Goal: Task Accomplishment & Management: Use online tool/utility

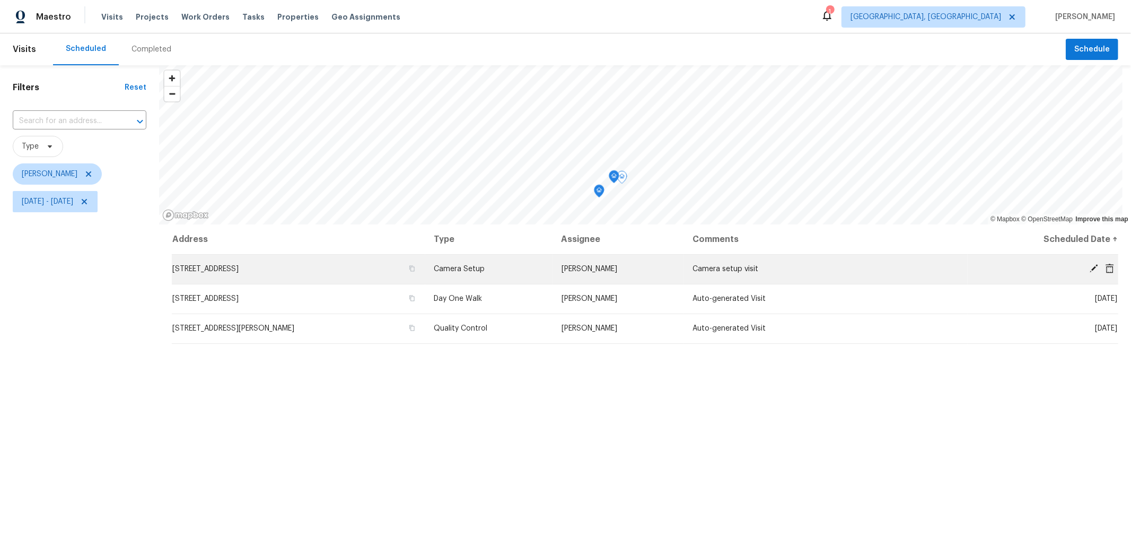
click at [1105, 267] on icon at bounding box center [1110, 269] width 10 height 10
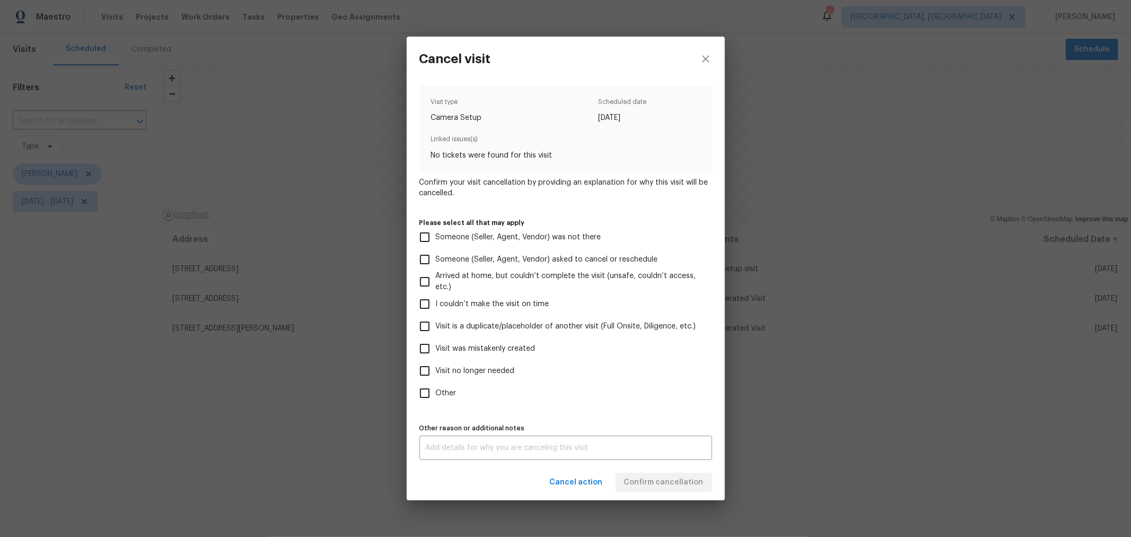
click at [489, 347] on span "Visit was mistakenly created" at bounding box center [486, 348] width 100 height 11
click at [436, 347] on input "Visit was mistakenly created" at bounding box center [425, 348] width 22 height 22
checkbox input "true"
click at [549, 435] on div "x Other reason or additional notes" at bounding box center [566, 447] width 293 height 24
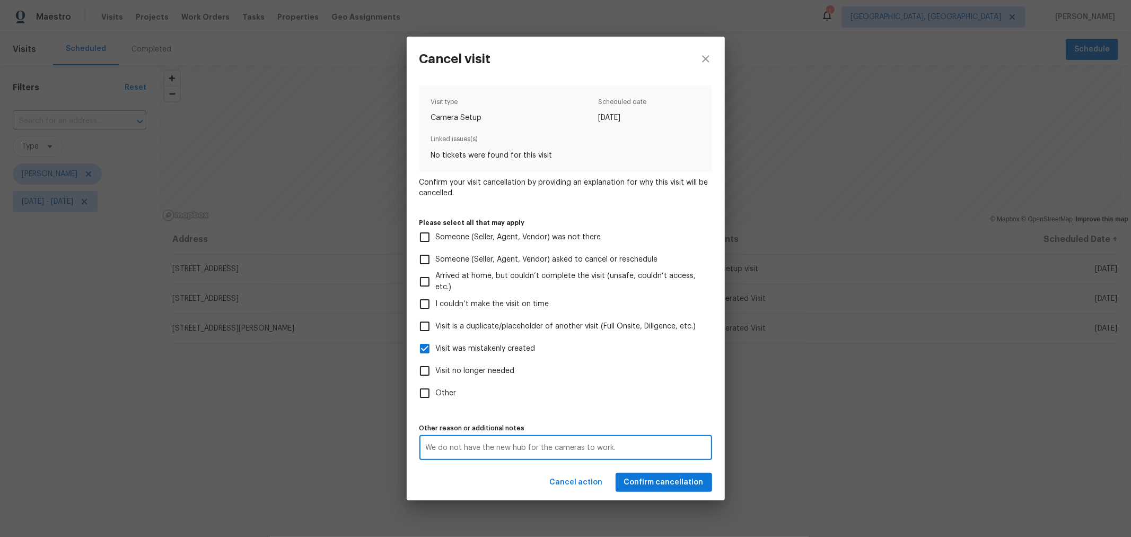
type textarea "We do not have the new hub for the cameras to work."
click at [657, 488] on span "Confirm cancellation" at bounding box center [664, 482] width 80 height 13
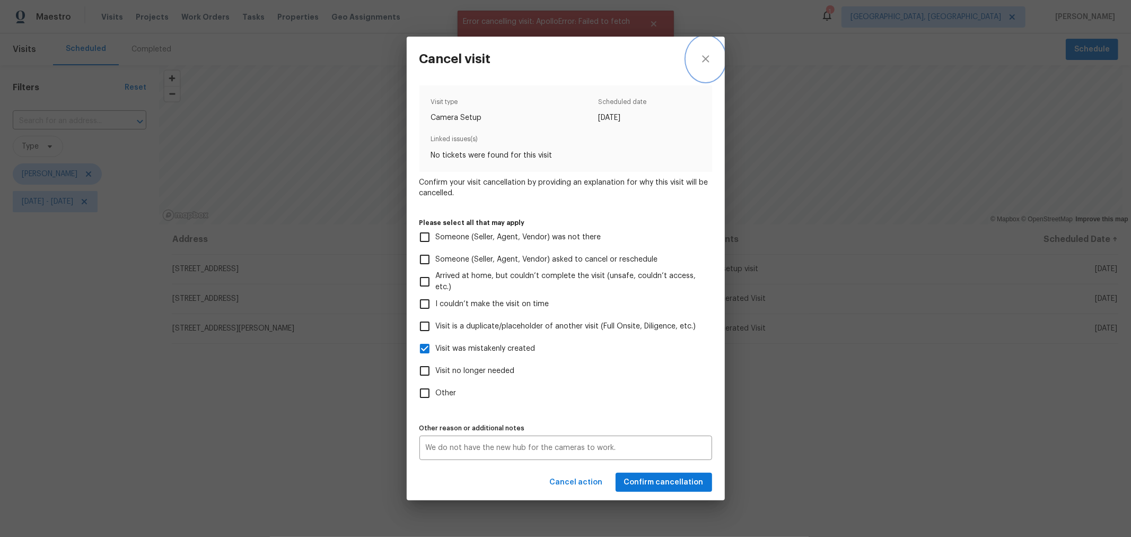
click at [709, 53] on icon "close" at bounding box center [706, 59] width 13 height 13
checkbox input "false"
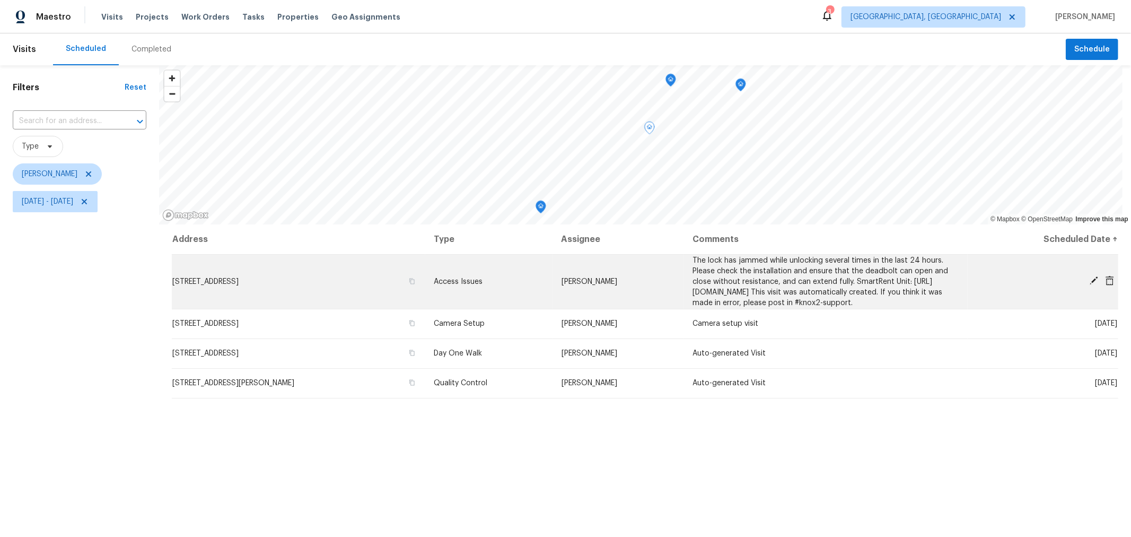
click at [1090, 282] on icon at bounding box center [1094, 280] width 8 height 8
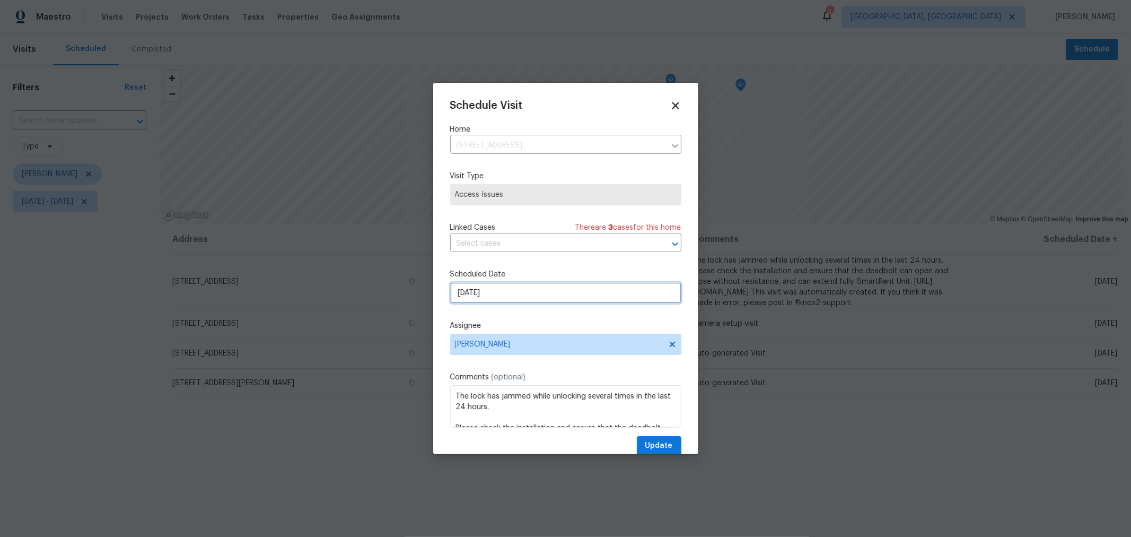
click at [532, 284] on input "8/28/2025" at bounding box center [565, 292] width 231 height 21
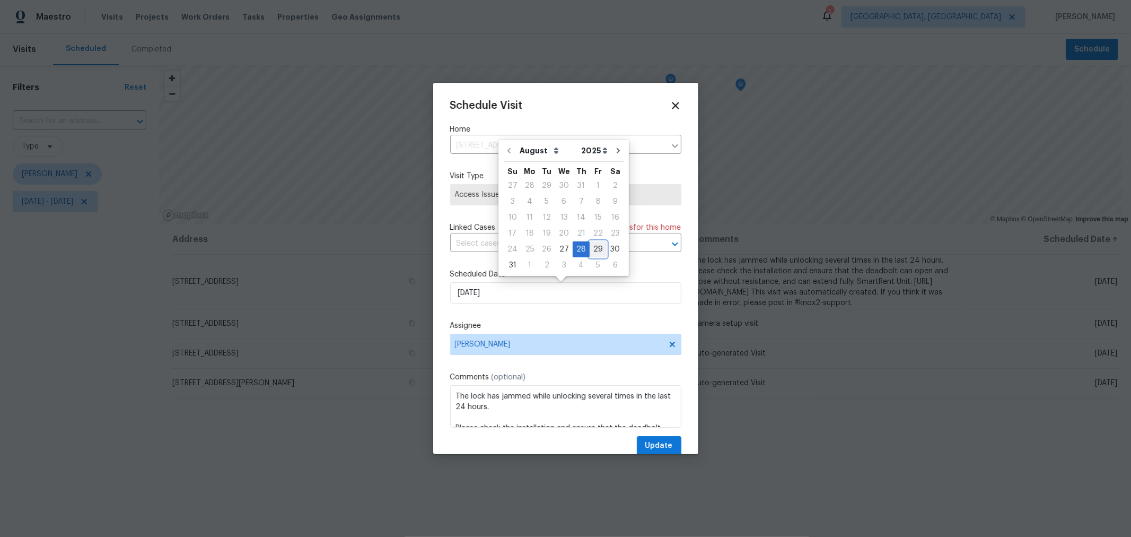
click at [590, 248] on div "29" at bounding box center [598, 249] width 17 height 15
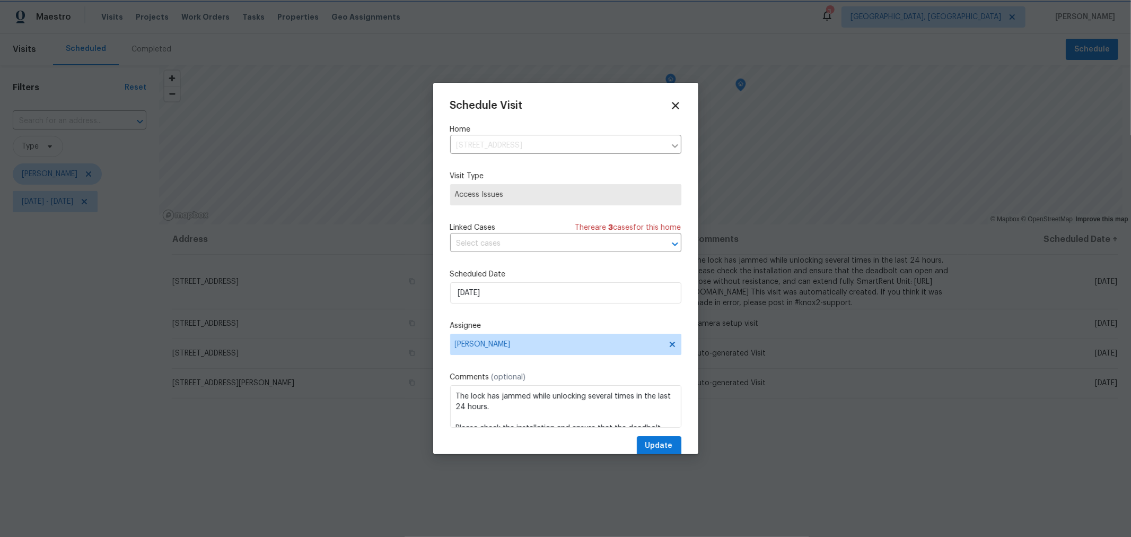
type input "8/29/2025"
click at [526, 348] on span "[PERSON_NAME]" at bounding box center [559, 344] width 208 height 8
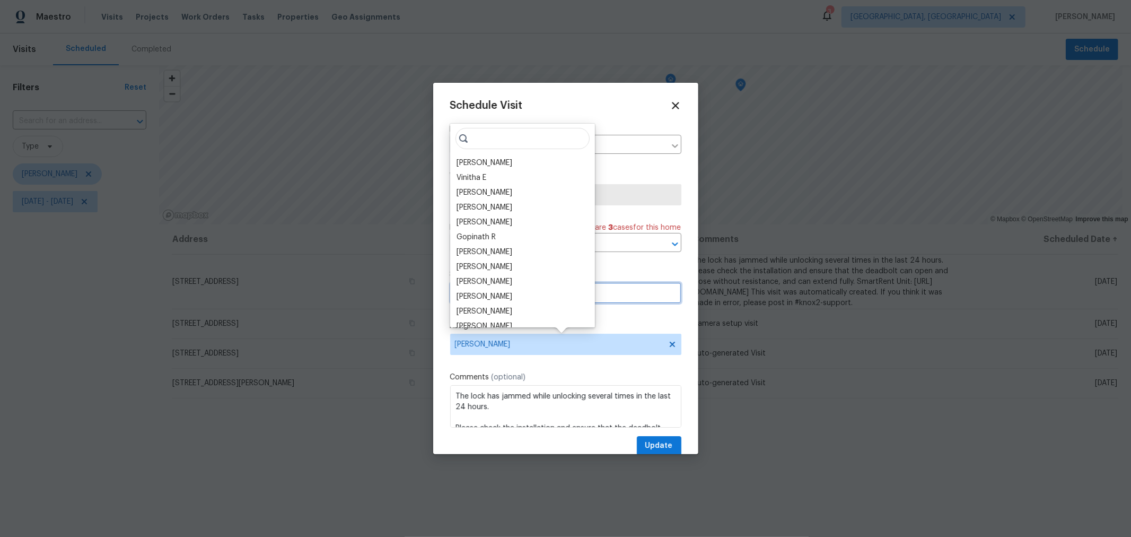
click at [621, 296] on input "8/29/2025" at bounding box center [565, 292] width 231 height 21
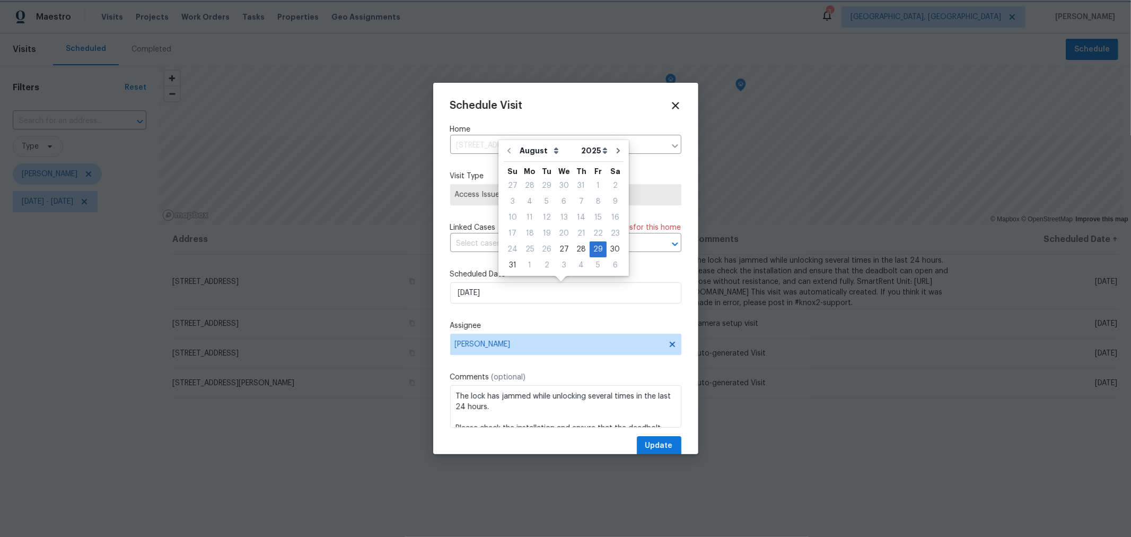
click at [659, 104] on div "Schedule Visit" at bounding box center [565, 106] width 231 height 12
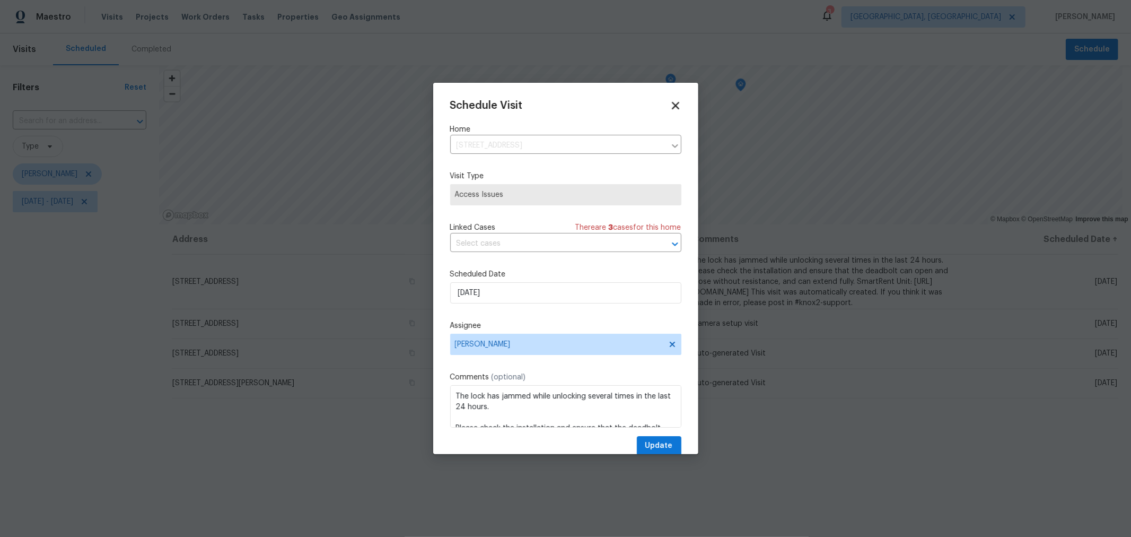
click at [672, 106] on icon at bounding box center [675, 105] width 7 height 7
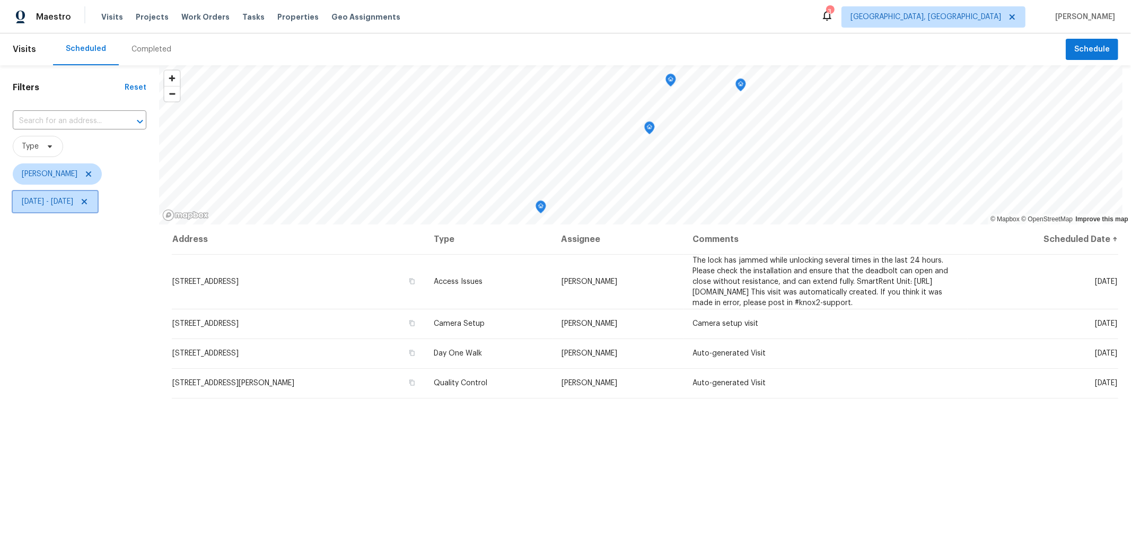
click at [69, 202] on span "Thu, Aug 28 - Thu, Aug 28" at bounding box center [47, 201] width 51 height 11
click at [72, 233] on input "Thu, Aug 28" at bounding box center [71, 237] width 104 height 21
select select "7"
select select "2025"
select select "8"
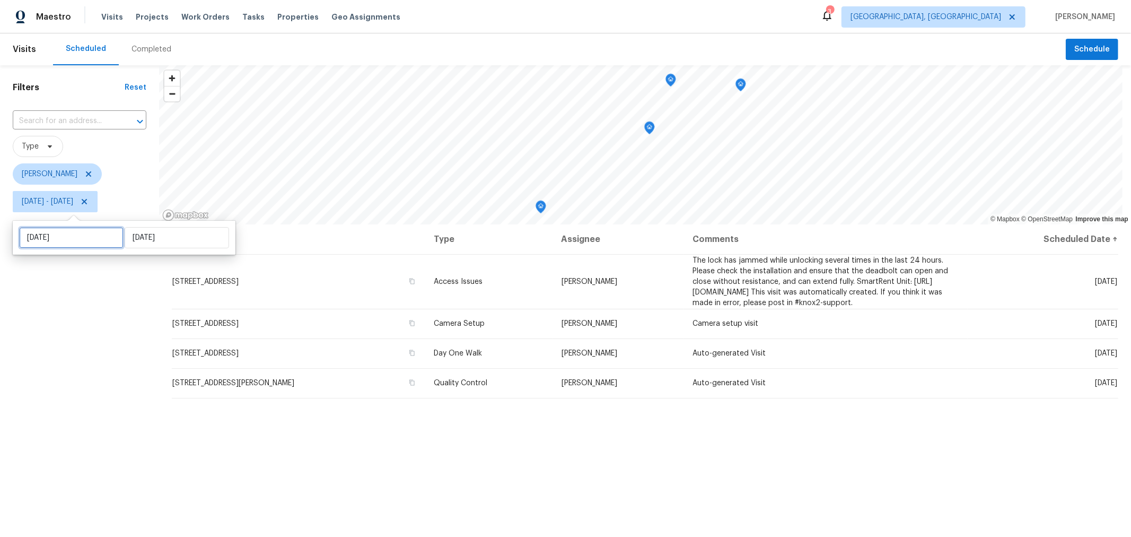
select select "2025"
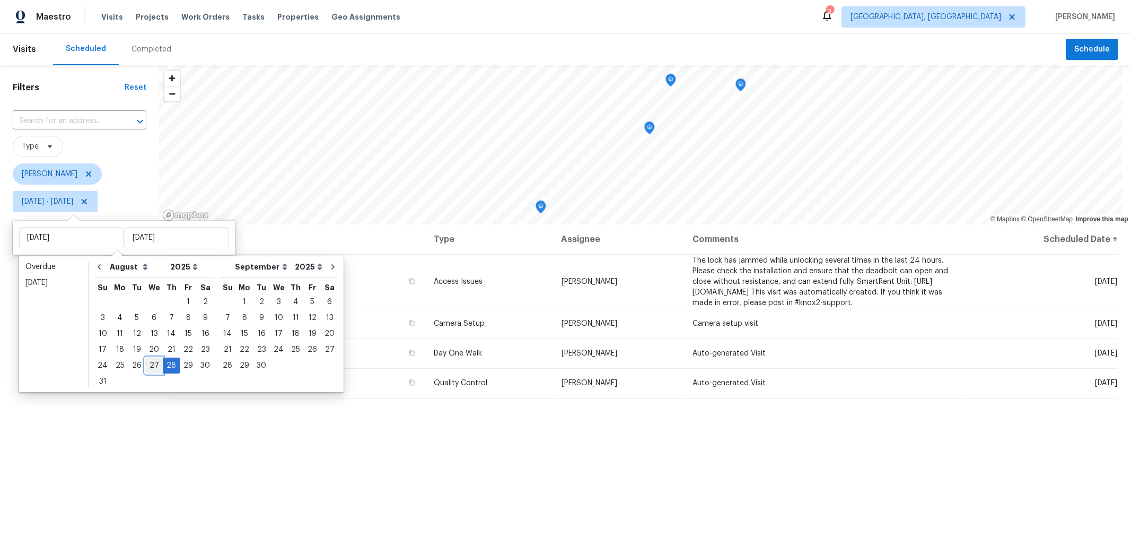
click at [153, 368] on div "27" at bounding box center [154, 365] width 18 height 15
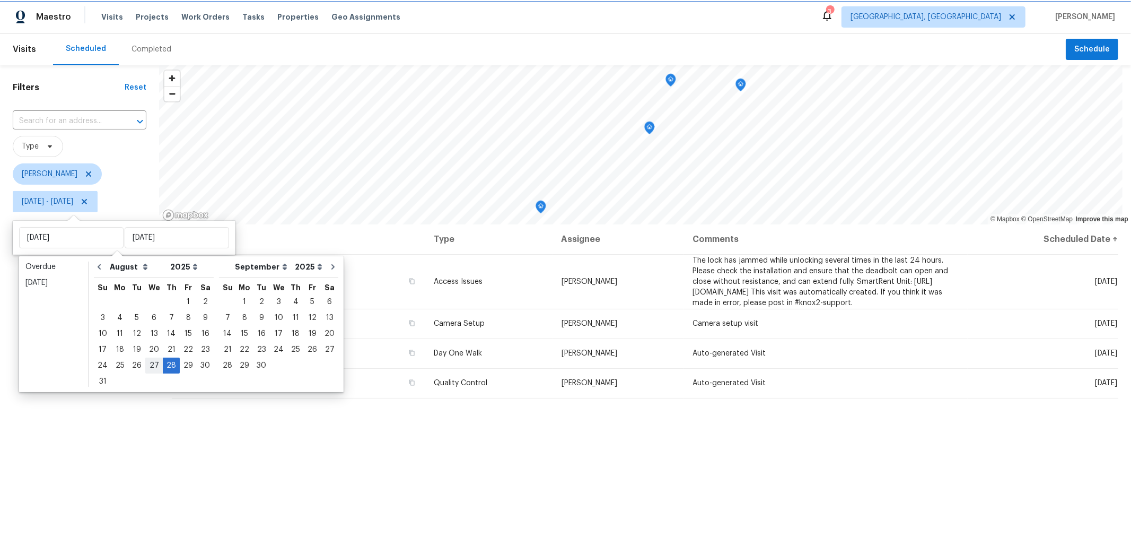
type input "[DATE]"
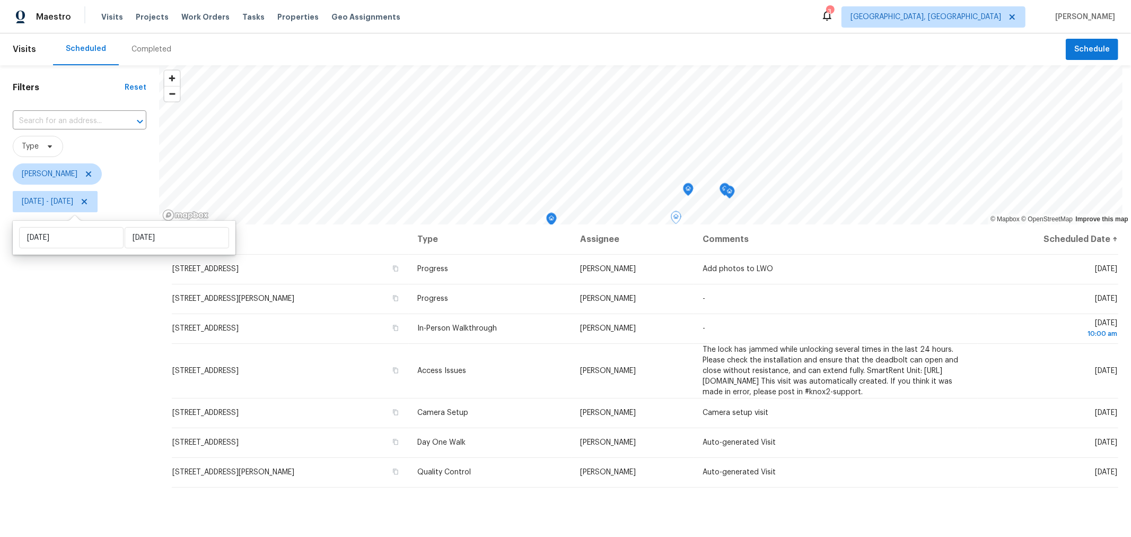
click at [81, 401] on div "Filters Reset ​ Type Keith Hollingsworth Wed, Aug 27 - Thu, Aug 28" at bounding box center [79, 359] width 159 height 589
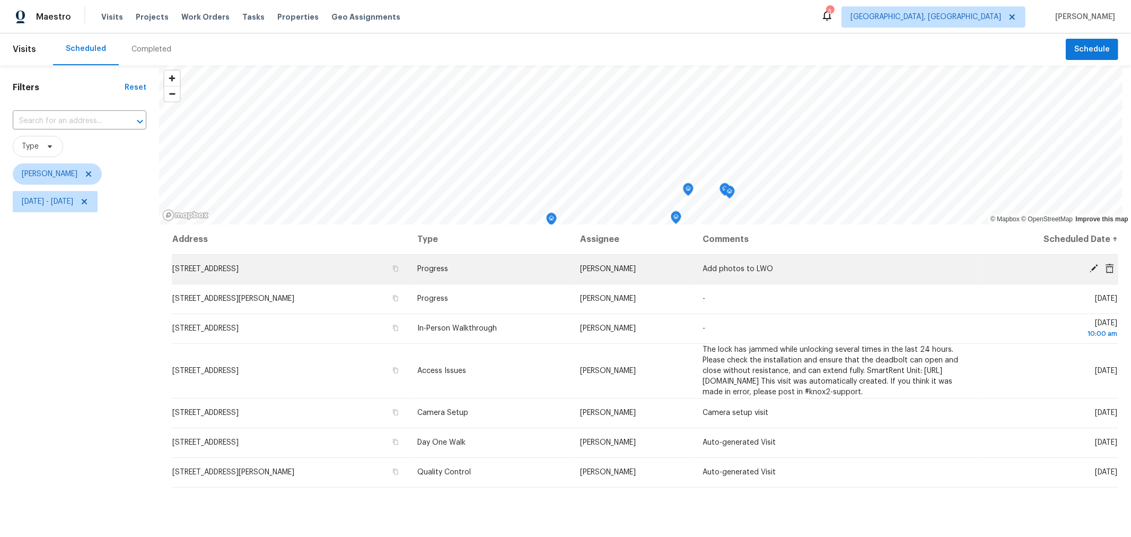
click at [1089, 264] on icon at bounding box center [1094, 269] width 10 height 10
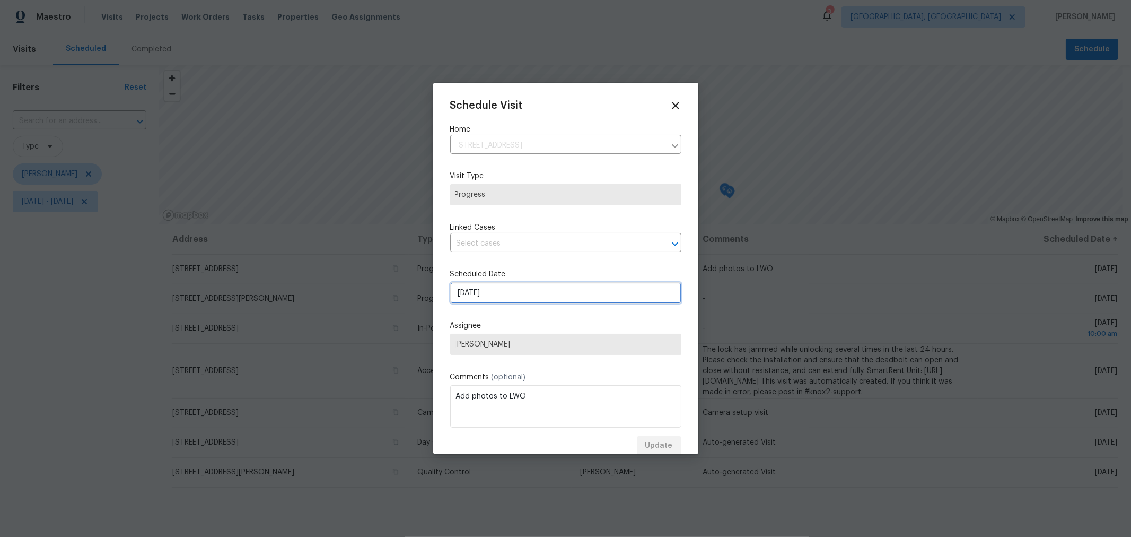
click at [491, 294] on input "[DATE]" at bounding box center [565, 292] width 231 height 21
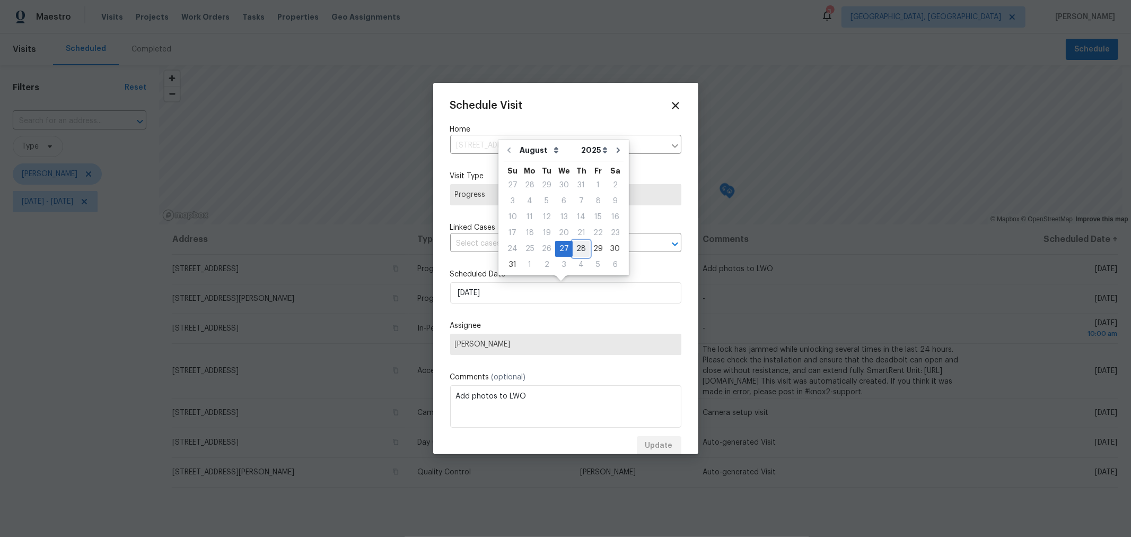
click at [574, 246] on div "28" at bounding box center [581, 248] width 17 height 15
type input "[DATE]"
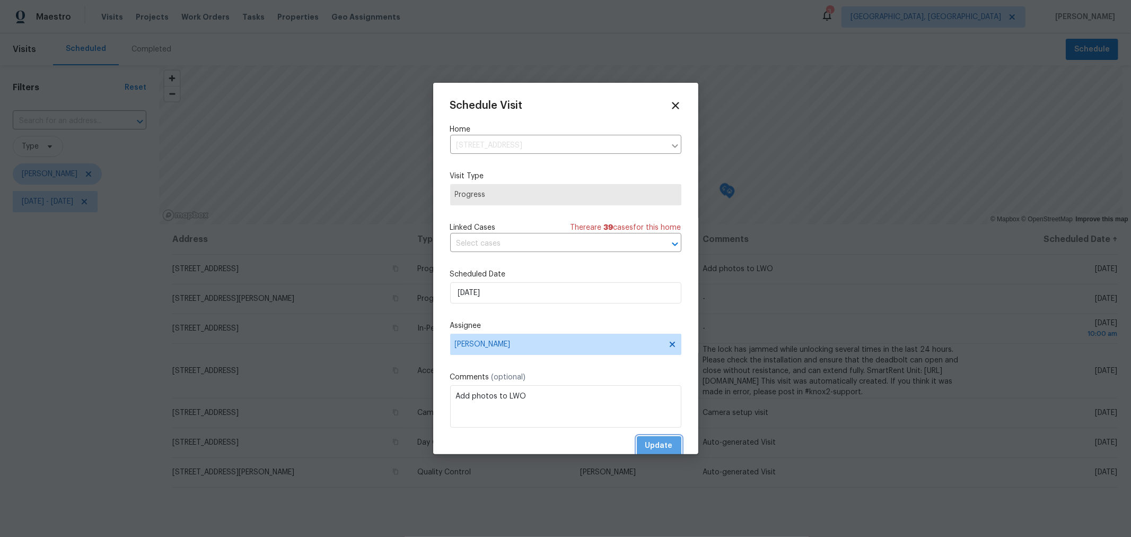
click at [646, 443] on span "Update" at bounding box center [659, 445] width 28 height 13
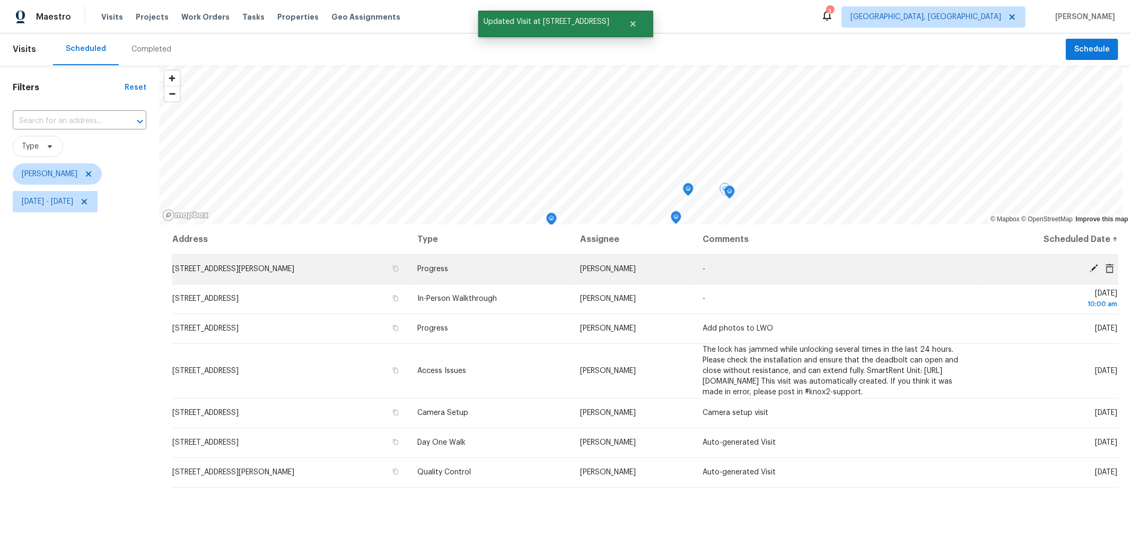
click at [1087, 258] on td "Wed, Aug 27" at bounding box center [1048, 269] width 141 height 30
click at [1090, 266] on icon at bounding box center [1094, 268] width 8 height 8
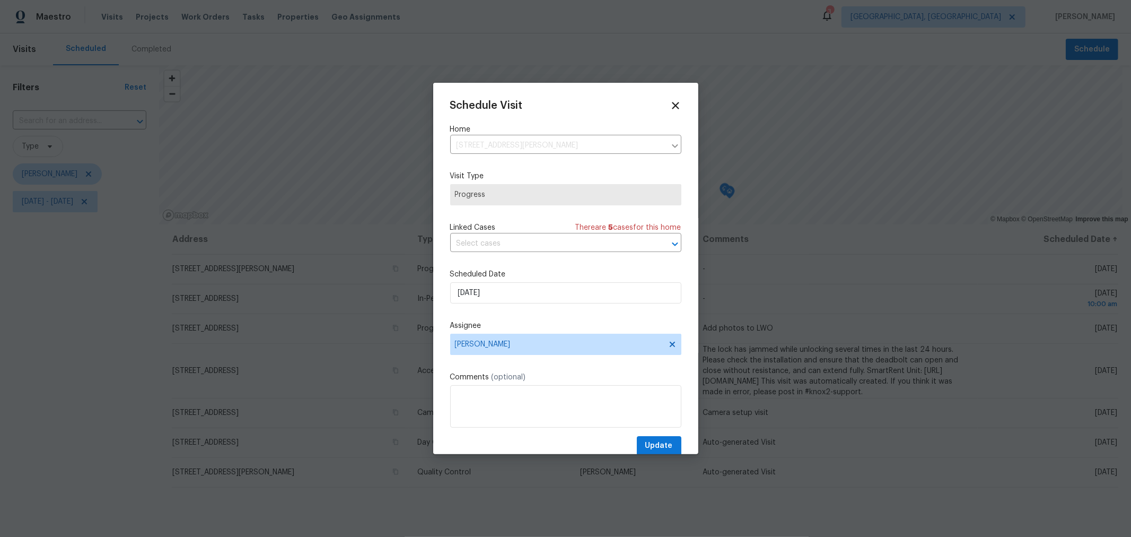
click at [492, 305] on div "Schedule Visit Home 5365 Sherry Ct, Columbus, OH 43232 ​ Visit Type Progress Li…" at bounding box center [565, 278] width 231 height 356
click at [496, 298] on input "8/27/2025" at bounding box center [565, 292] width 231 height 21
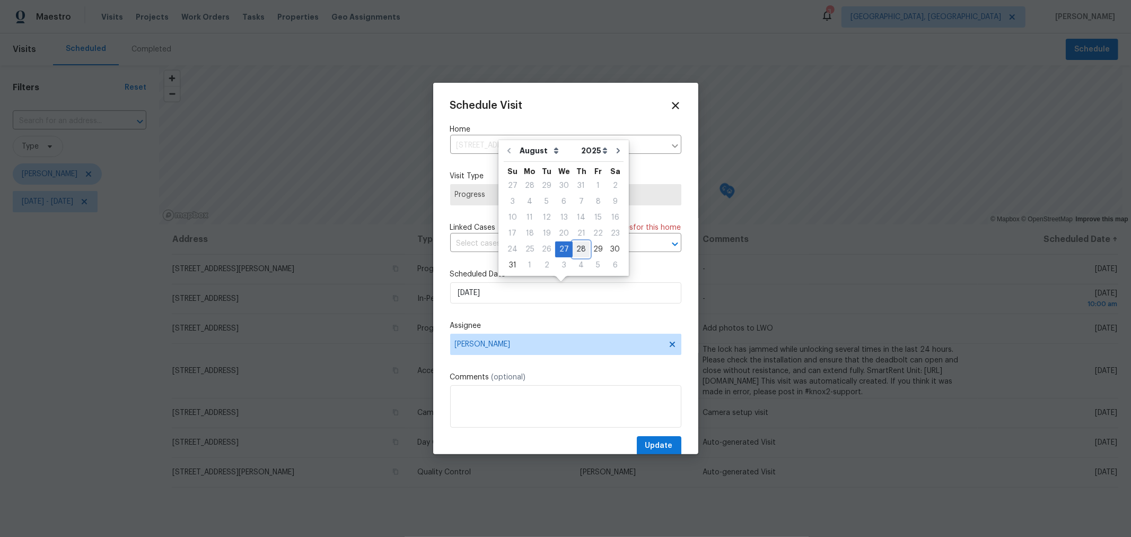
click at [575, 247] on div "28" at bounding box center [581, 249] width 17 height 15
type input "8/28/2025"
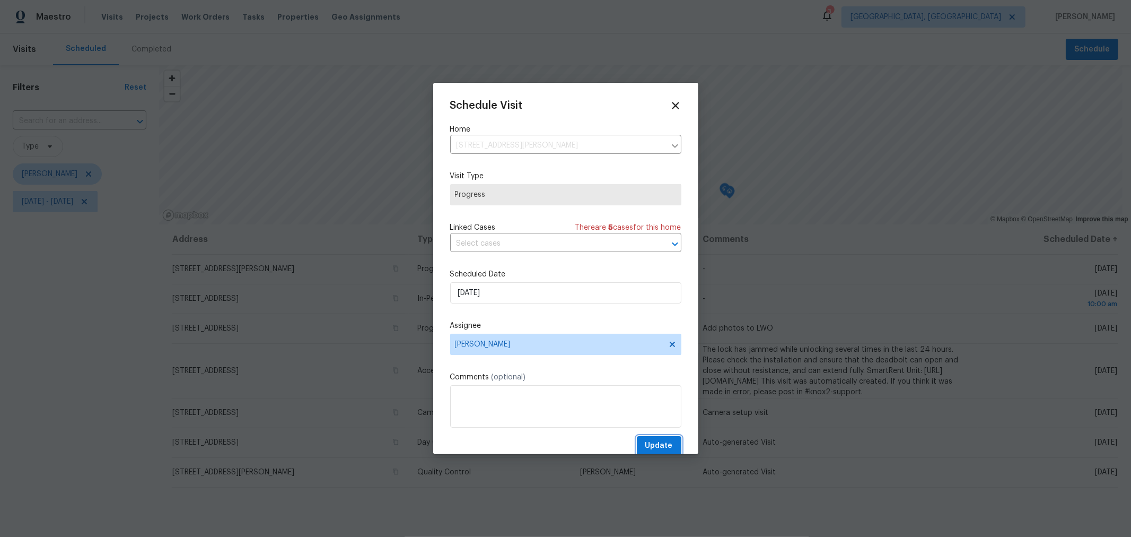
click at [650, 439] on button "Update" at bounding box center [659, 446] width 45 height 20
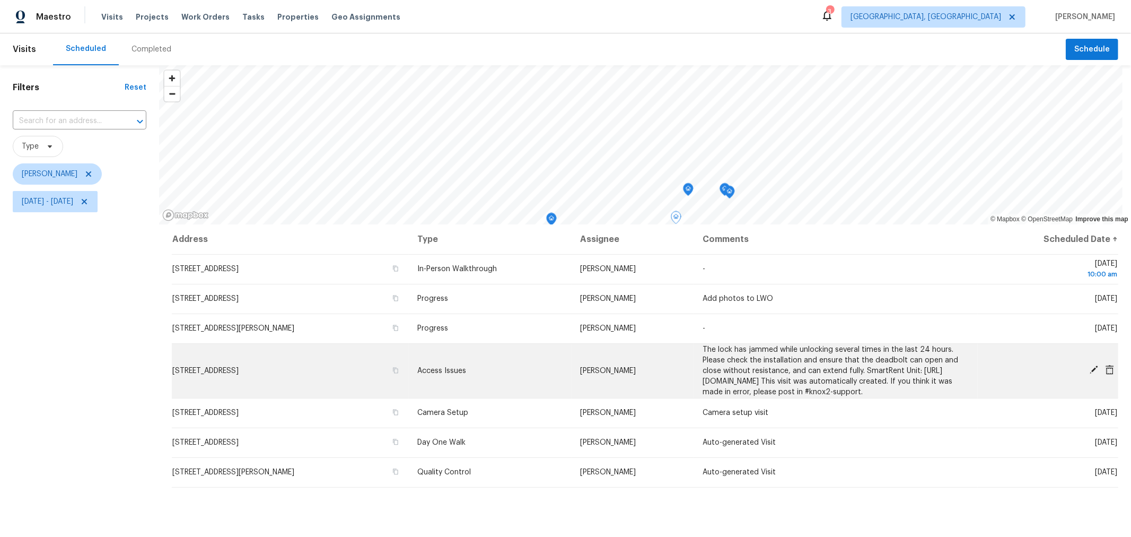
click at [1090, 374] on icon at bounding box center [1094, 369] width 8 height 8
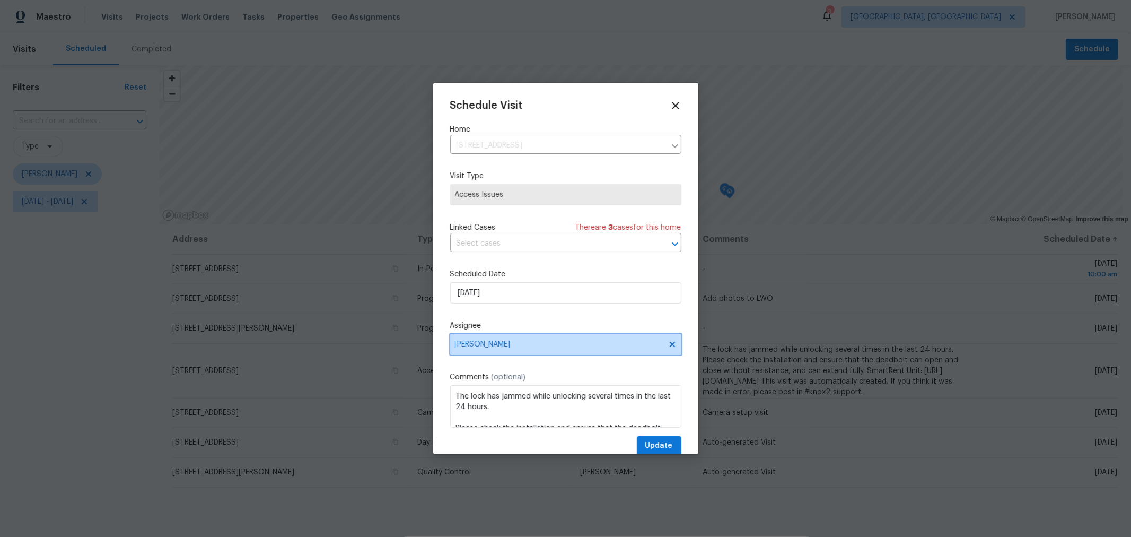
click at [510, 347] on span "[PERSON_NAME]" at bounding box center [559, 344] width 208 height 8
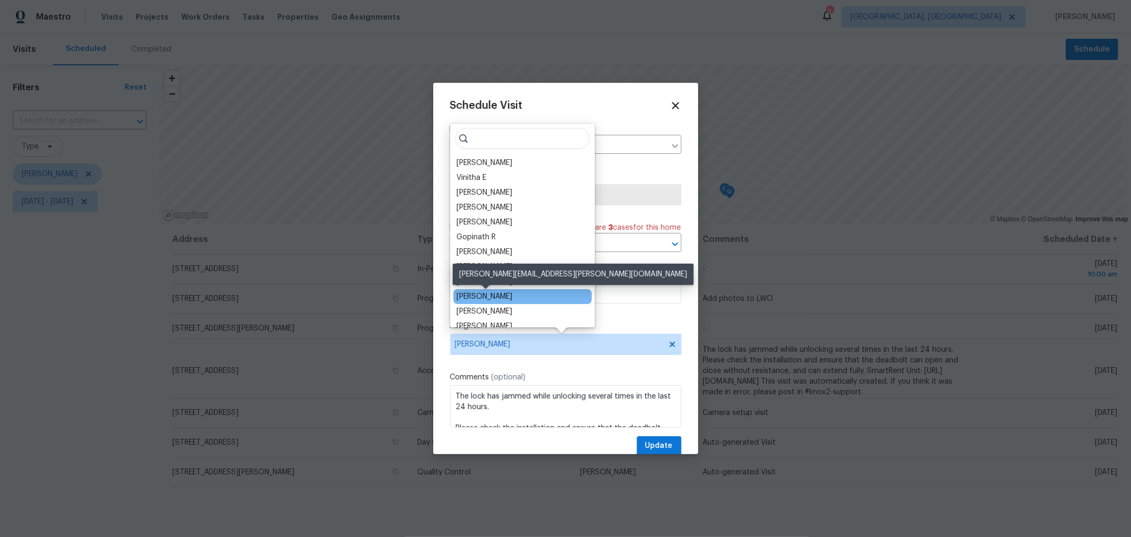
click at [501, 296] on div "[PERSON_NAME]" at bounding box center [485, 296] width 56 height 11
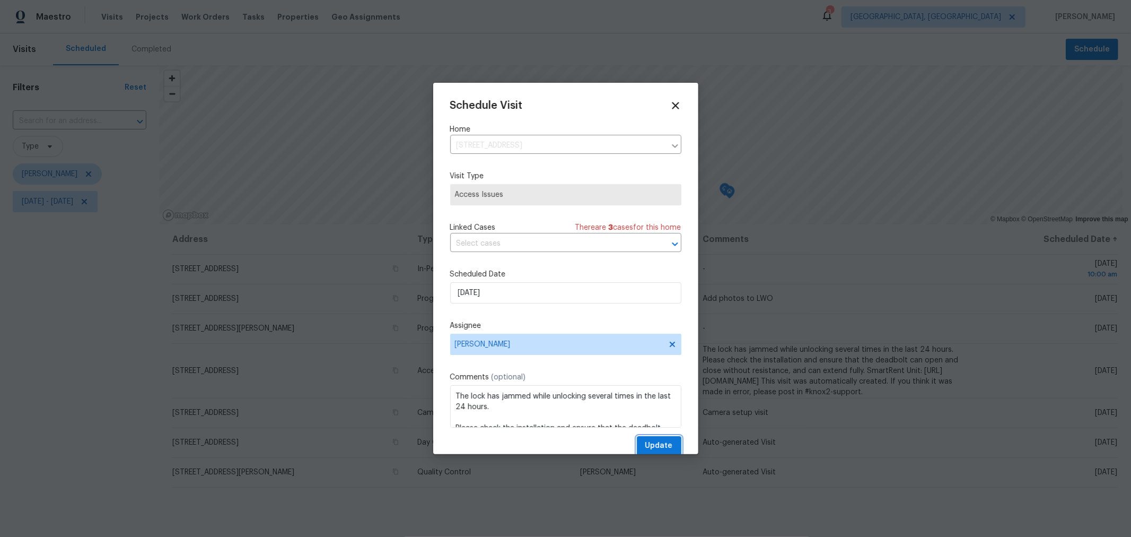
click at [647, 447] on span "Update" at bounding box center [659, 445] width 28 height 13
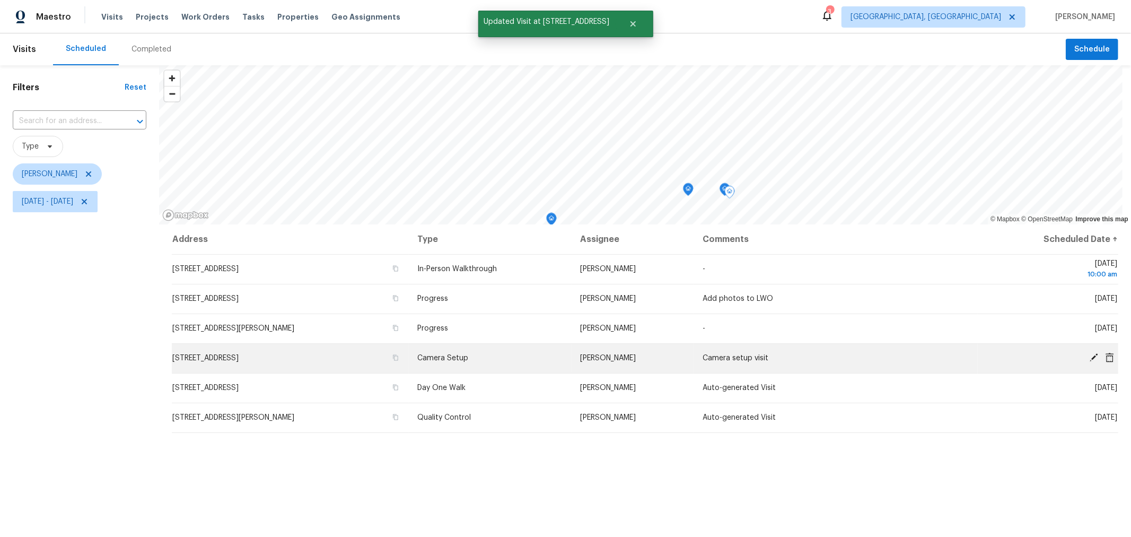
click at [1105, 356] on icon at bounding box center [1110, 358] width 10 height 10
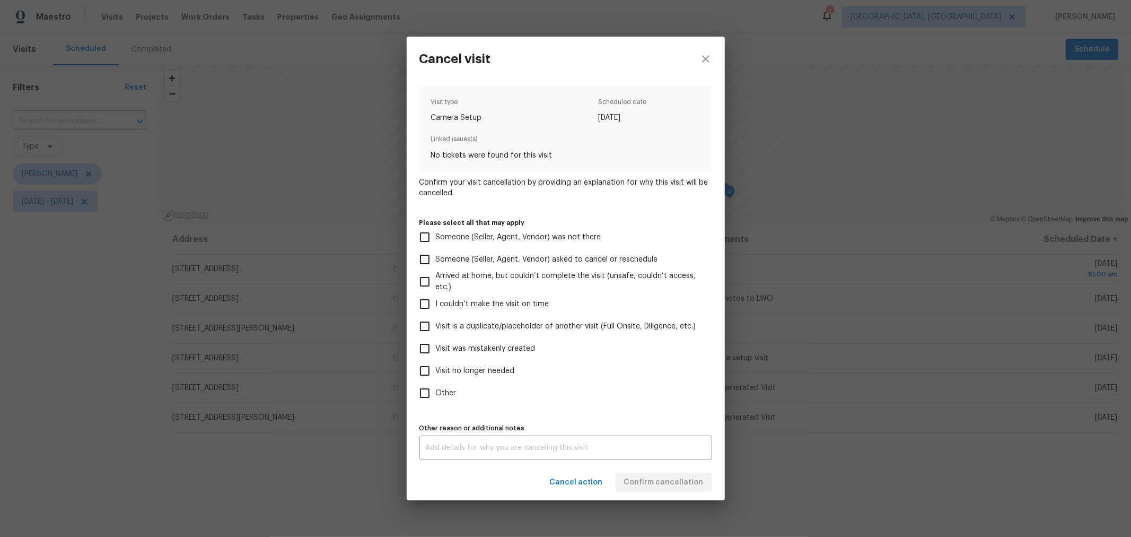
click at [494, 353] on span "Visit was mistakenly created" at bounding box center [486, 348] width 100 height 11
click at [436, 353] on input "Visit was mistakenly created" at bounding box center [425, 348] width 22 height 22
checkbox input "true"
click at [512, 446] on textarea at bounding box center [566, 447] width 280 height 7
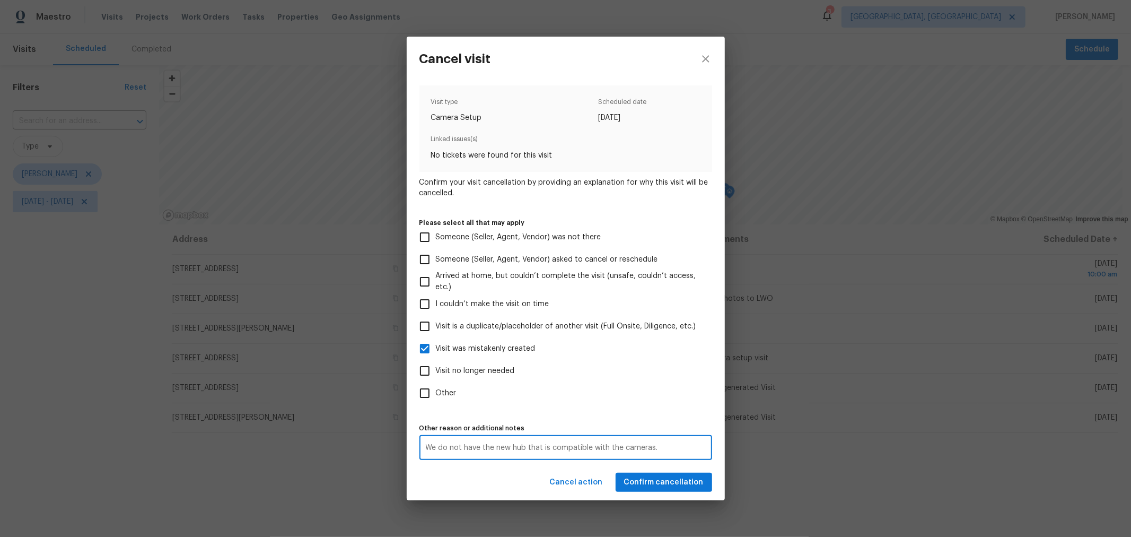
type textarea "We do not have the new hub that is compatible with the cameras."
click at [641, 476] on span "Confirm cancellation" at bounding box center [664, 482] width 80 height 13
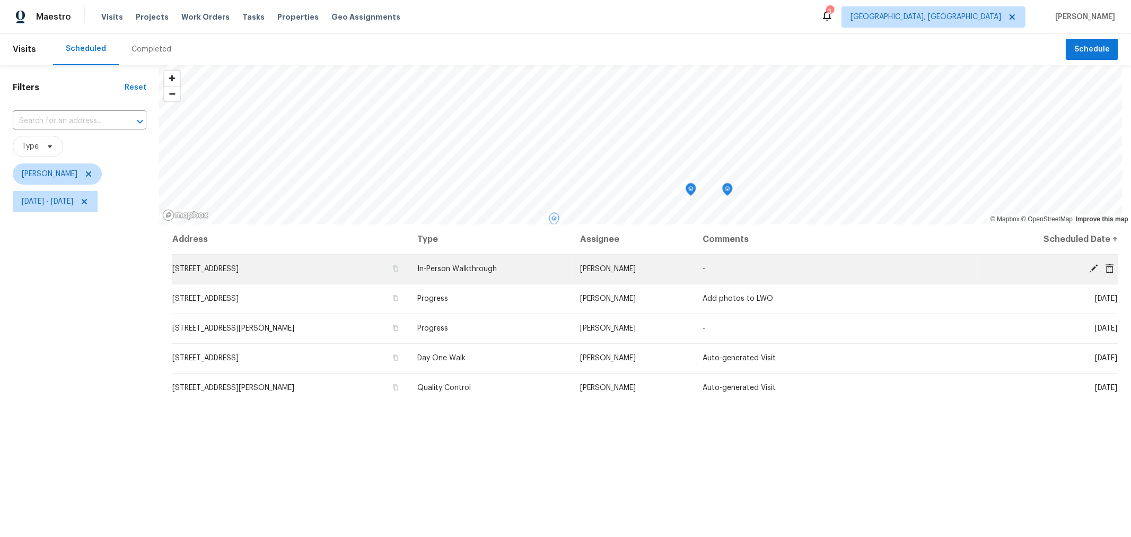
click at [263, 259] on td "4322 Archway Ct, Grove City, OH 43123" at bounding box center [290, 269] width 237 height 30
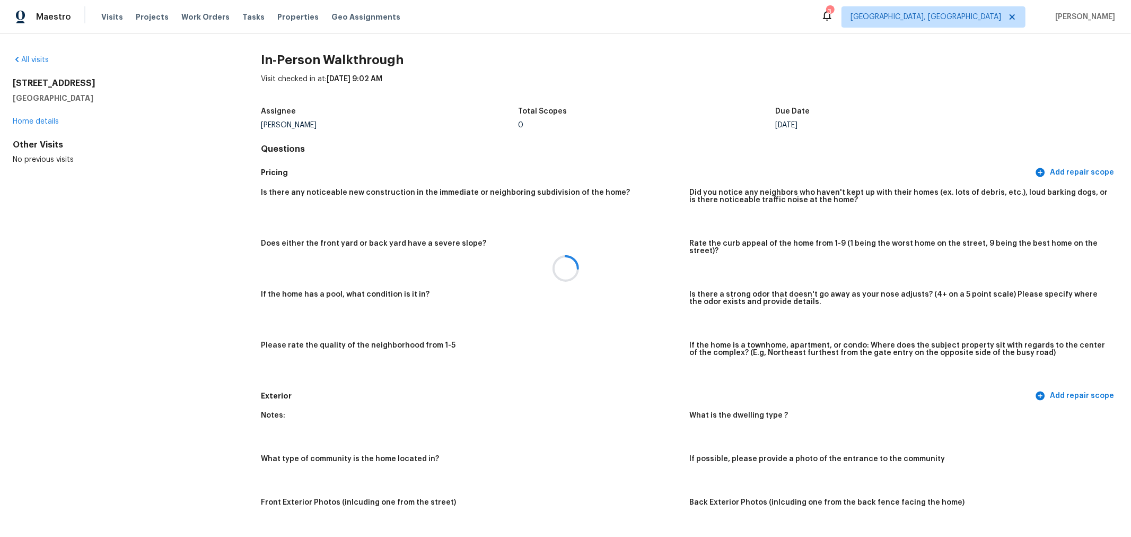
click at [46, 121] on div at bounding box center [565, 268] width 1131 height 537
click at [27, 123] on link "Home details" at bounding box center [36, 121] width 46 height 7
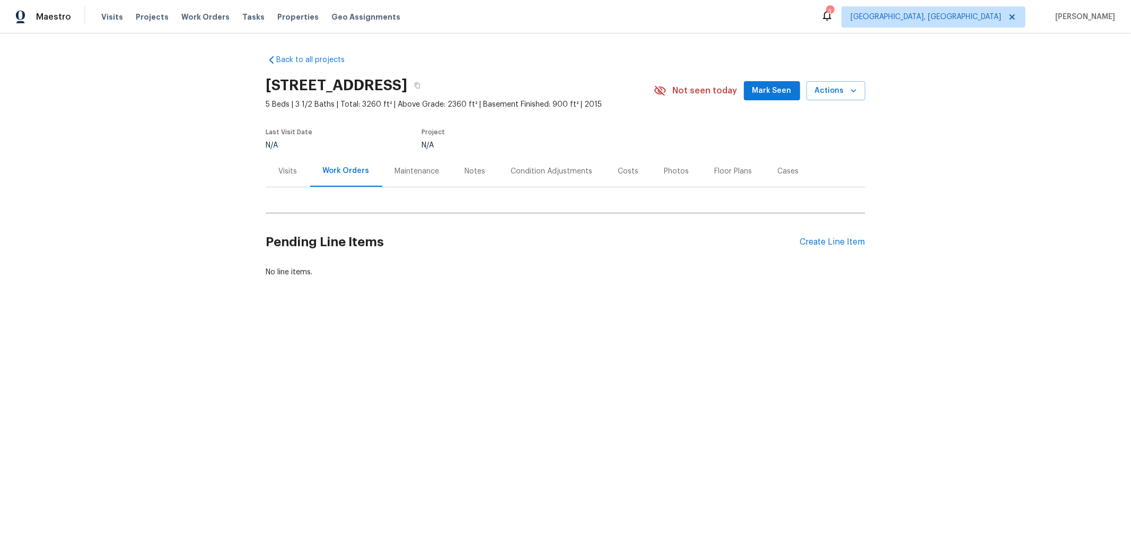
click at [471, 167] on div "Notes" at bounding box center [475, 171] width 21 height 11
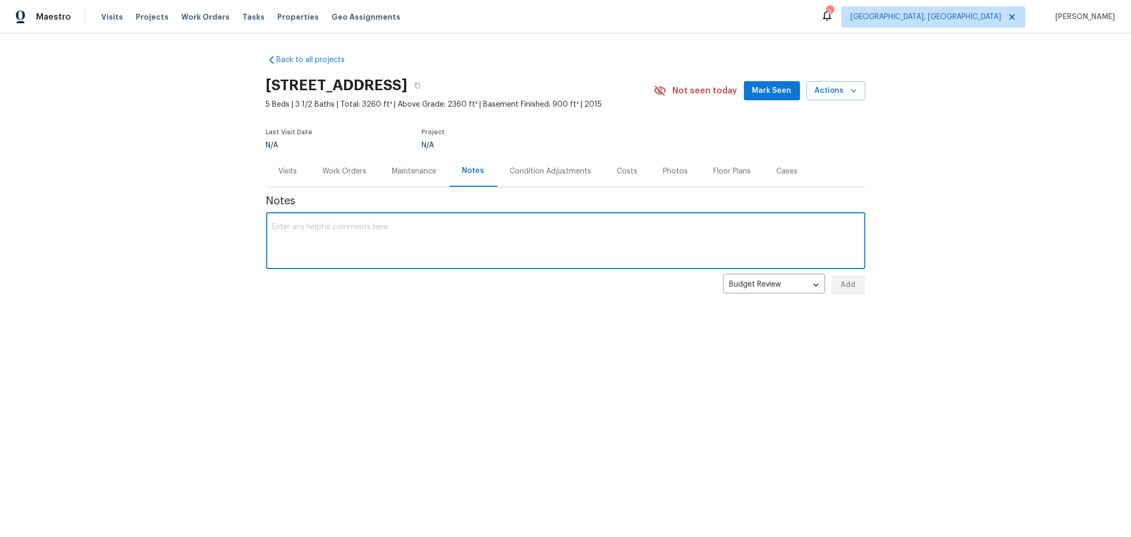
click at [459, 231] on textarea at bounding box center [566, 241] width 587 height 37
type textarea "N"
drag, startPoint x: 401, startPoint y: 230, endPoint x: 471, endPoint y: 235, distance: 70.2
click at [408, 231] on textarea "This is a large home that will need new paint and carpet." at bounding box center [566, 241] width 587 height 37
click at [514, 230] on textarea "This is a large home that will need new wall paint and carpet." at bounding box center [566, 241] width 587 height 37
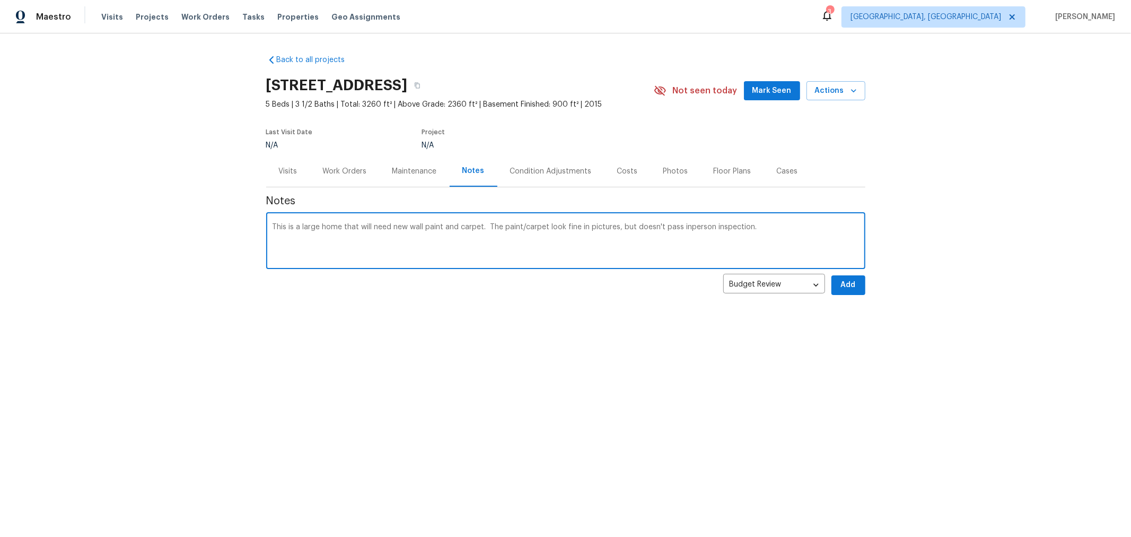
drag, startPoint x: 679, startPoint y: 225, endPoint x: 686, endPoint y: 226, distance: 6.9
click at [679, 226] on textarea "This is a large home that will need new wall paint and carpet. The paint/carpet…" at bounding box center [566, 241] width 587 height 37
click at [741, 221] on div "This is a large home that will need new wall paint and carpet. The paint/carpet…" at bounding box center [565, 242] width 599 height 54
drag, startPoint x: 755, startPoint y: 222, endPoint x: 762, endPoint y: 225, distance: 7.8
click at [755, 223] on div "This is a large home that will need new wall paint and carpet. The paint/carpet…" at bounding box center [565, 242] width 599 height 54
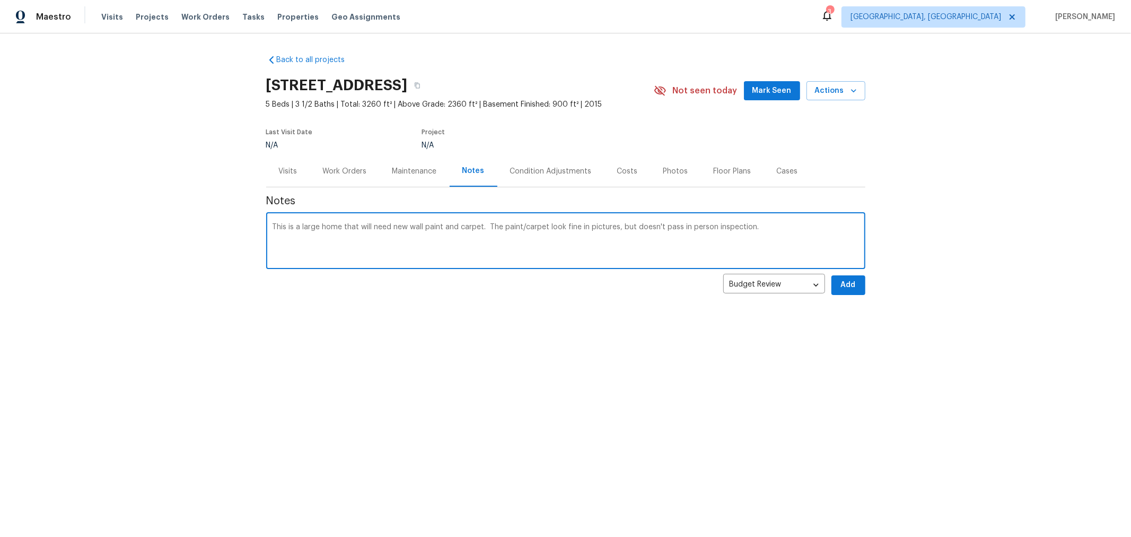
click at [768, 227] on textarea "This is a large home that will need new wall paint and carpet. The paint/carpet…" at bounding box center [566, 241] width 587 height 37
click at [781, 232] on textarea "This is a large home that will need new wall paint and carpet. The paint/carpet…" at bounding box center [566, 241] width 587 height 37
click at [826, 232] on textarea "This is a large home that will need new wall paint and carpet. The paint/carpet…" at bounding box center [566, 241] width 587 height 37
click at [784, 238] on textarea "This is a large home that will need new wall paint and carpet. The paint/carpet…" at bounding box center [566, 241] width 587 height 37
click at [817, 232] on textarea "This is a large home that will need new wall paint and carpet. The paint/carpet…" at bounding box center [566, 241] width 587 height 37
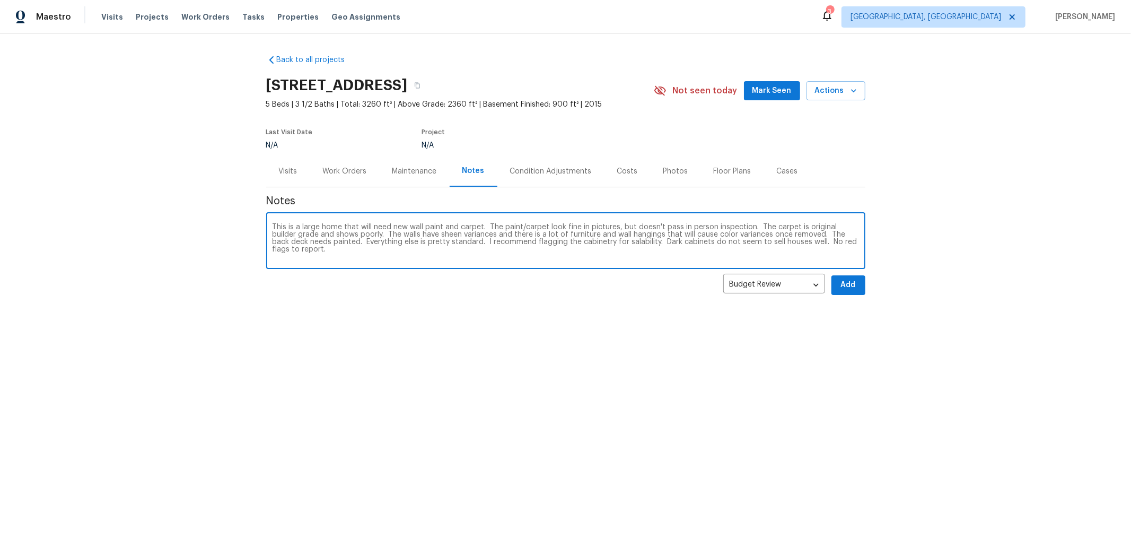
type textarea "This is a large home that will need new wall paint and carpet. The paint/carpet…"
click at [844, 283] on span "Add" at bounding box center [848, 284] width 17 height 13
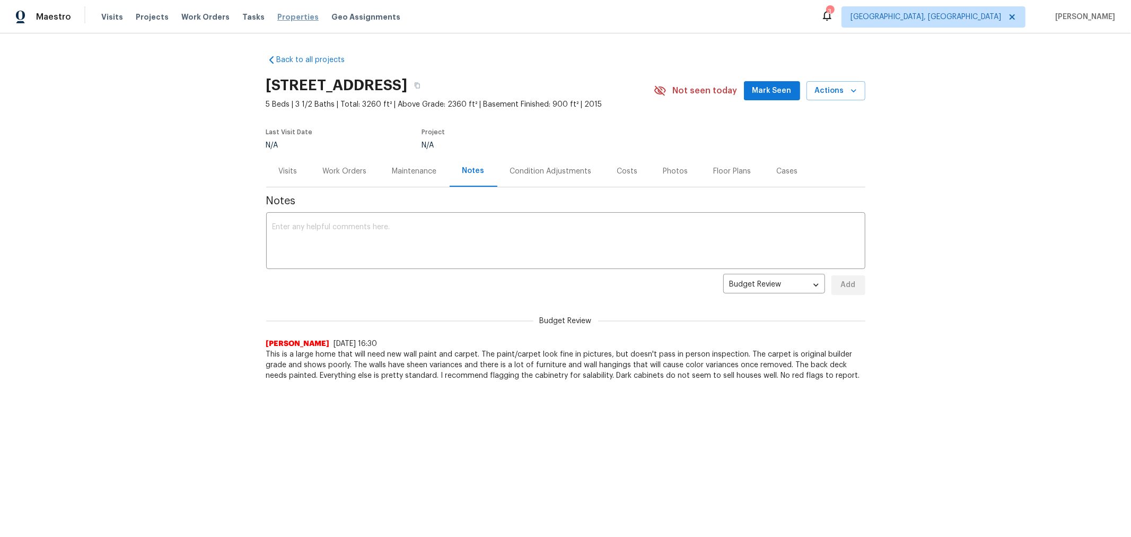
click at [278, 19] on span "Properties" at bounding box center [297, 17] width 41 height 11
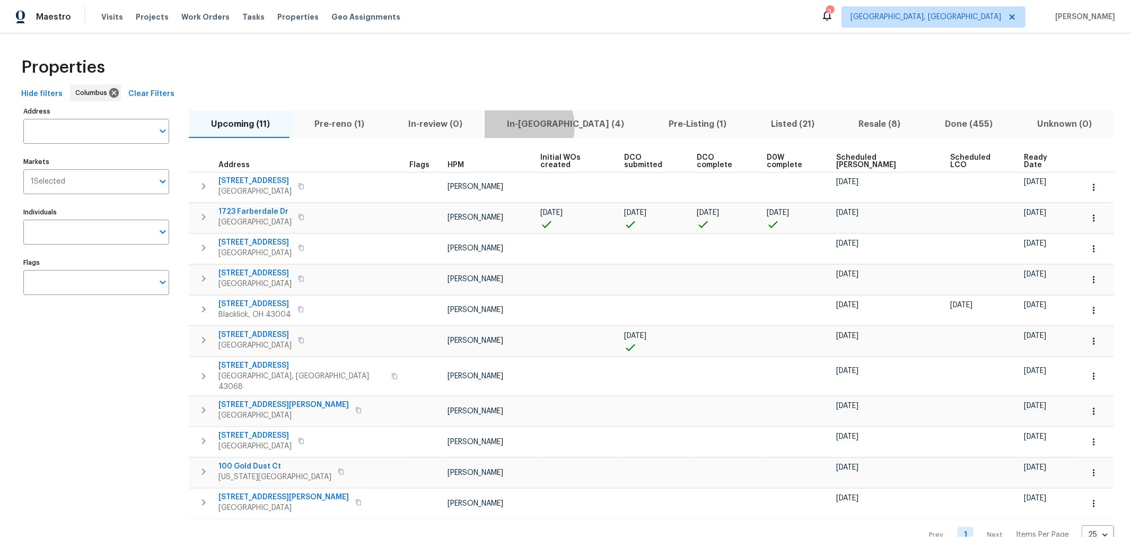
click at [512, 126] on span "In-reno (4)" at bounding box center [565, 124] width 149 height 15
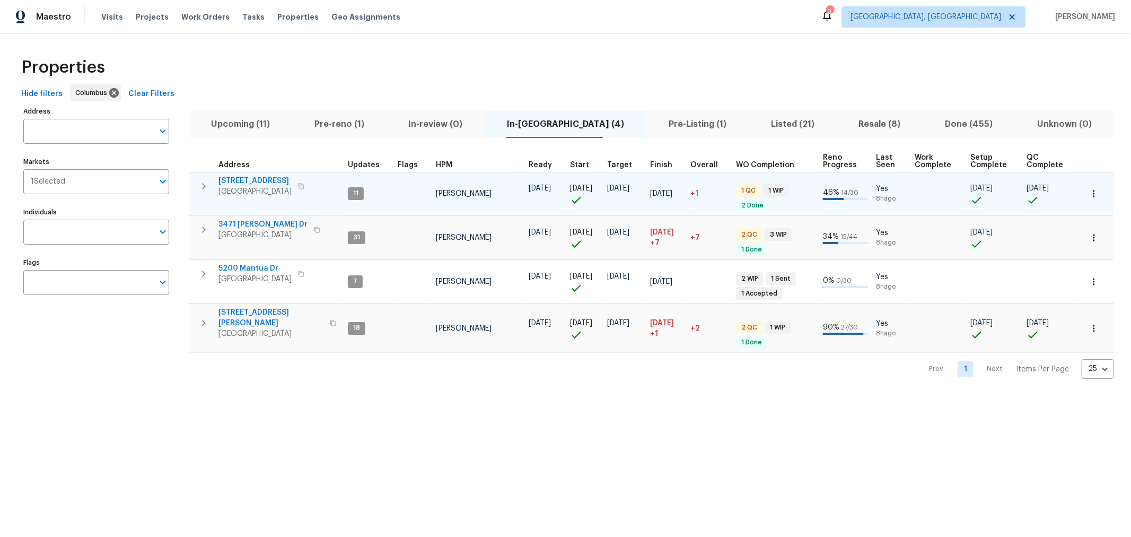
click at [207, 186] on icon "button" at bounding box center [203, 186] width 13 height 13
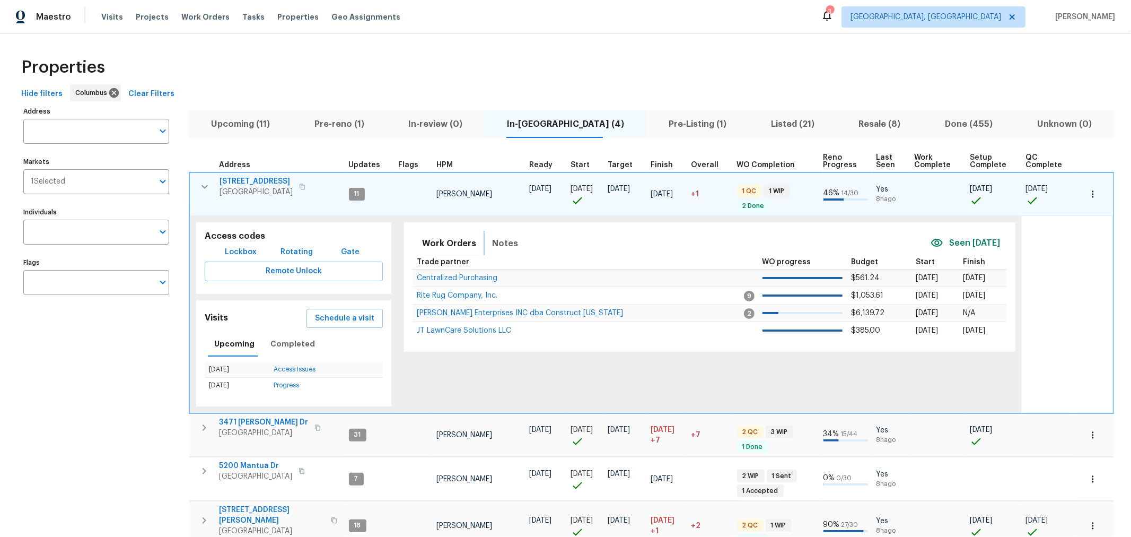
click at [510, 243] on span "Notes" at bounding box center [505, 243] width 26 height 15
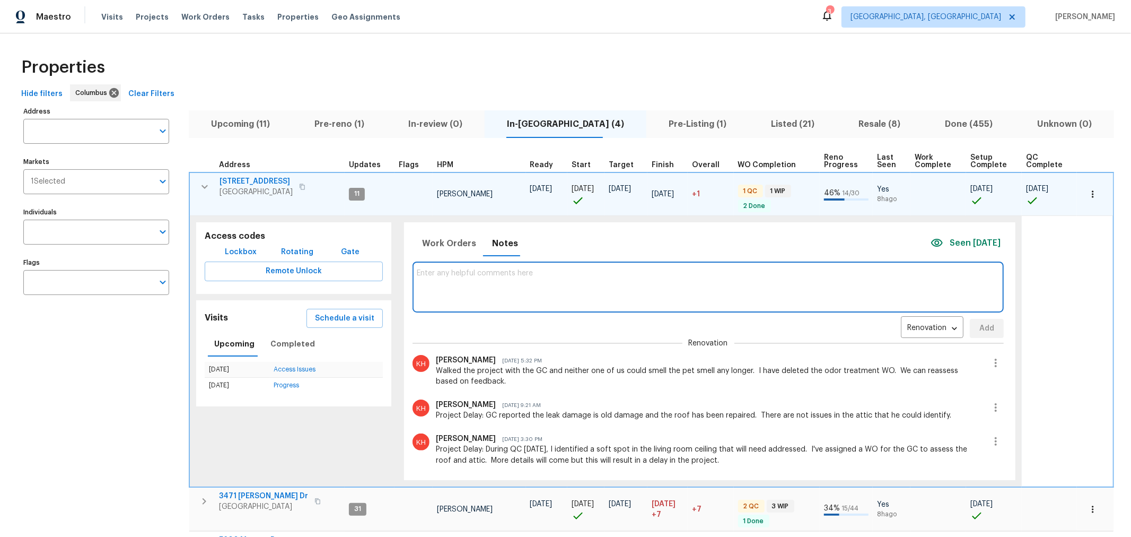
click at [532, 278] on textarea at bounding box center [708, 287] width 583 height 36
type textarea "Walked the project and it is completed. GC will be picking up paint and supplie…"
click at [978, 324] on span "Add" at bounding box center [986, 328] width 17 height 13
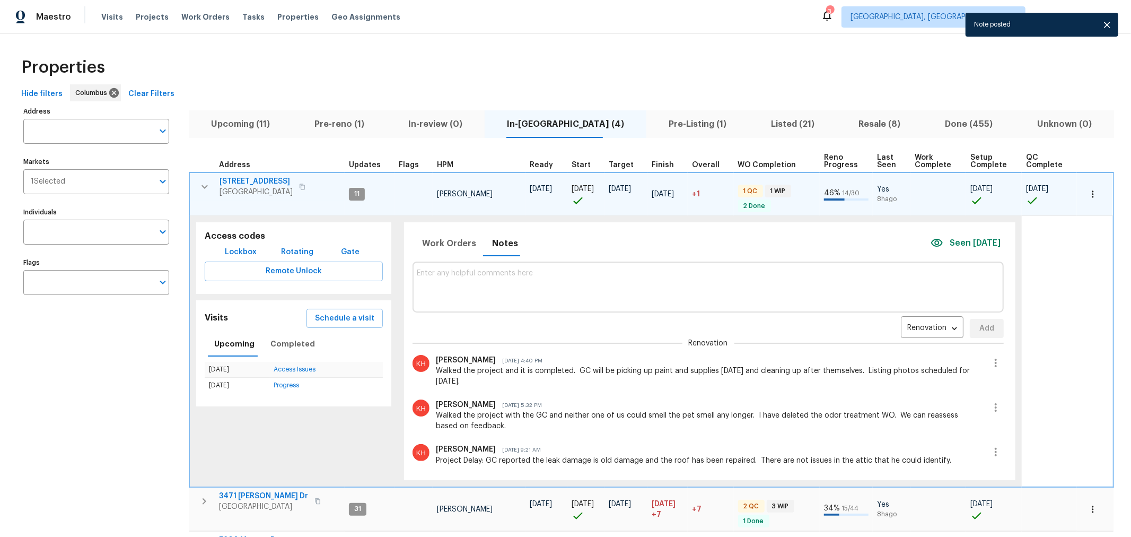
click at [200, 183] on icon "button" at bounding box center [204, 186] width 13 height 13
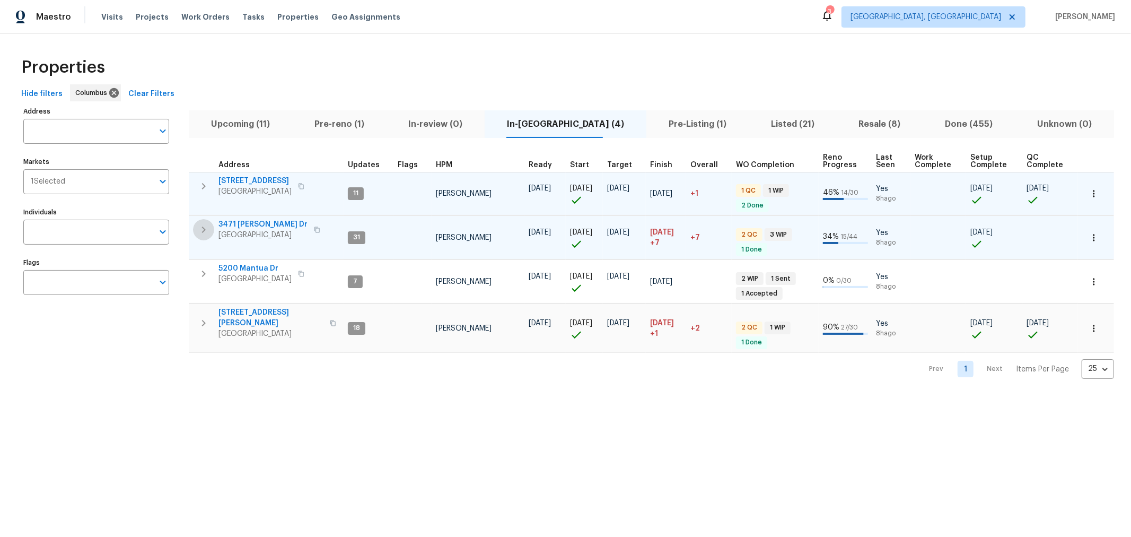
click at [208, 230] on icon "button" at bounding box center [203, 229] width 13 height 13
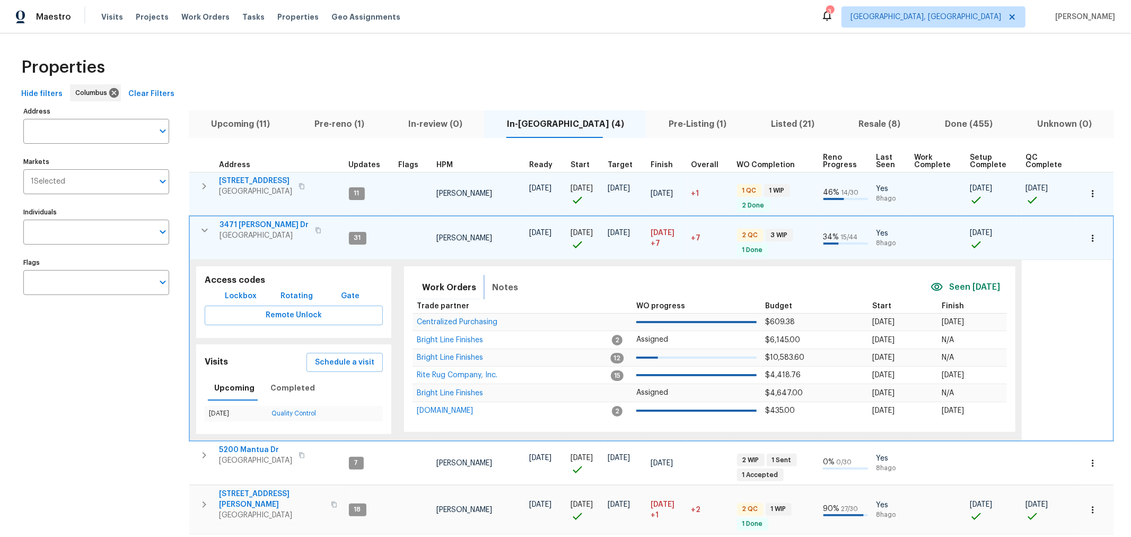
click at [503, 283] on span "Notes" at bounding box center [505, 287] width 26 height 15
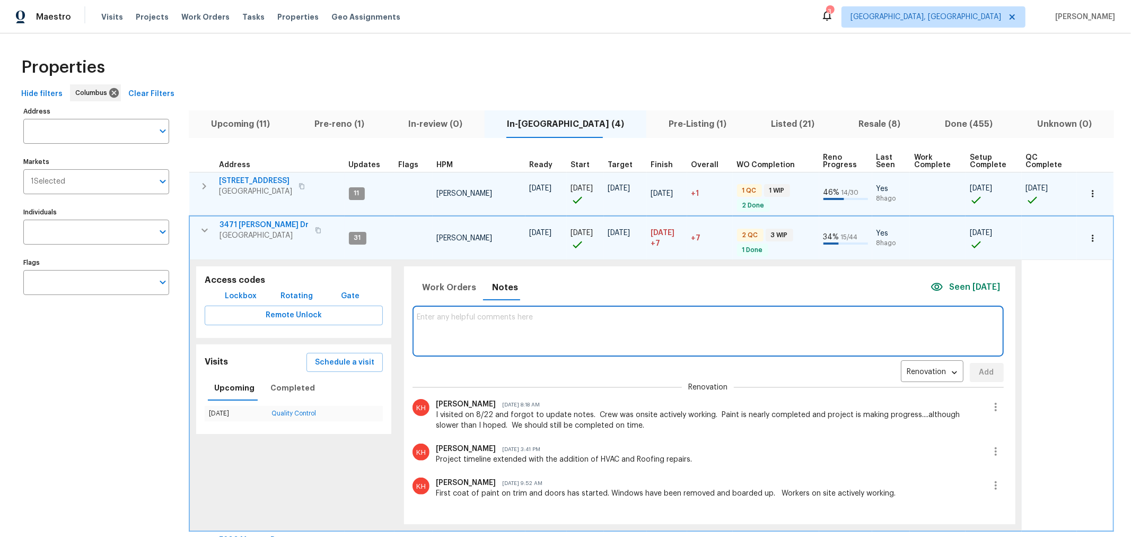
click at [562, 322] on textarea at bounding box center [708, 331] width 582 height 36
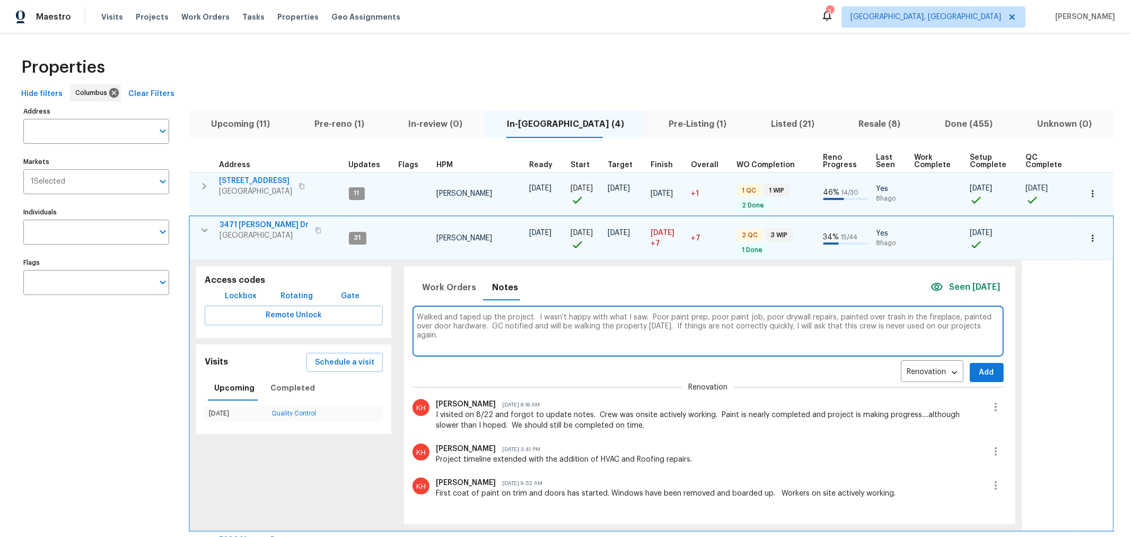
type textarea "Walked and taped up the project. I wasn't happy with what I saw. Poor paint pre…"
click at [978, 372] on span "Add" at bounding box center [986, 372] width 17 height 13
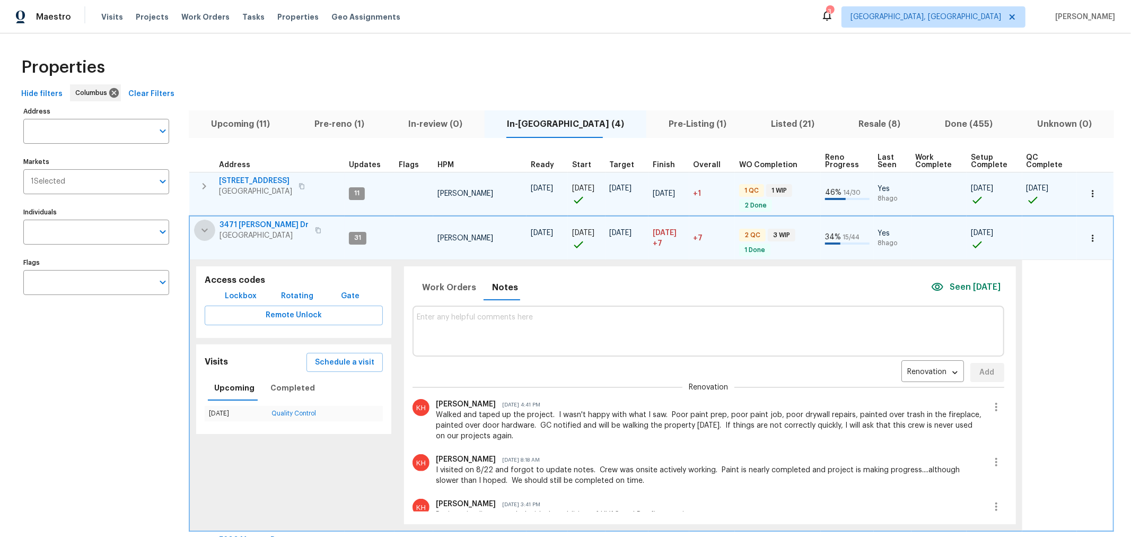
click at [200, 231] on icon "button" at bounding box center [204, 230] width 13 height 13
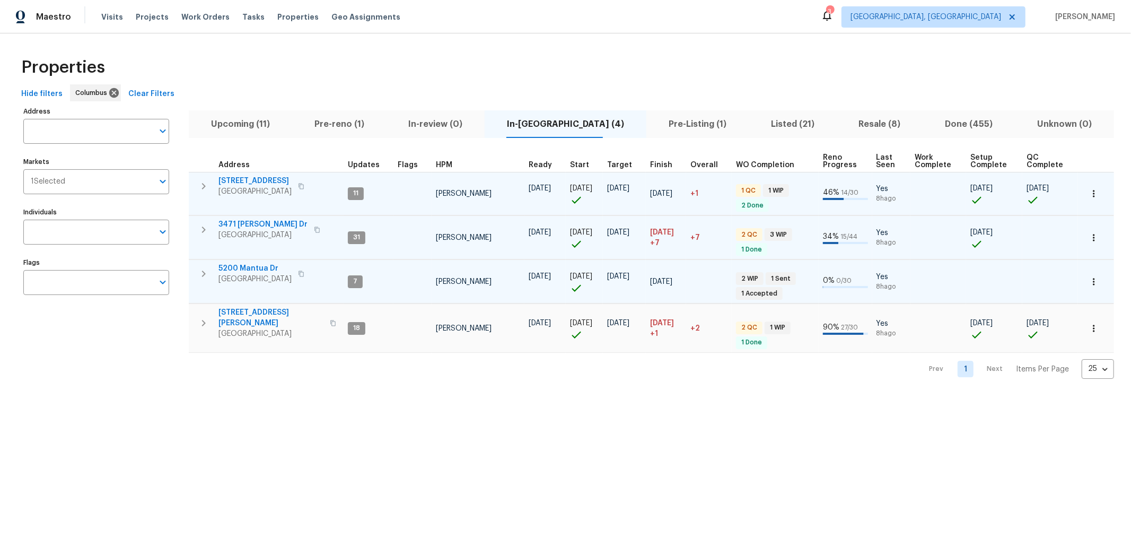
click at [202, 274] on icon "button" at bounding box center [203, 273] width 13 height 13
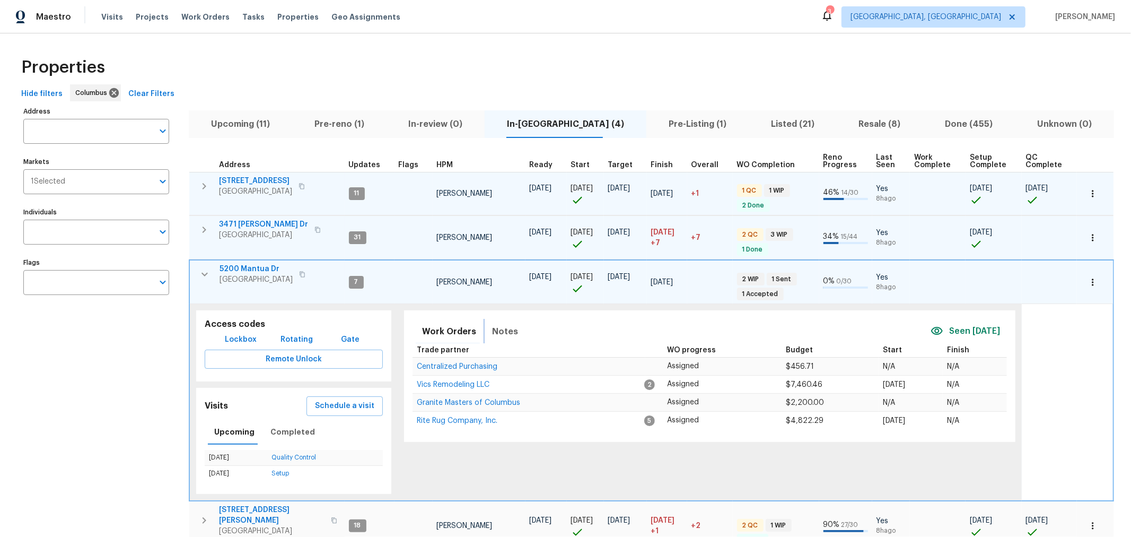
click at [501, 329] on span "Notes" at bounding box center [505, 331] width 26 height 15
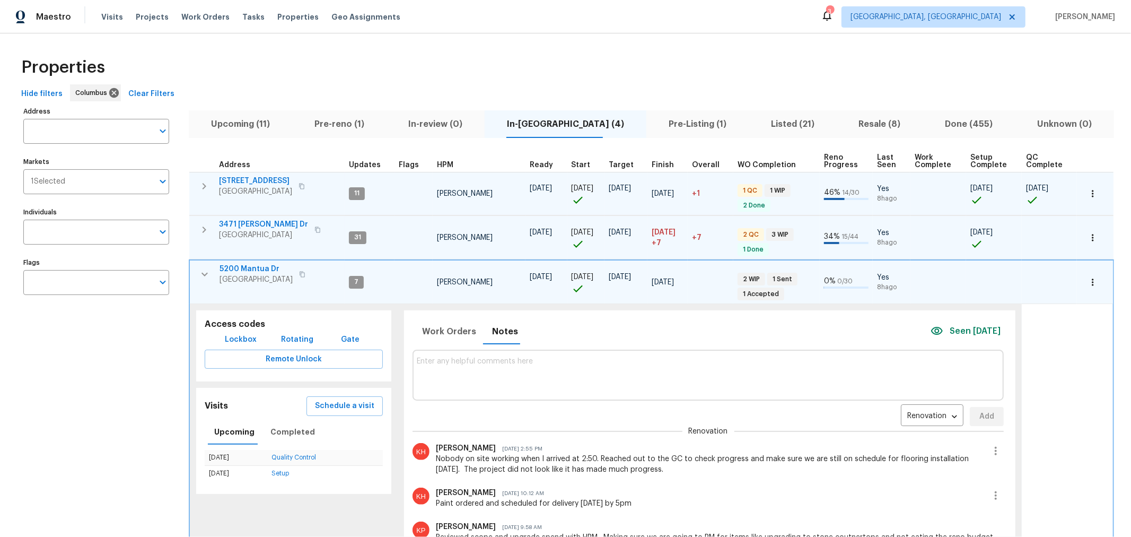
click at [571, 369] on textarea at bounding box center [708, 375] width 583 height 36
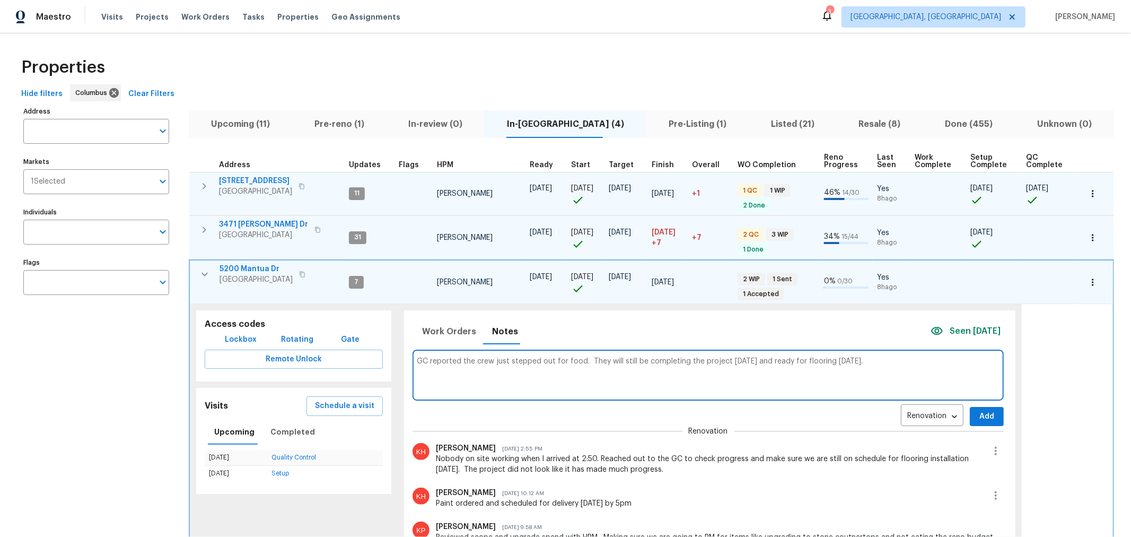
type textarea "GC reported the crew just stepped out for food. They will still be completing t…"
click at [978, 411] on span "Add" at bounding box center [986, 416] width 17 height 13
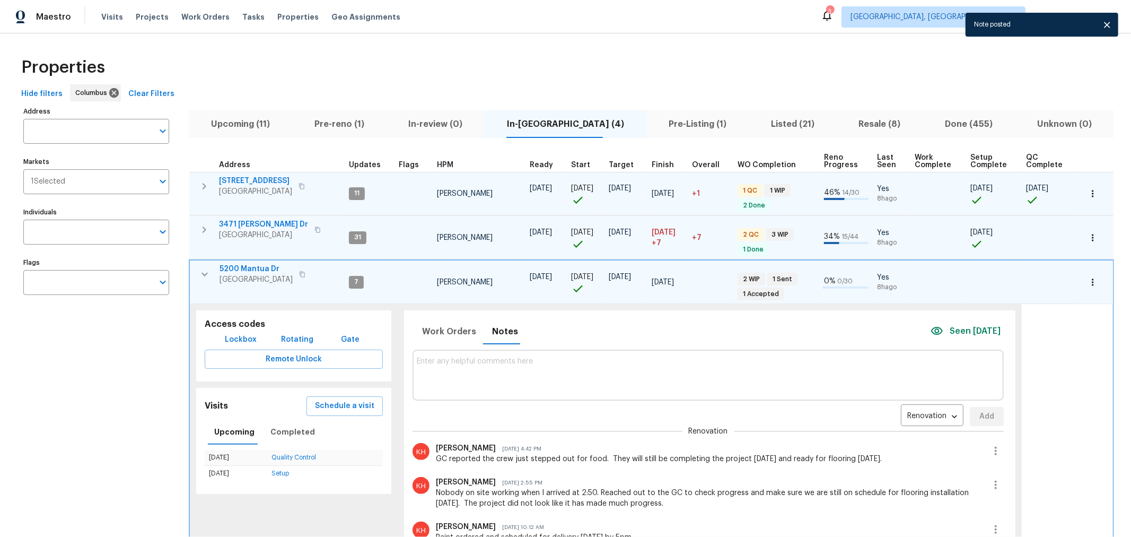
click at [208, 269] on icon "button" at bounding box center [204, 274] width 13 height 13
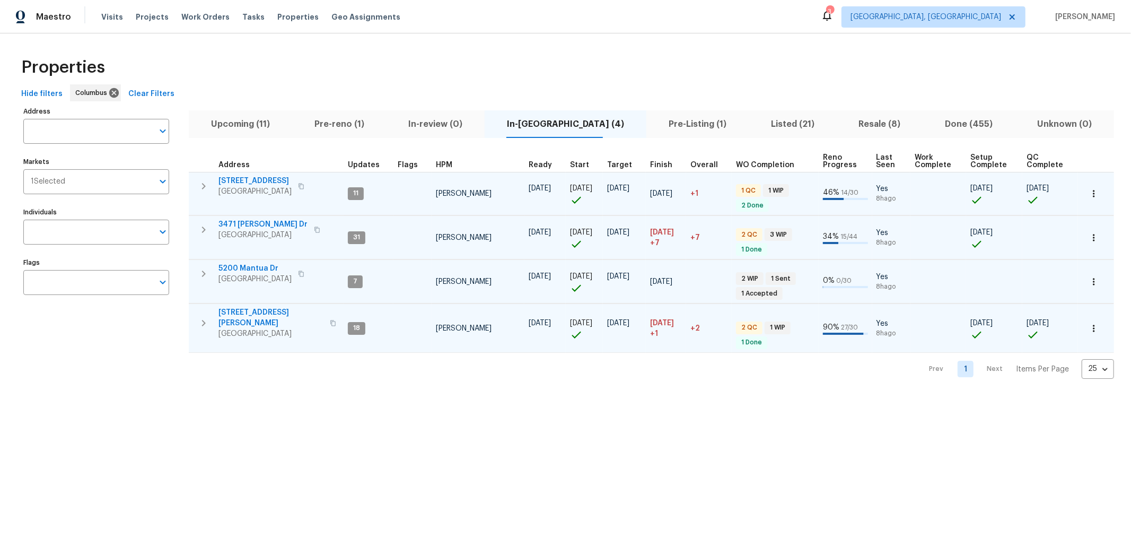
click at [204, 320] on icon "button" at bounding box center [204, 323] width 4 height 6
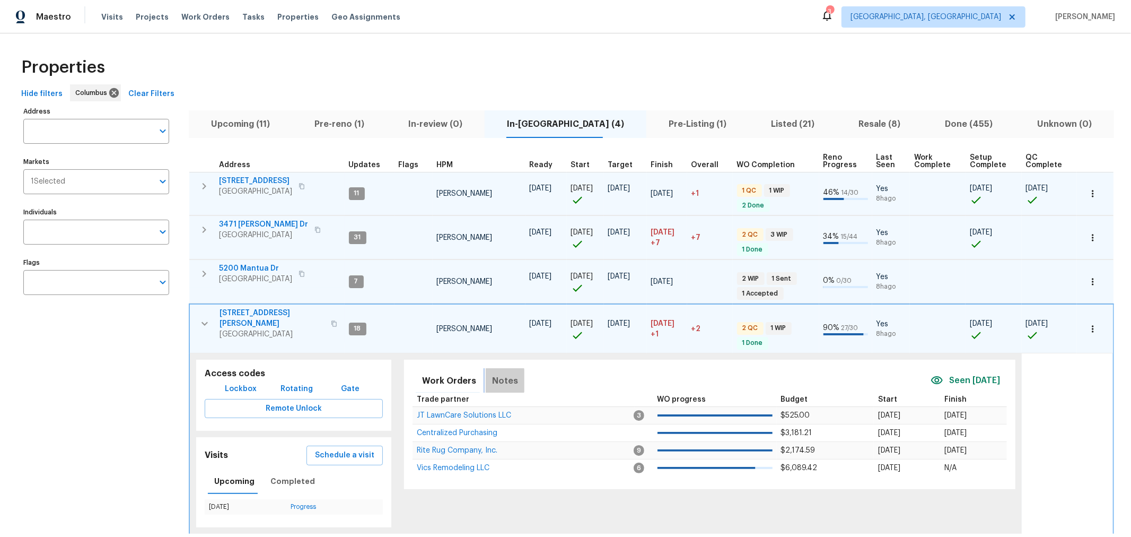
click at [497, 373] on span "Notes" at bounding box center [505, 380] width 26 height 15
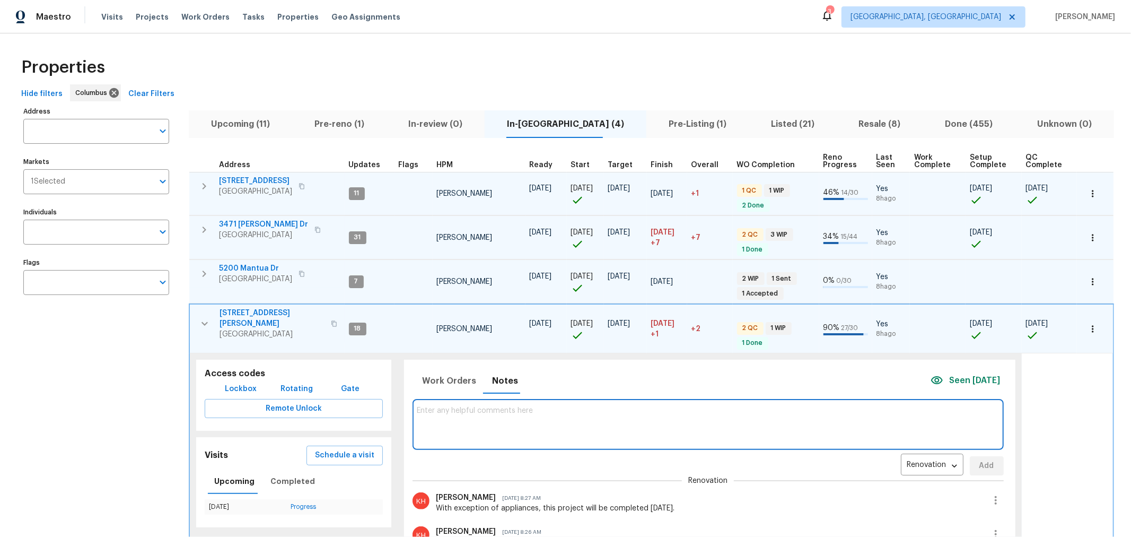
click at [508, 412] on textarea at bounding box center [708, 424] width 582 height 36
click at [960, 406] on textarea "TPM notes: This project is essentially finished. We are just waiting on applian…" at bounding box center [708, 424] width 582 height 36
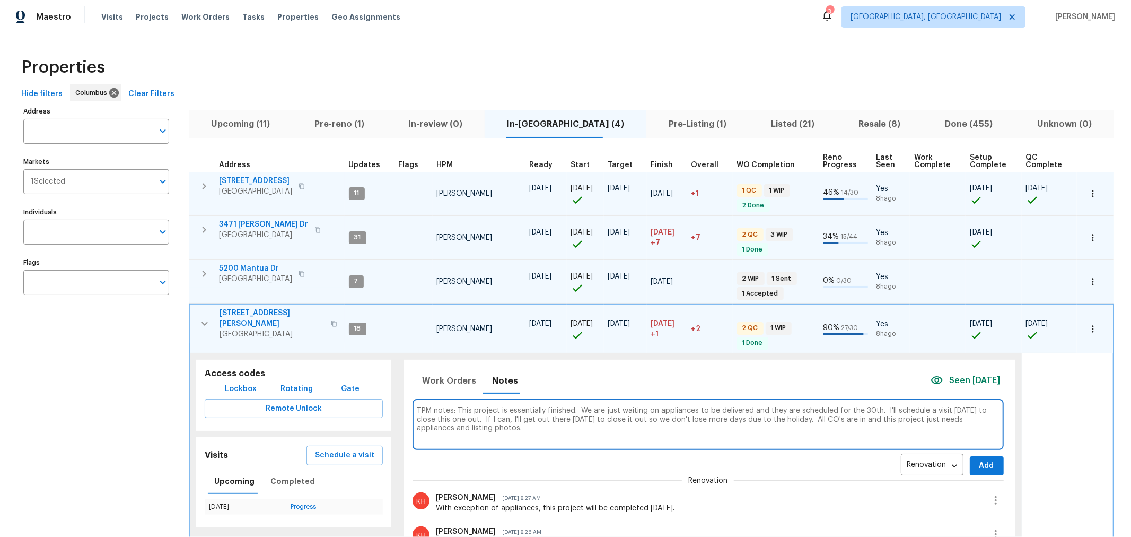
type textarea "TPM notes: This project is essentially finished. We are just waiting on applian…"
click at [978, 459] on span "Add" at bounding box center [986, 465] width 17 height 13
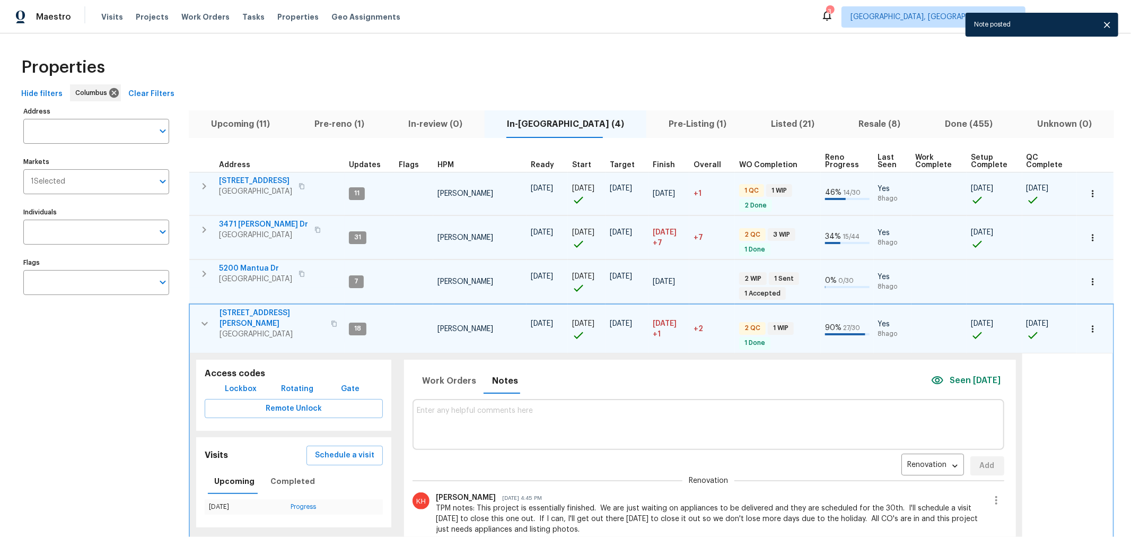
click at [207, 317] on icon "button" at bounding box center [204, 323] width 13 height 13
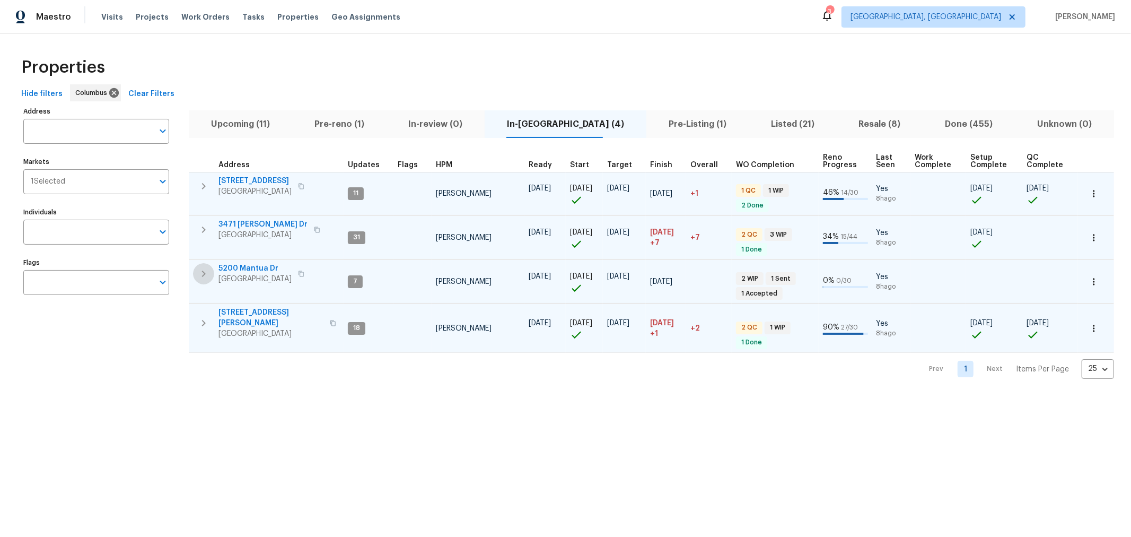
click at [208, 270] on icon "button" at bounding box center [203, 273] width 13 height 13
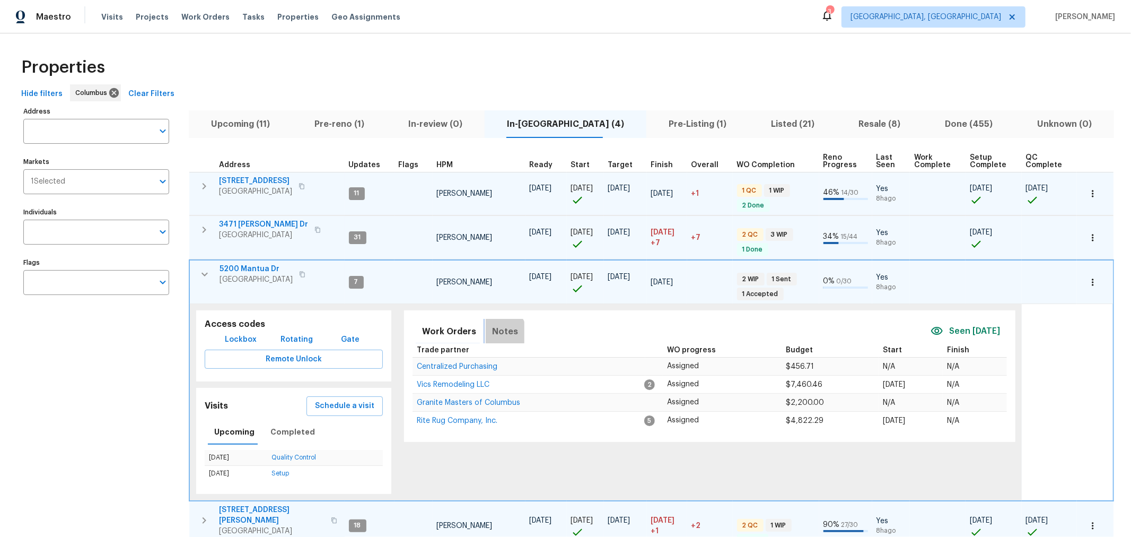
click at [496, 331] on span "Notes" at bounding box center [505, 331] width 26 height 15
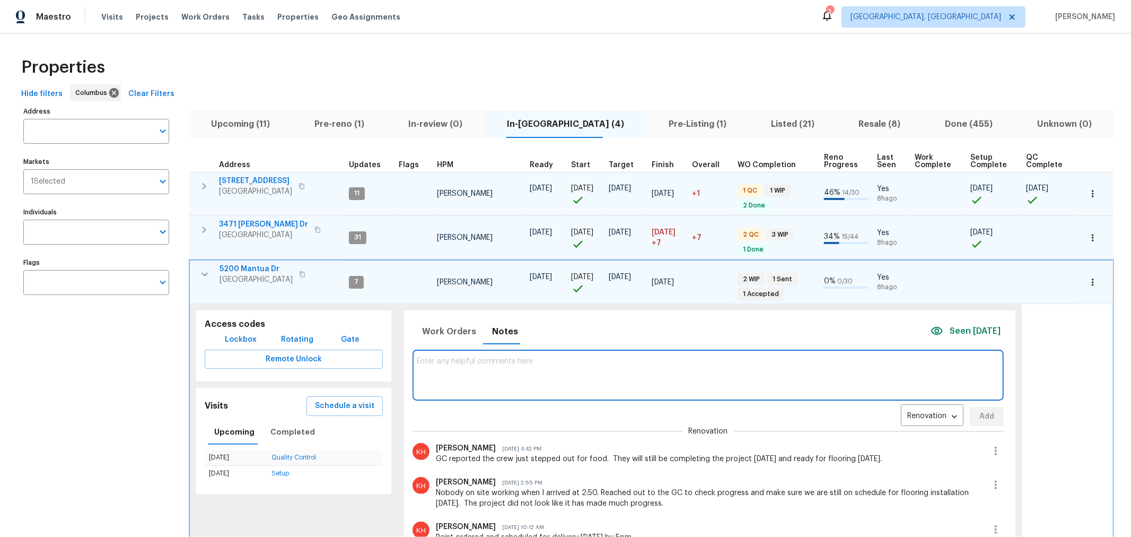
click at [514, 370] on textarea at bounding box center [708, 375] width 583 height 36
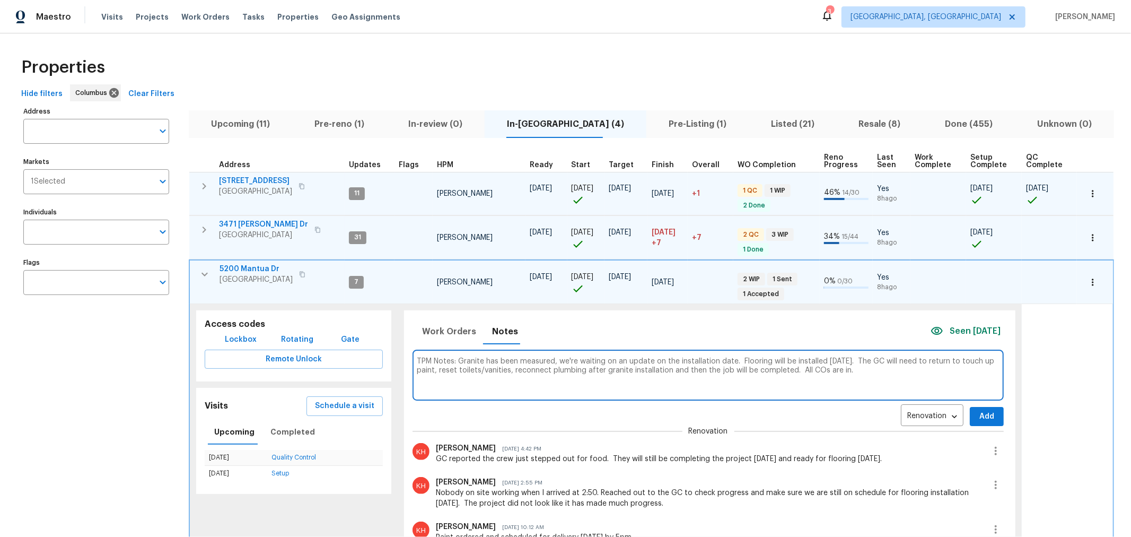
type textarea "TPM Notes: Granite has been measured, we're waiting on an update on the install…"
click at [978, 418] on span "Add" at bounding box center [986, 416] width 17 height 13
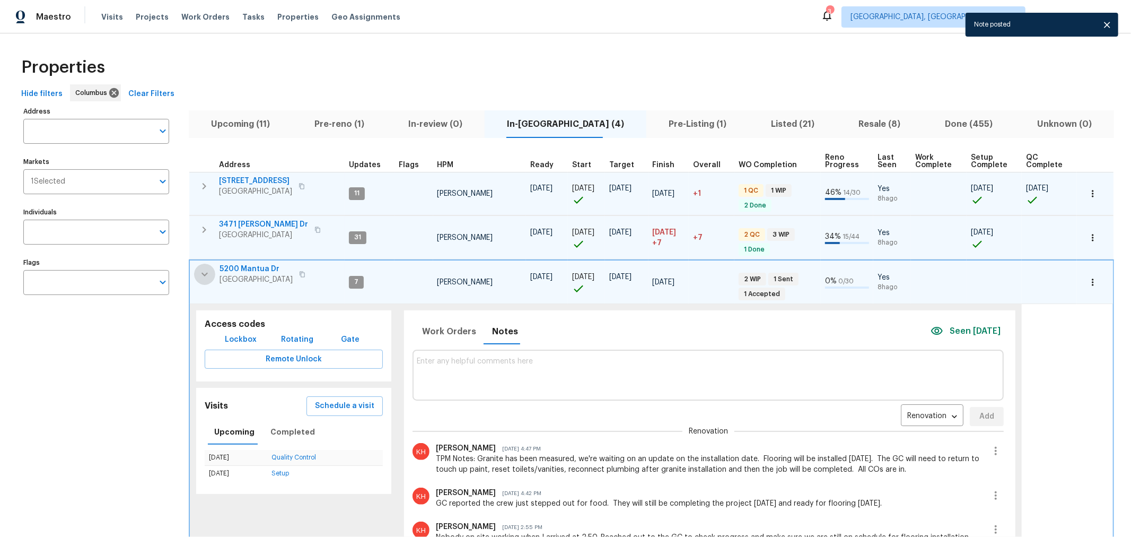
click at [205, 274] on icon "button" at bounding box center [205, 275] width 6 height 4
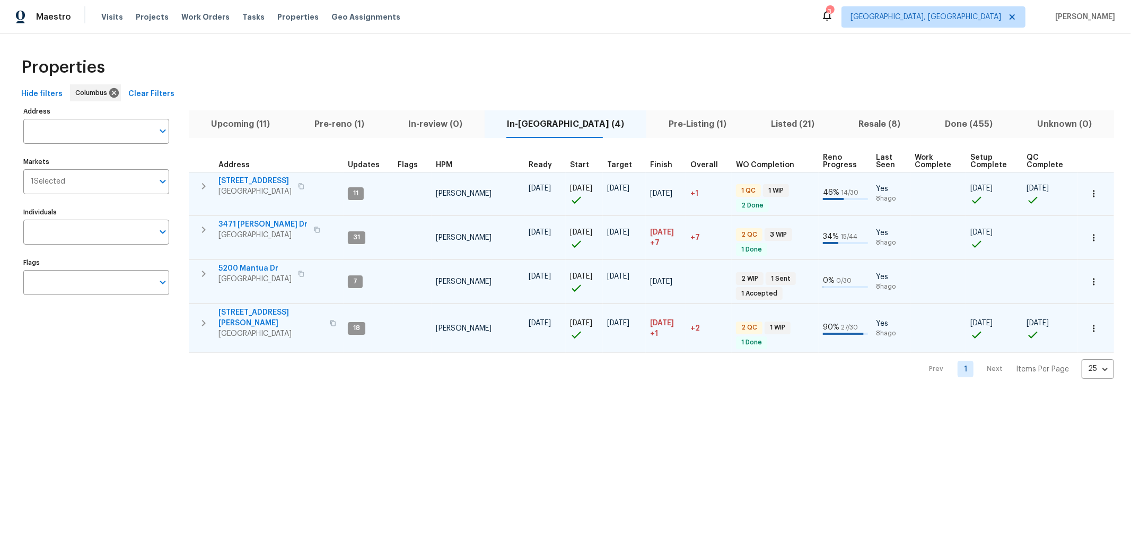
click at [244, 263] on span "5200 Mantua Dr" at bounding box center [255, 268] width 73 height 11
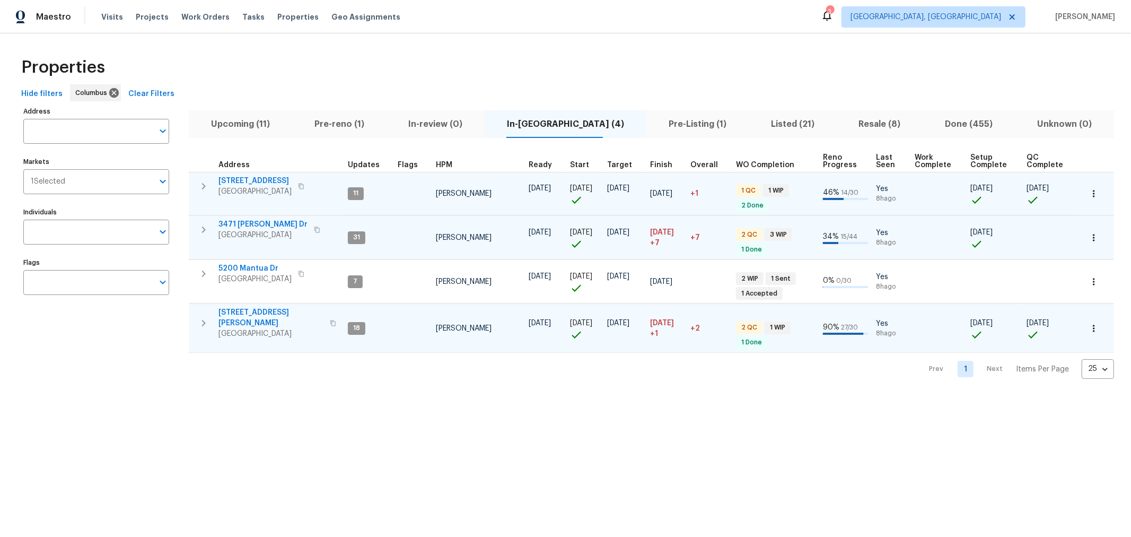
click at [755, 120] on span "Listed (21)" at bounding box center [792, 124] width 75 height 15
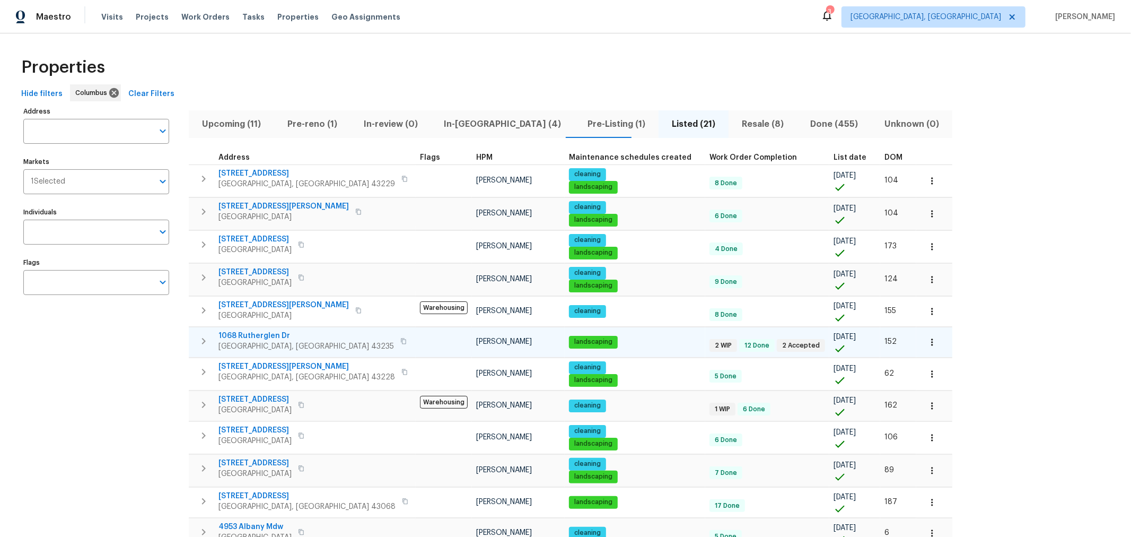
click at [252, 332] on span "1068 Rutherglen Dr" at bounding box center [307, 335] width 176 height 11
click at [465, 128] on span "In-reno (4)" at bounding box center [503, 124] width 131 height 15
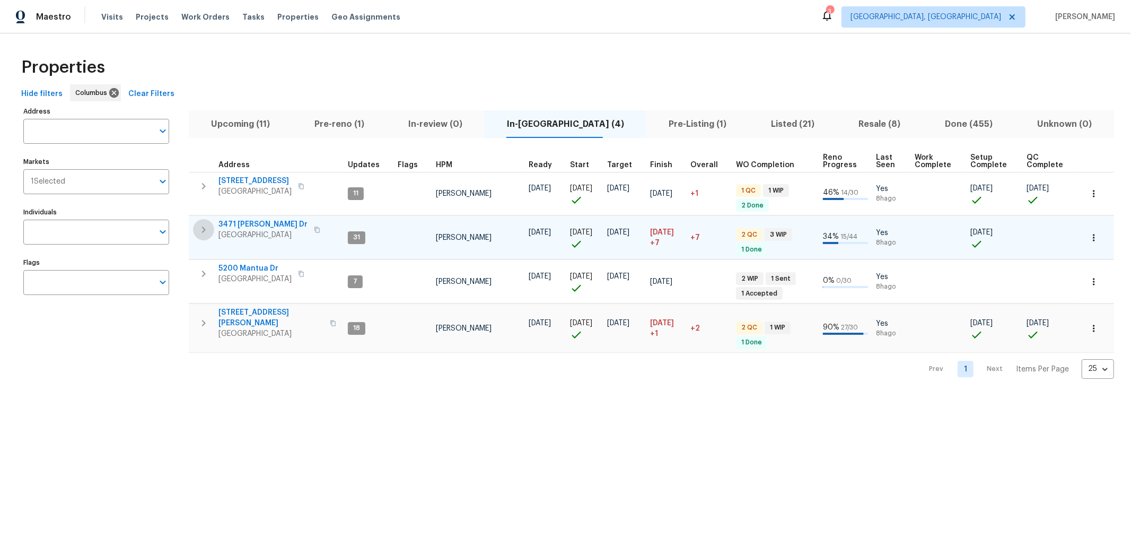
click at [203, 225] on icon "button" at bounding box center [203, 229] width 13 height 13
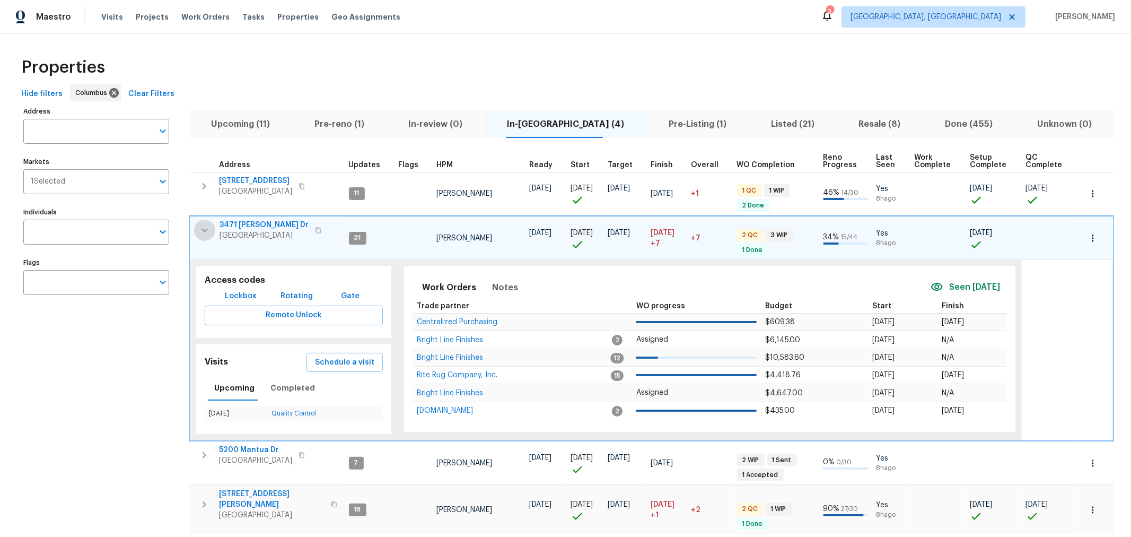
click at [203, 225] on icon "button" at bounding box center [204, 230] width 13 height 13
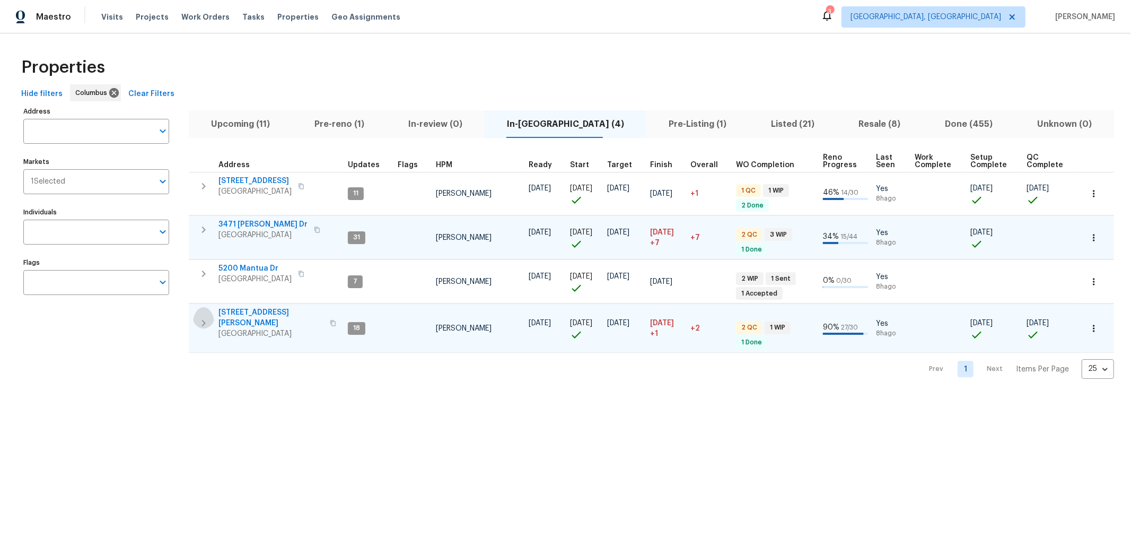
click at [207, 321] on icon "button" at bounding box center [203, 323] width 13 height 13
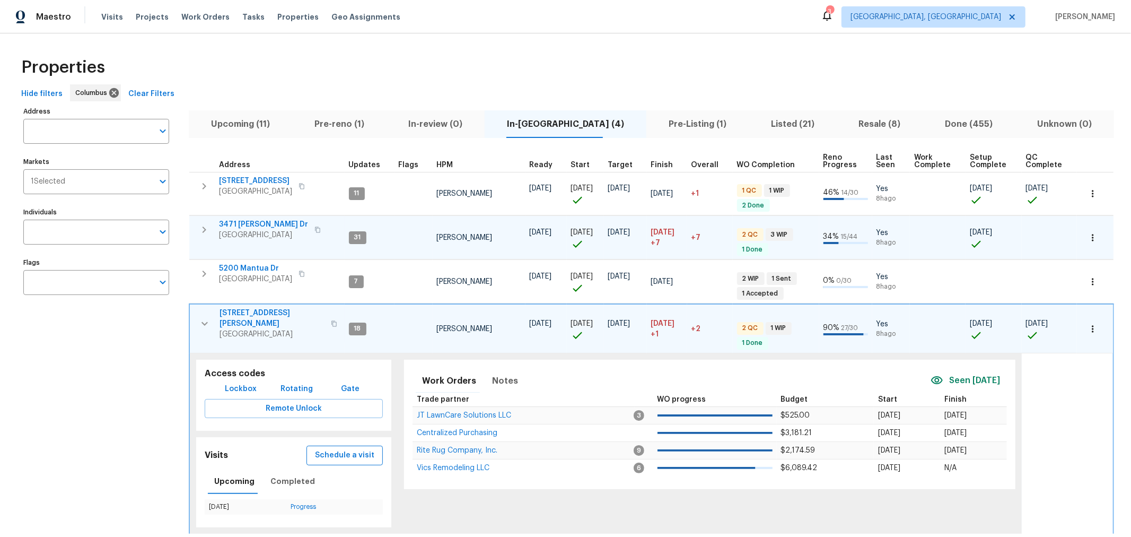
click at [351, 451] on span "Schedule a visit" at bounding box center [344, 455] width 59 height 13
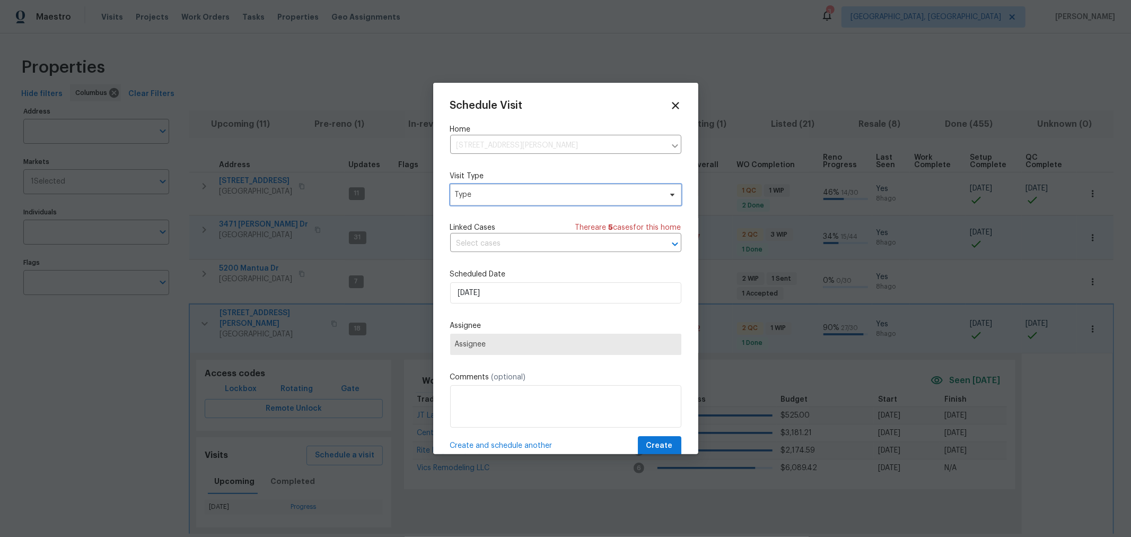
click at [491, 202] on span "Type" at bounding box center [565, 194] width 231 height 21
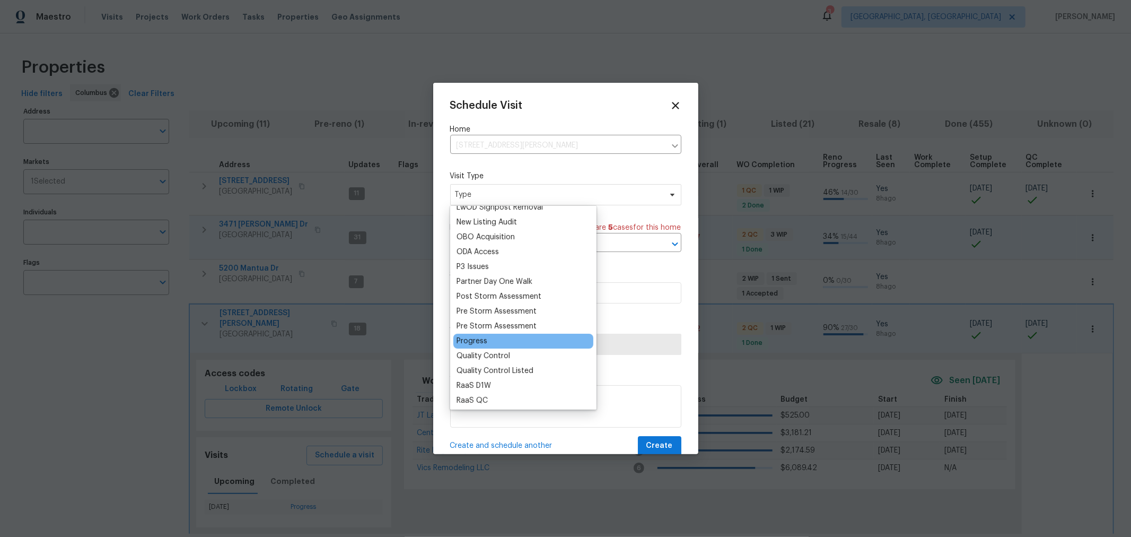
click at [483, 338] on div "Progress" at bounding box center [472, 341] width 31 height 11
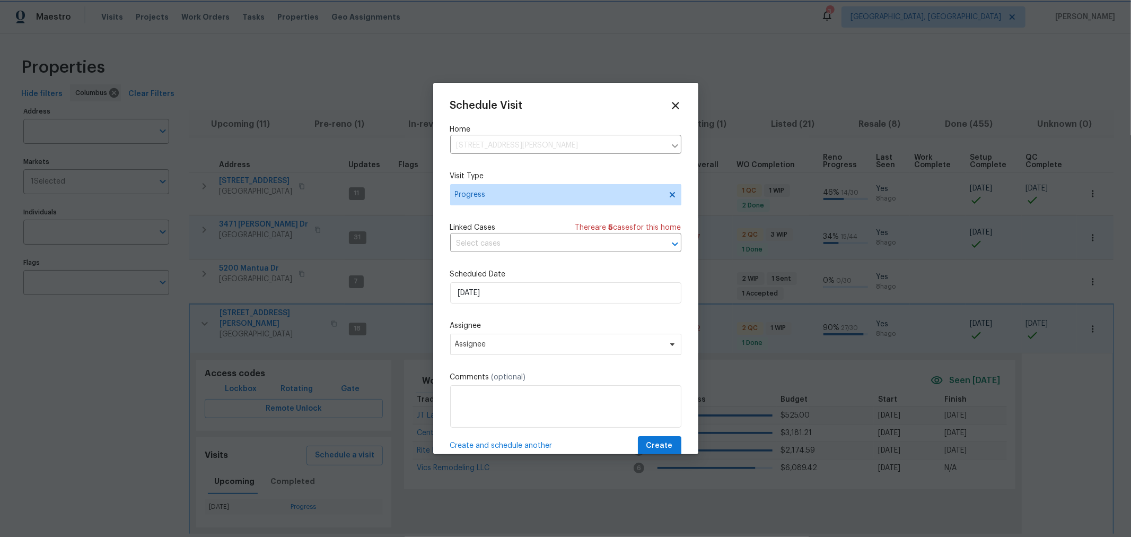
scroll to position [1, 0]
click at [520, 404] on textarea at bounding box center [565, 405] width 231 height 42
click at [531, 401] on textarea "Appliances should be installed on the 30th." at bounding box center [565, 405] width 231 height 42
click at [666, 398] on textarea "Appliances should be delivered and installed on the 30th." at bounding box center [565, 405] width 231 height 42
type textarea "Appliances should be delivered and installed on the 30th. We need to return aft…"
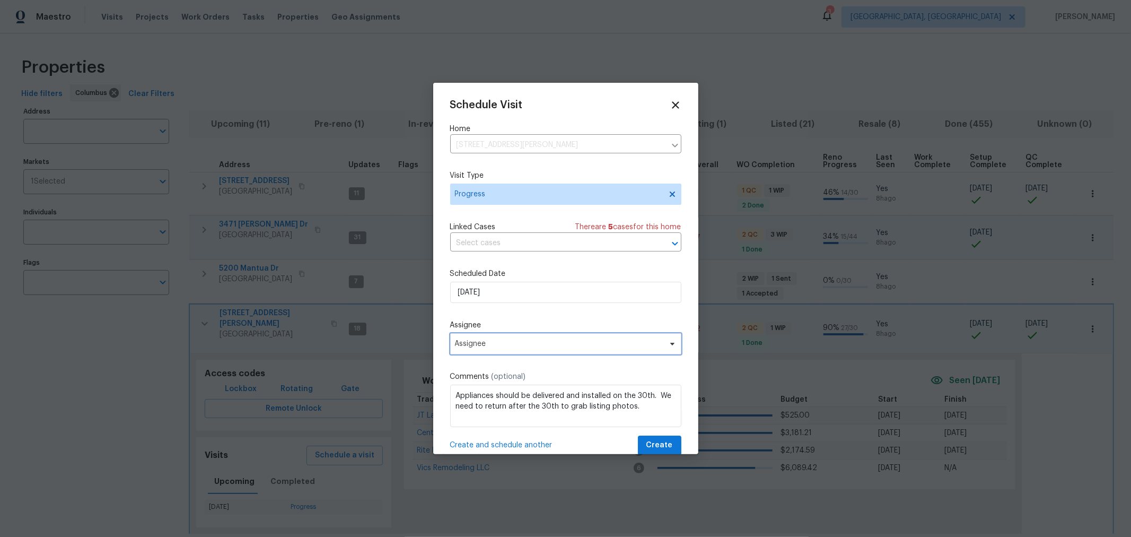
click at [534, 348] on span "Assignee" at bounding box center [559, 343] width 208 height 8
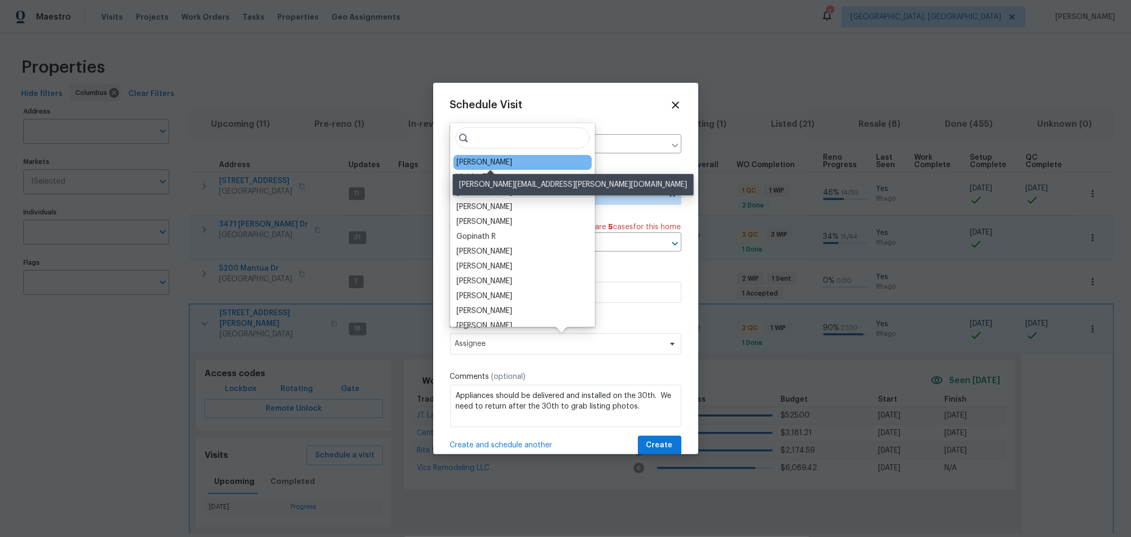
click at [497, 164] on div "[PERSON_NAME]" at bounding box center [485, 162] width 56 height 11
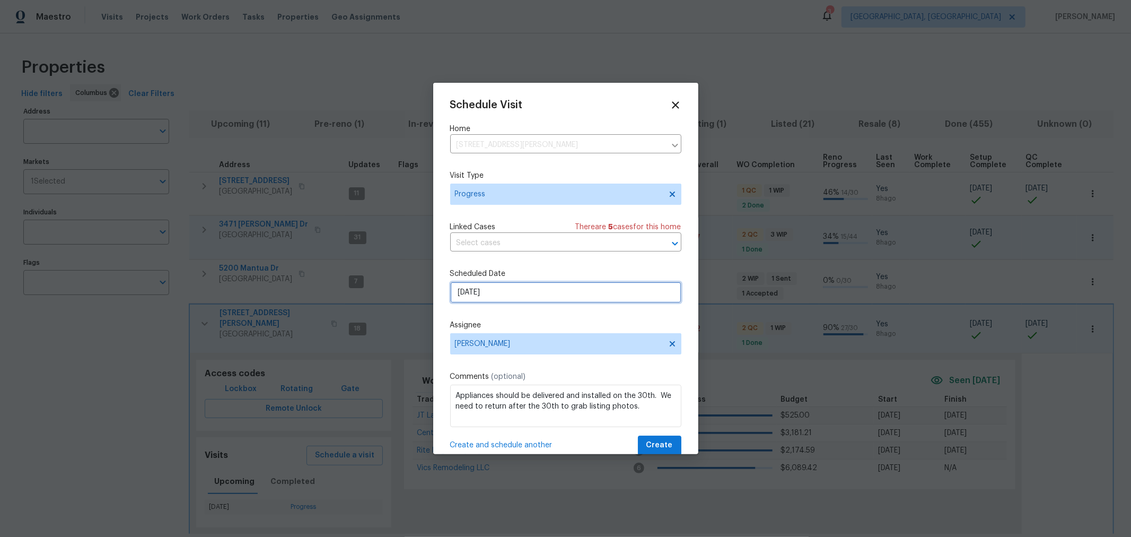
click at [535, 295] on input "[DATE]" at bounding box center [565, 292] width 231 height 21
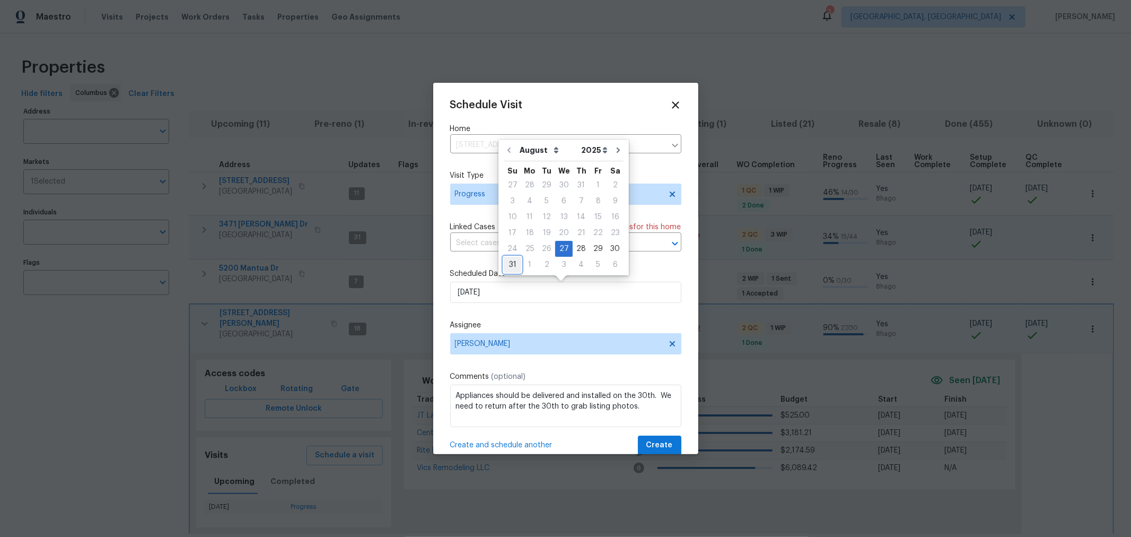
click at [508, 265] on div "31" at bounding box center [513, 264] width 18 height 15
type input "8/31/2025"
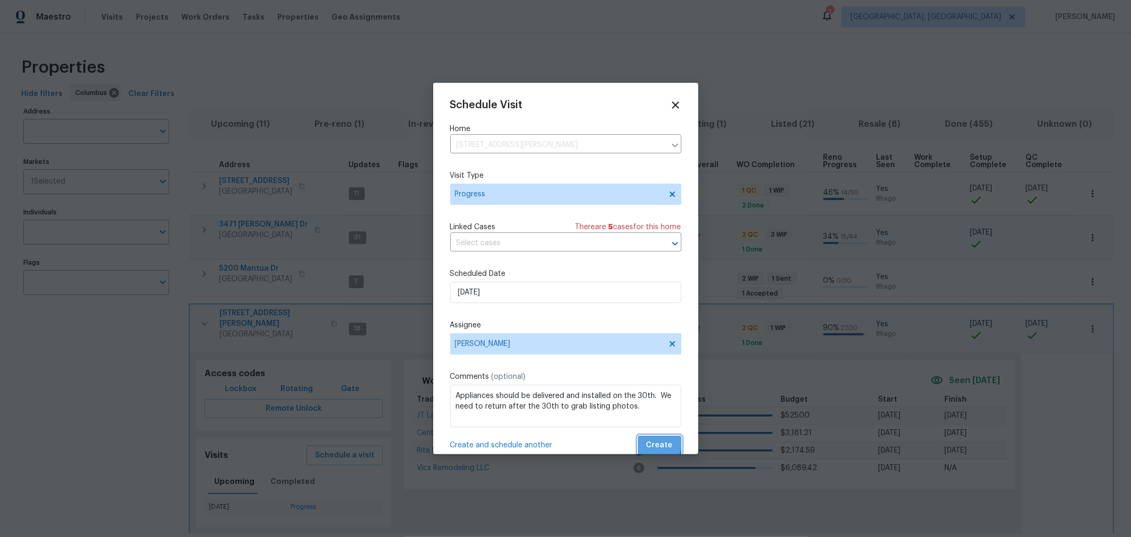
click at [651, 444] on span "Create" at bounding box center [659, 445] width 27 height 13
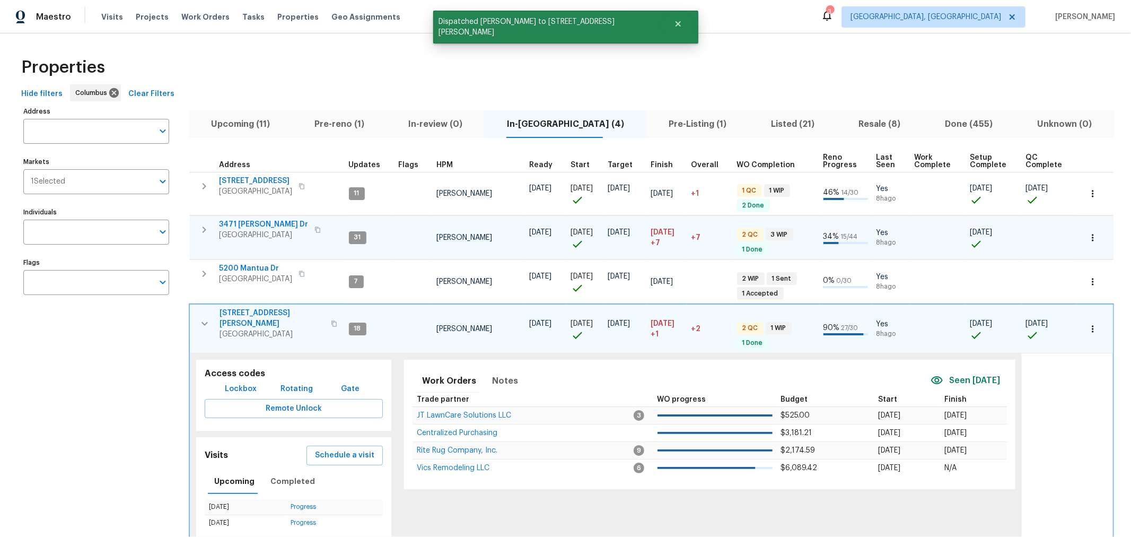
click at [202, 322] on icon "button" at bounding box center [205, 324] width 6 height 4
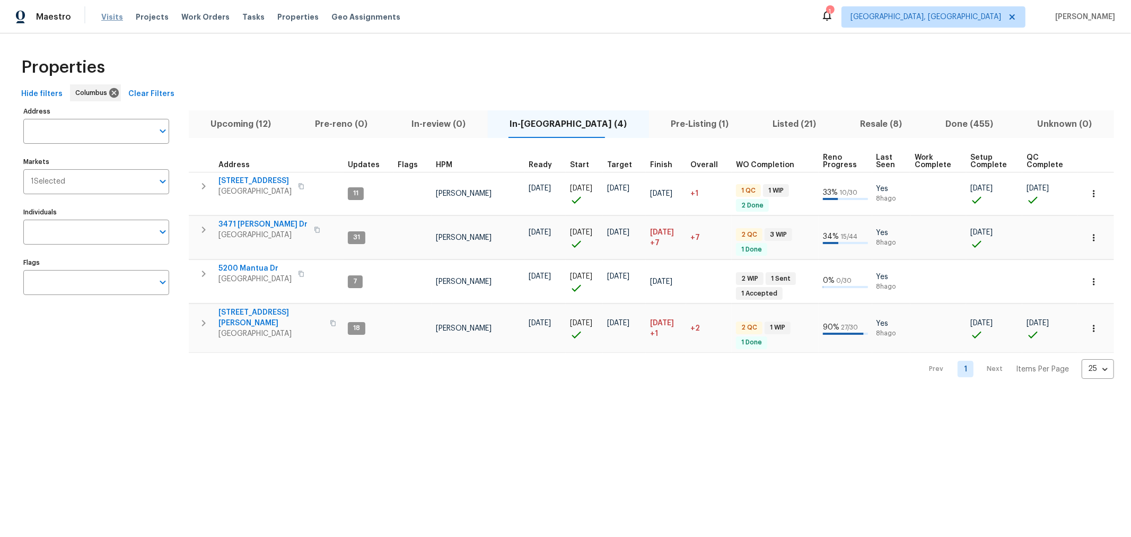
click at [117, 20] on span "Visits" at bounding box center [112, 17] width 22 height 11
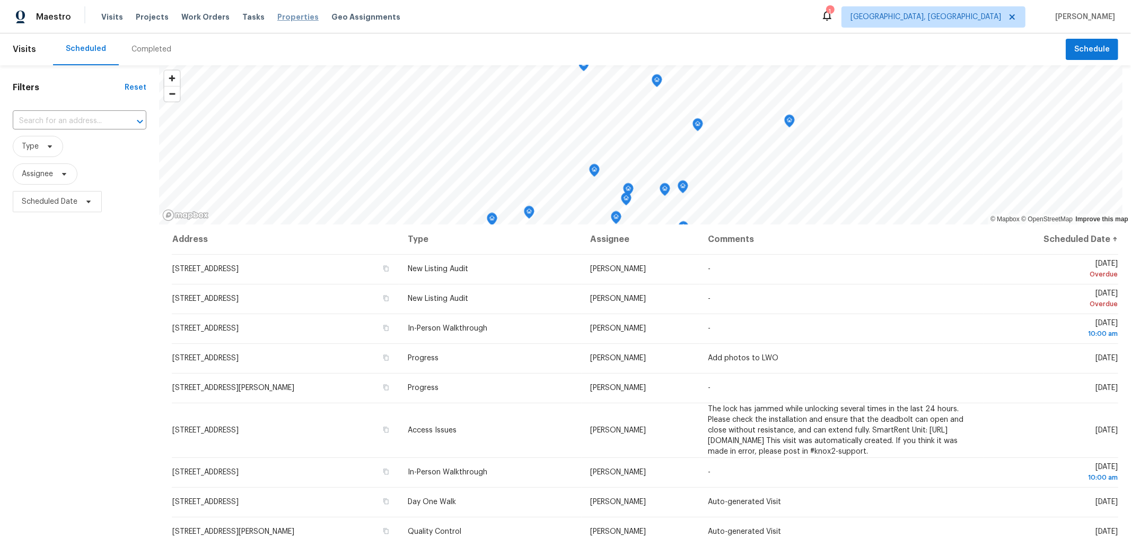
click at [277, 14] on span "Properties" at bounding box center [297, 17] width 41 height 11
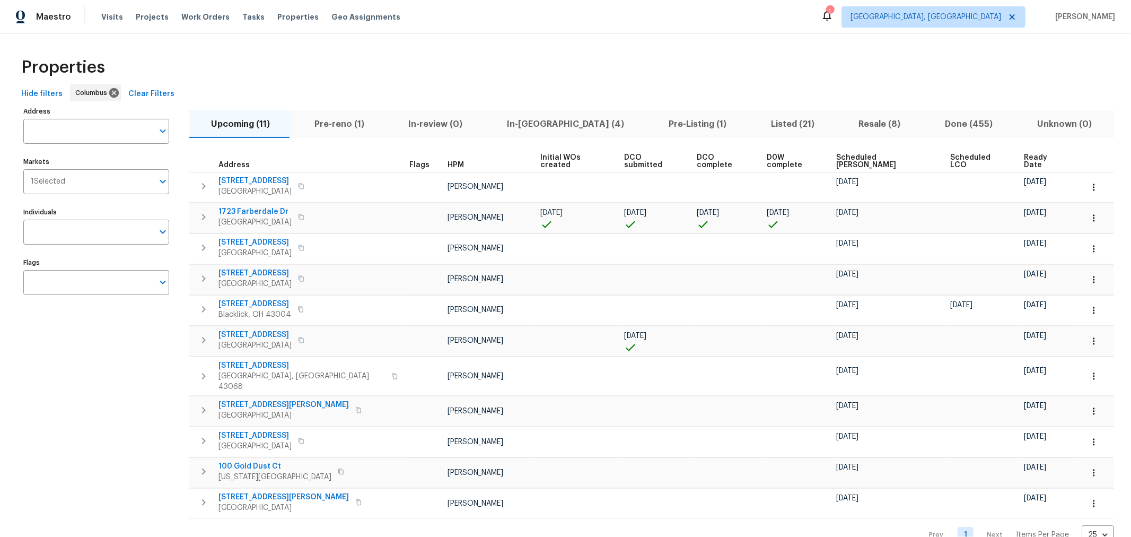
click at [503, 134] on button "In-reno (4)" at bounding box center [566, 124] width 162 height 28
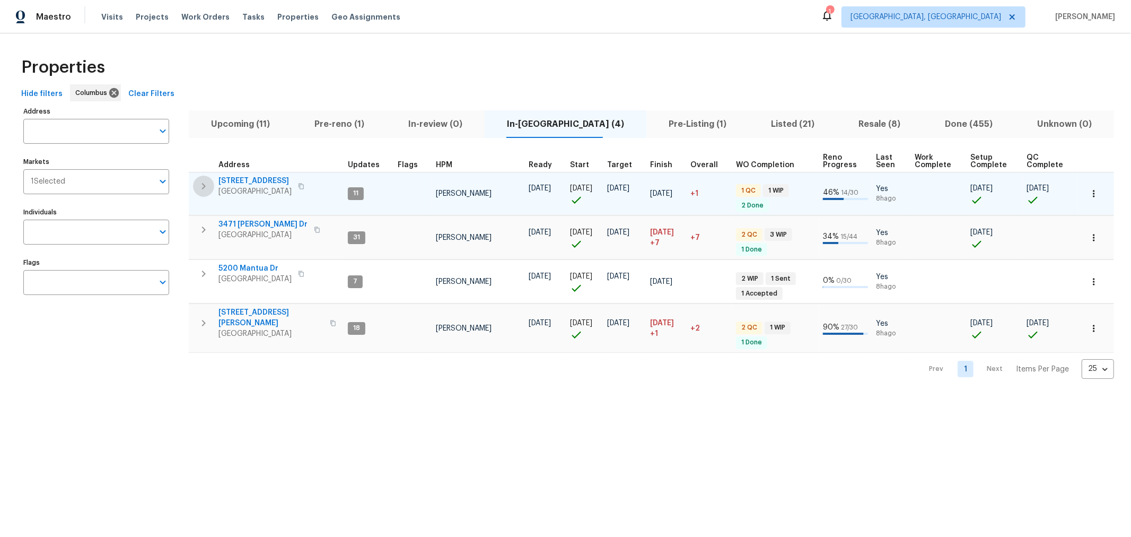
click at [205, 188] on icon "button" at bounding box center [203, 186] width 13 height 13
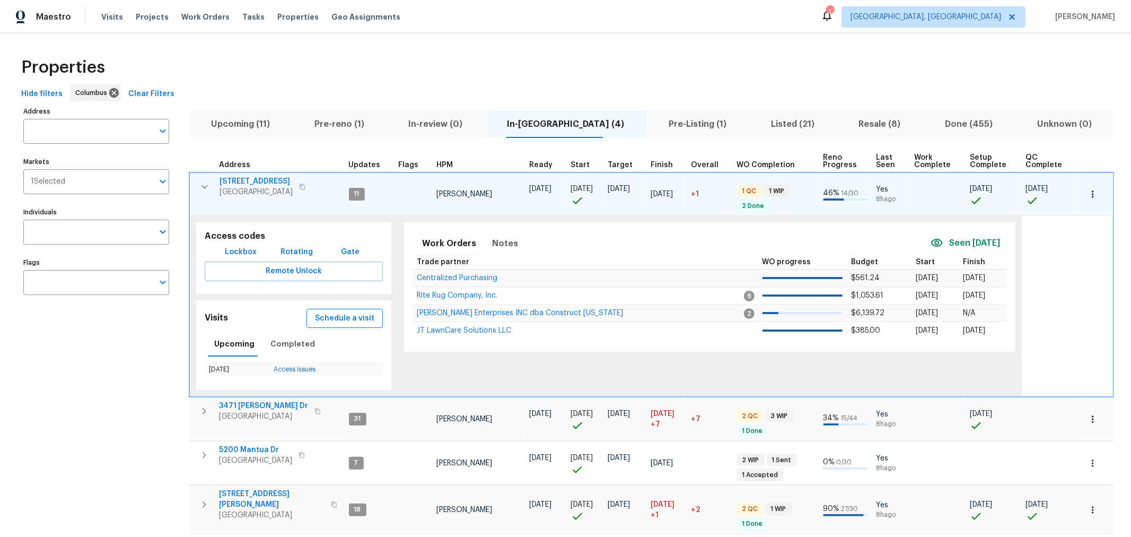
click at [348, 322] on span "Schedule a visit" at bounding box center [344, 318] width 59 height 13
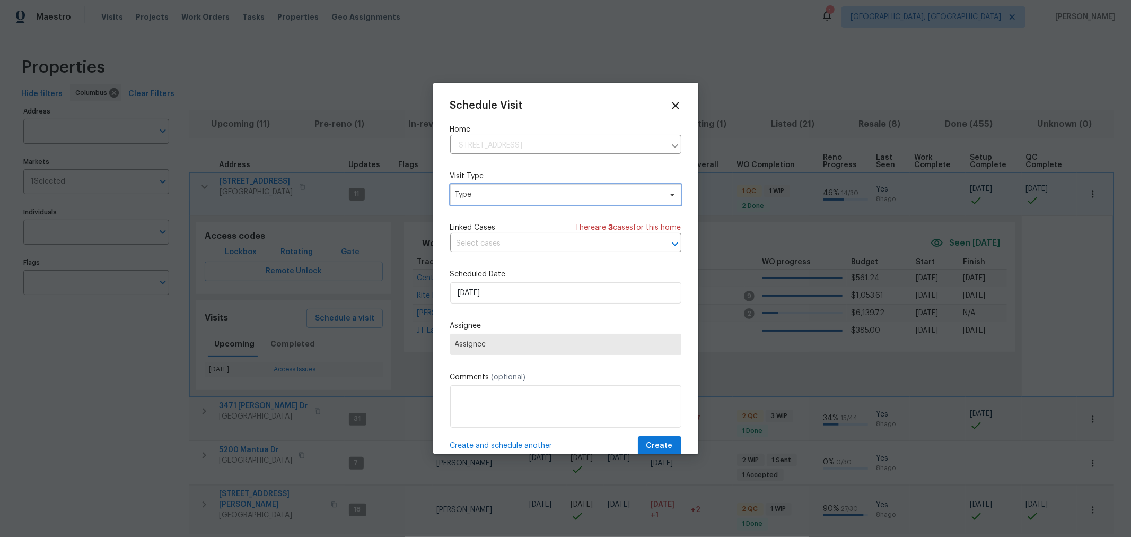
click at [509, 192] on span "Type" at bounding box center [558, 194] width 206 height 11
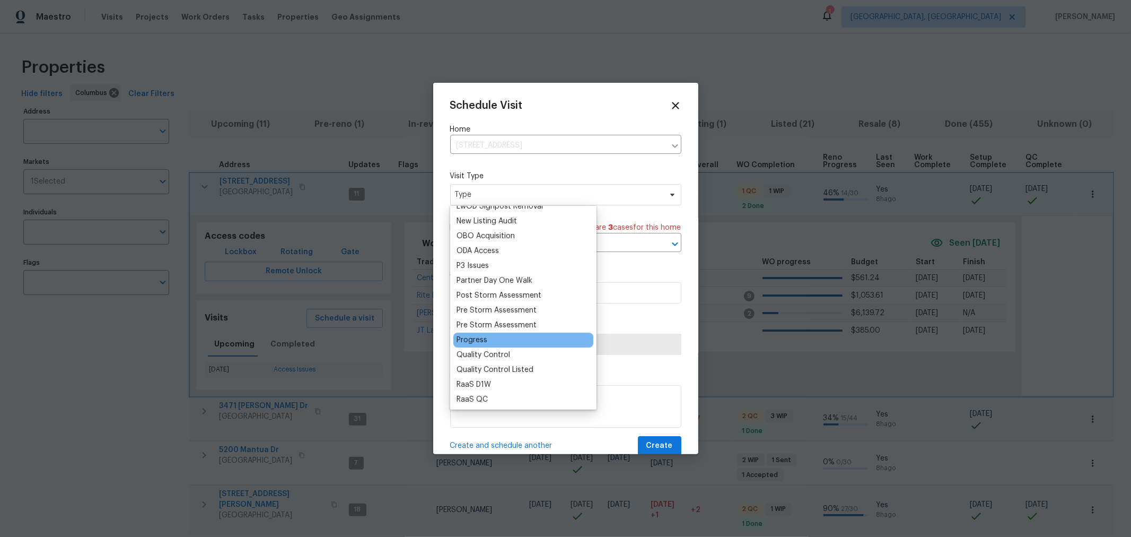
click at [484, 335] on div "Progress" at bounding box center [472, 340] width 31 height 11
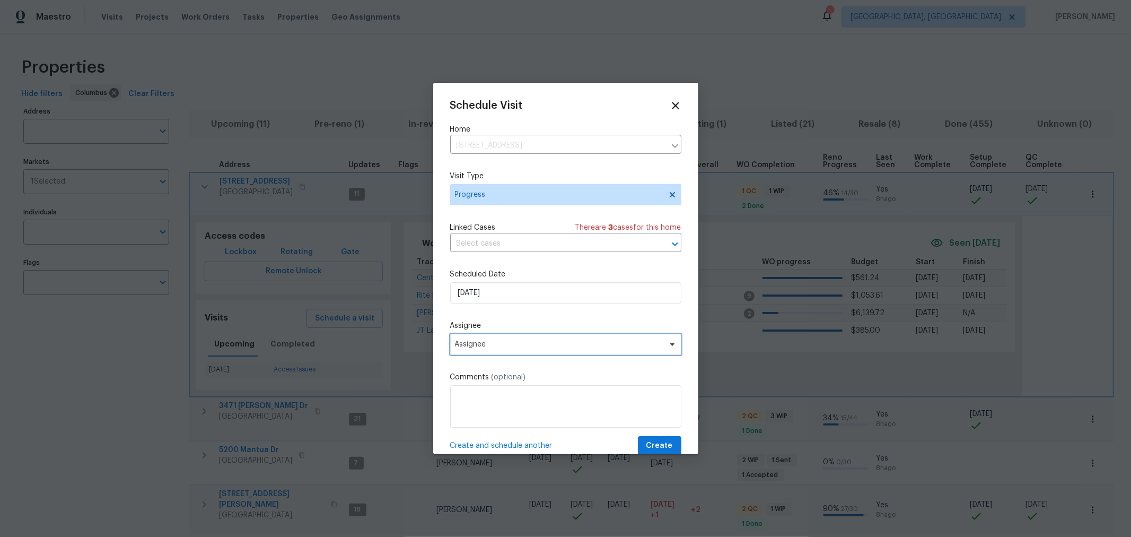
click at [532, 346] on span "Assignee" at bounding box center [559, 344] width 208 height 8
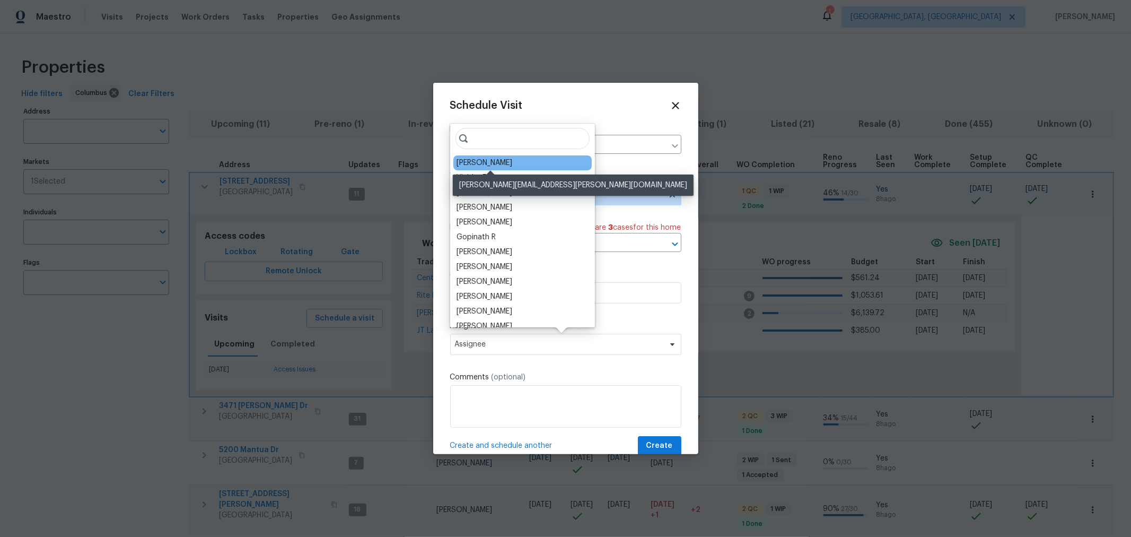
click at [504, 165] on div "[PERSON_NAME]" at bounding box center [485, 163] width 56 height 11
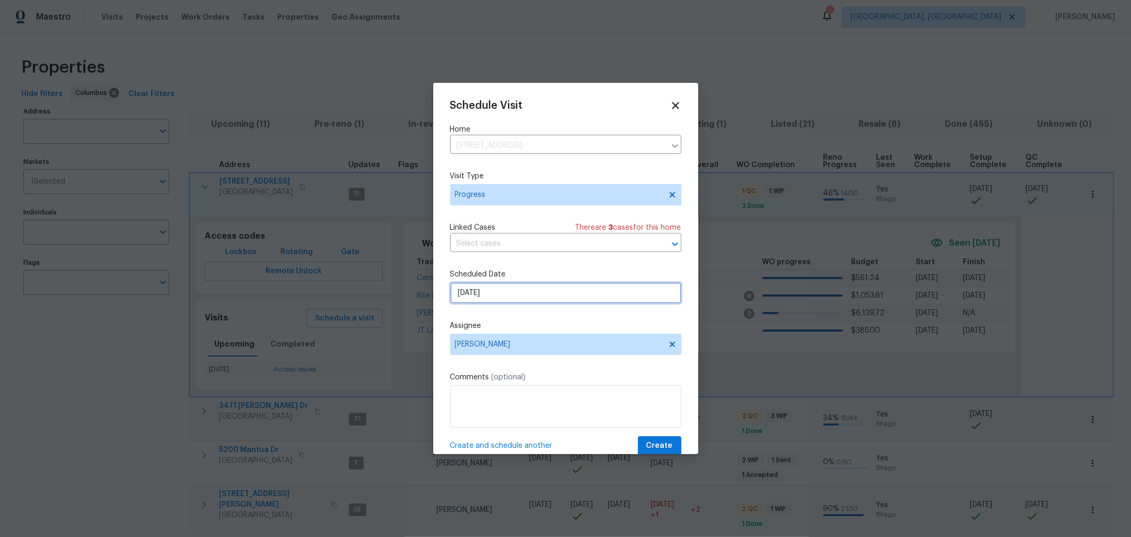
click at [518, 295] on input "8/27/2025" at bounding box center [565, 292] width 231 height 21
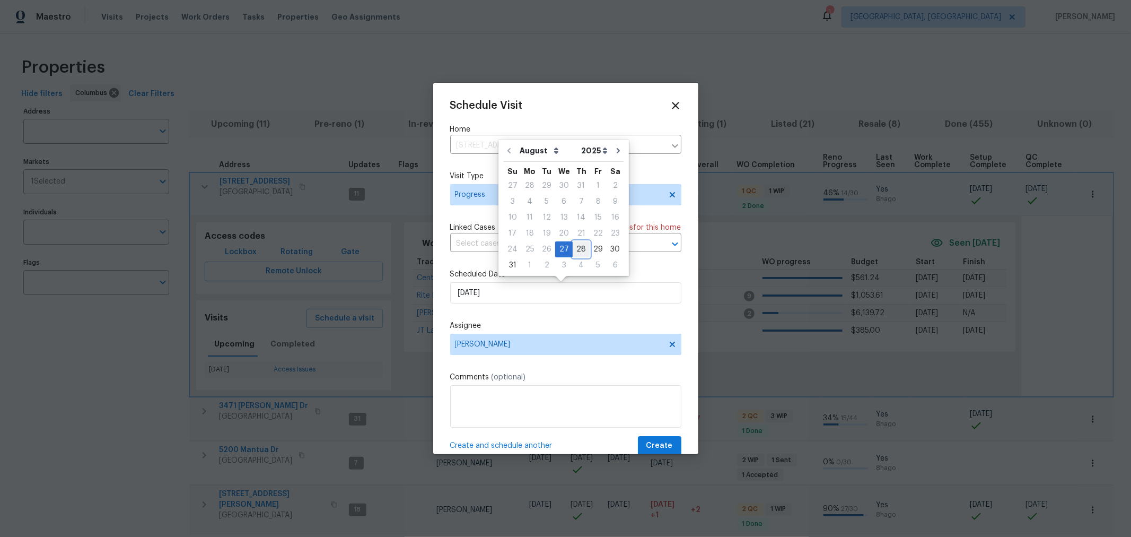
click at [579, 248] on div "28" at bounding box center [581, 249] width 17 height 15
type input "8/28/2025"
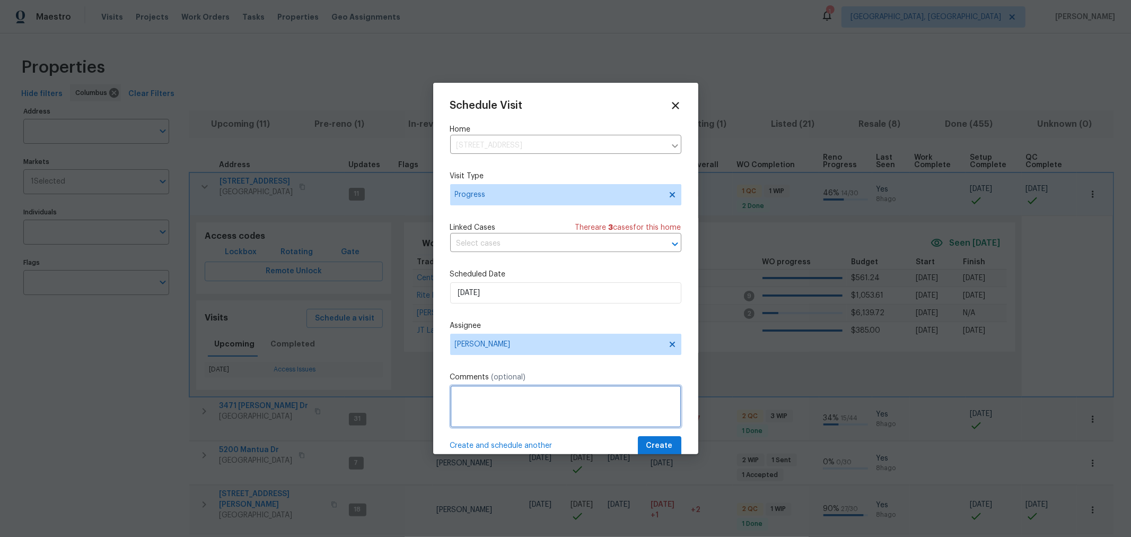
click at [504, 414] on textarea at bounding box center [565, 406] width 231 height 42
type textarea "Take listing photos and close out project."
click at [663, 442] on span "Create" at bounding box center [659, 445] width 27 height 13
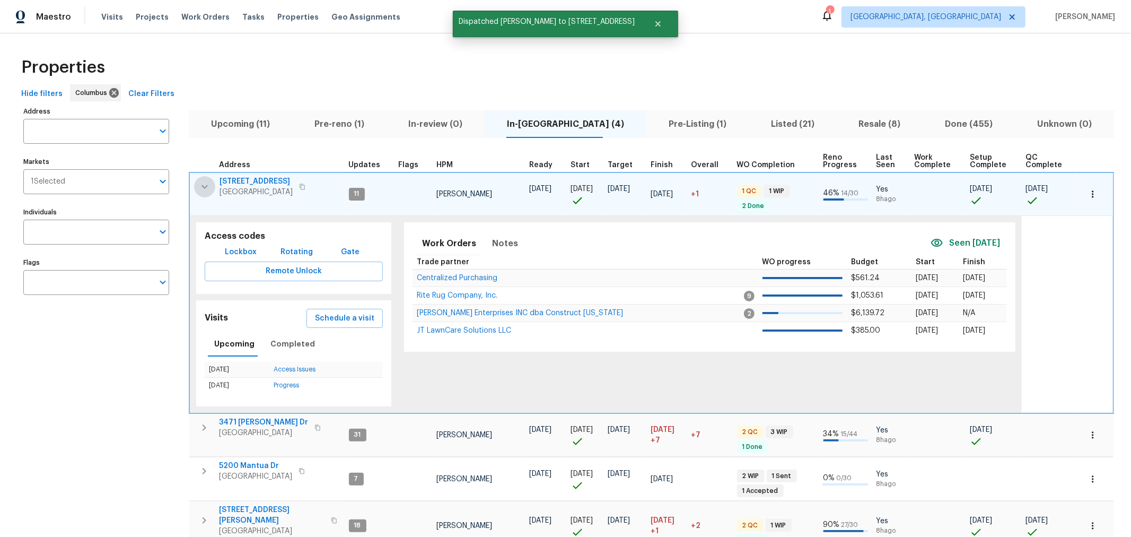
click at [206, 185] on icon "button" at bounding box center [205, 187] width 6 height 4
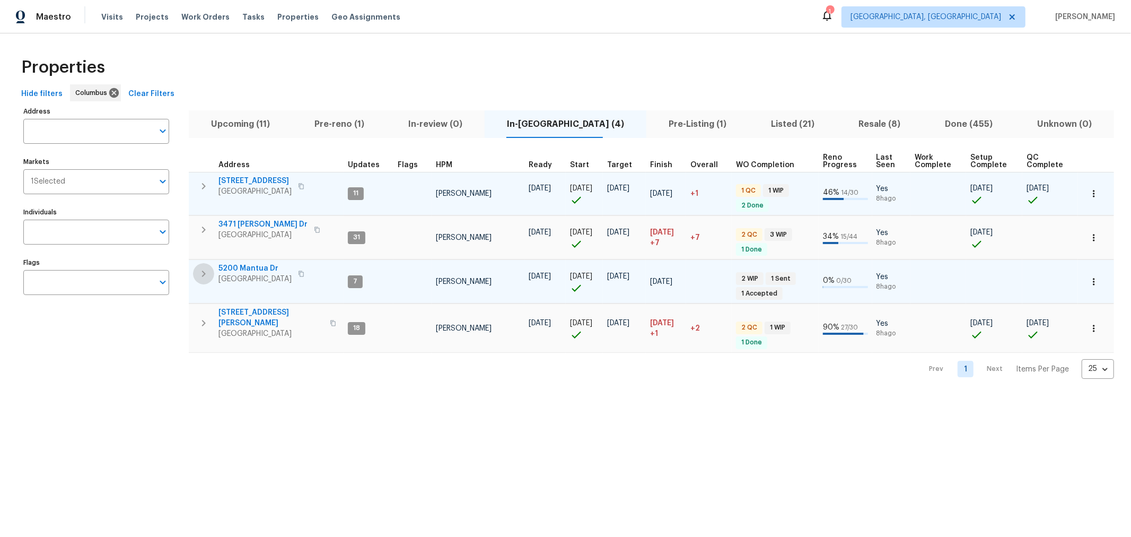
click at [202, 271] on icon "button" at bounding box center [203, 273] width 13 height 13
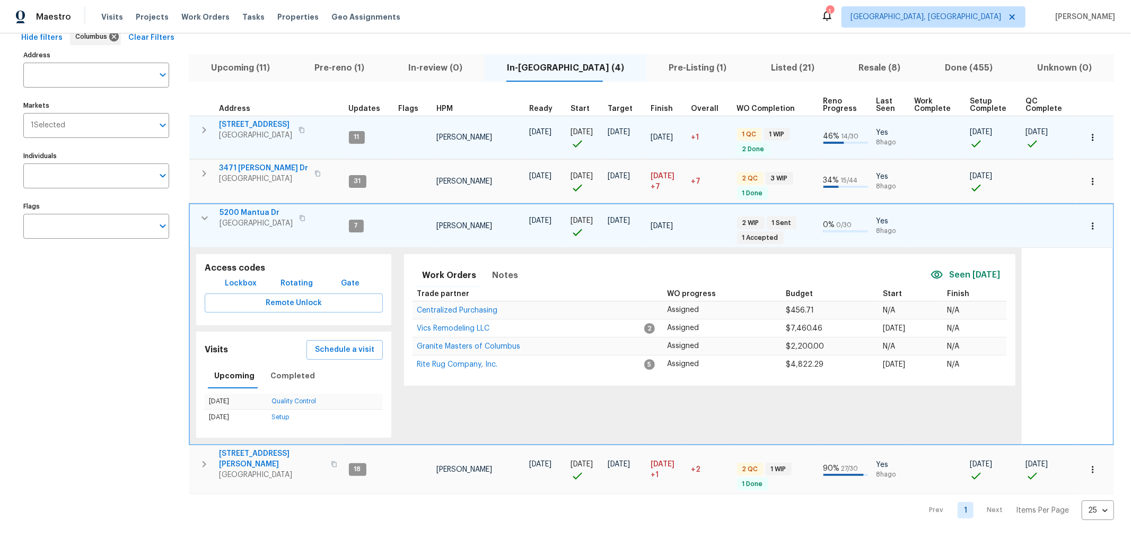
scroll to position [56, 0]
click at [205, 213] on icon "button" at bounding box center [204, 218] width 13 height 13
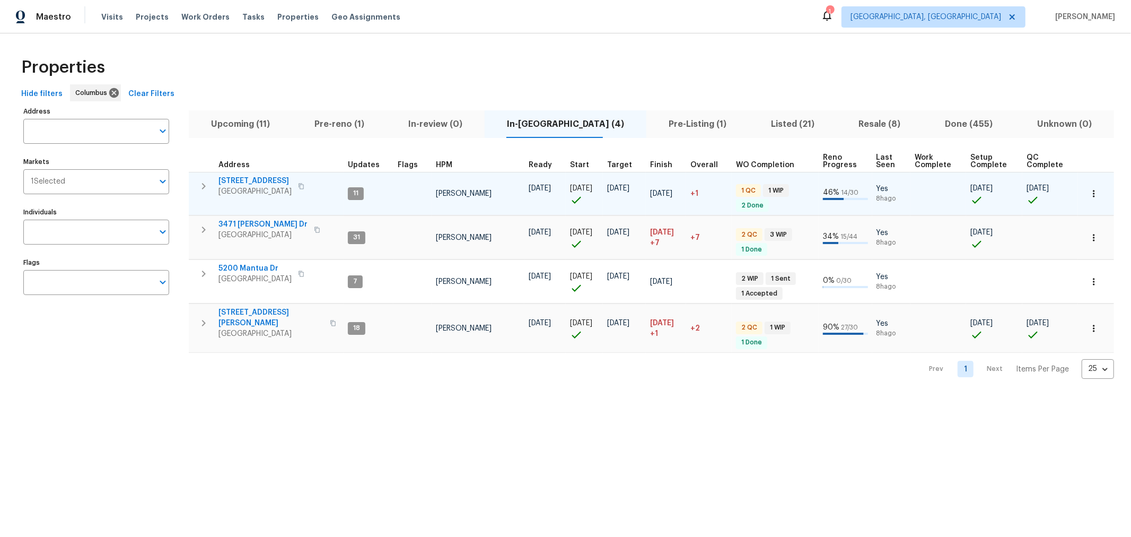
scroll to position [0, 0]
click at [203, 319] on icon "button" at bounding box center [203, 323] width 13 height 13
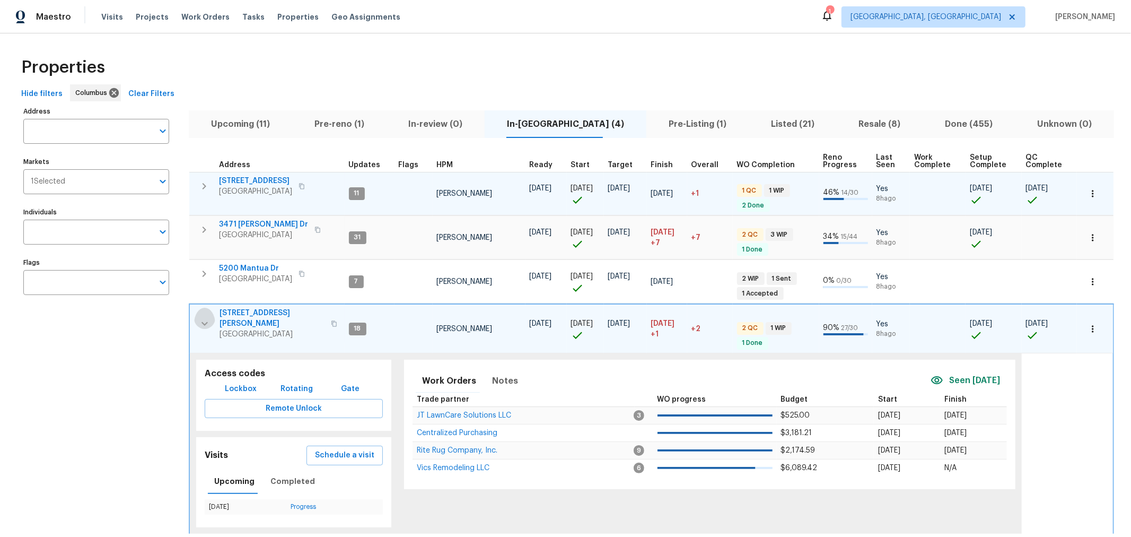
click at [203, 319] on icon "button" at bounding box center [204, 323] width 13 height 13
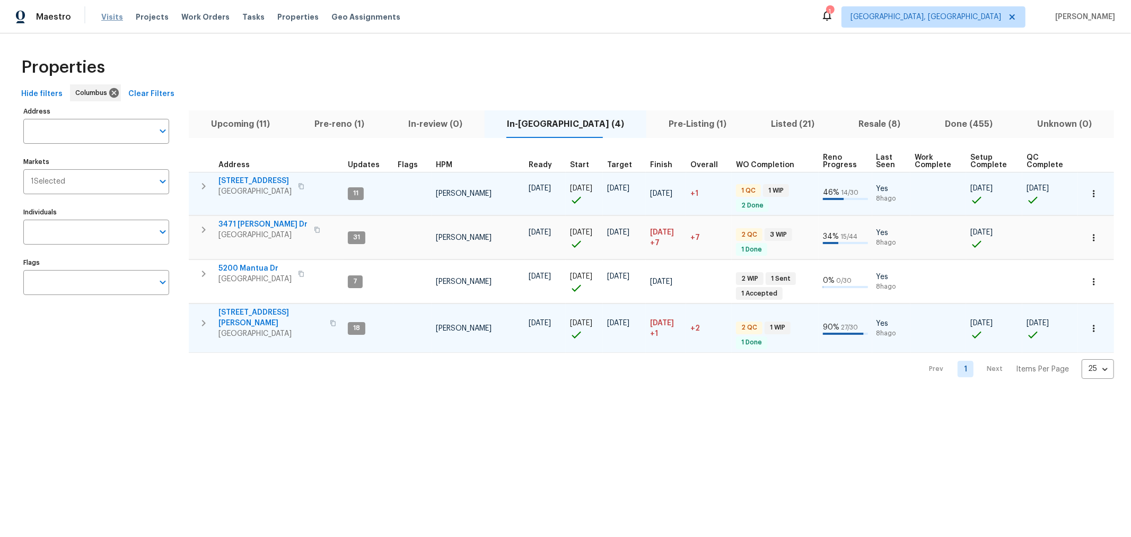
click at [107, 16] on span "Visits" at bounding box center [112, 17] width 22 height 11
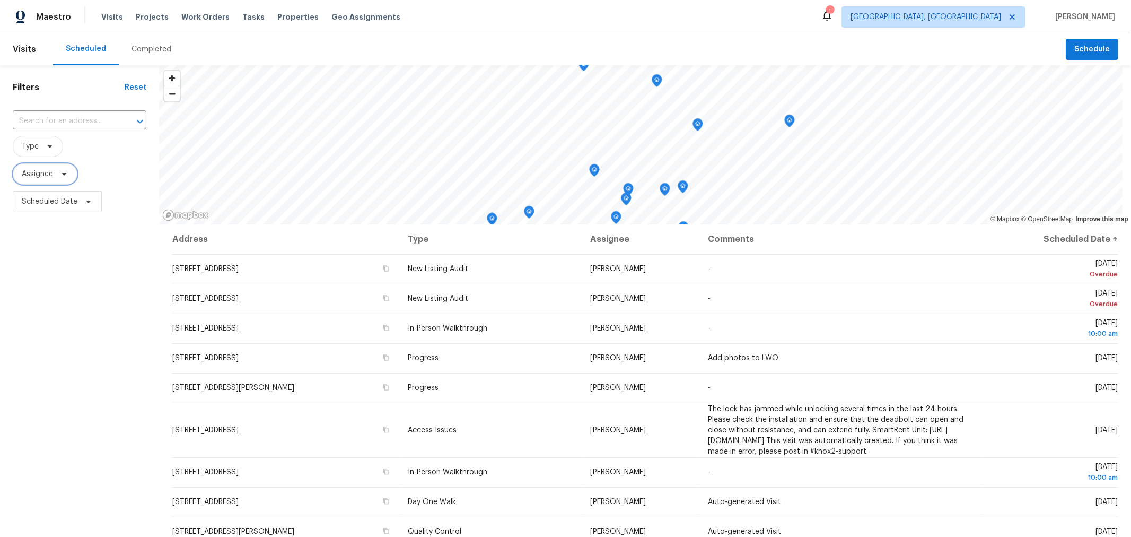
click at [42, 176] on span "Assignee" at bounding box center [37, 174] width 31 height 11
click at [117, 169] on span "Assignee" at bounding box center [80, 173] width 134 height 21
click at [73, 205] on span "Scheduled Date" at bounding box center [50, 201] width 56 height 11
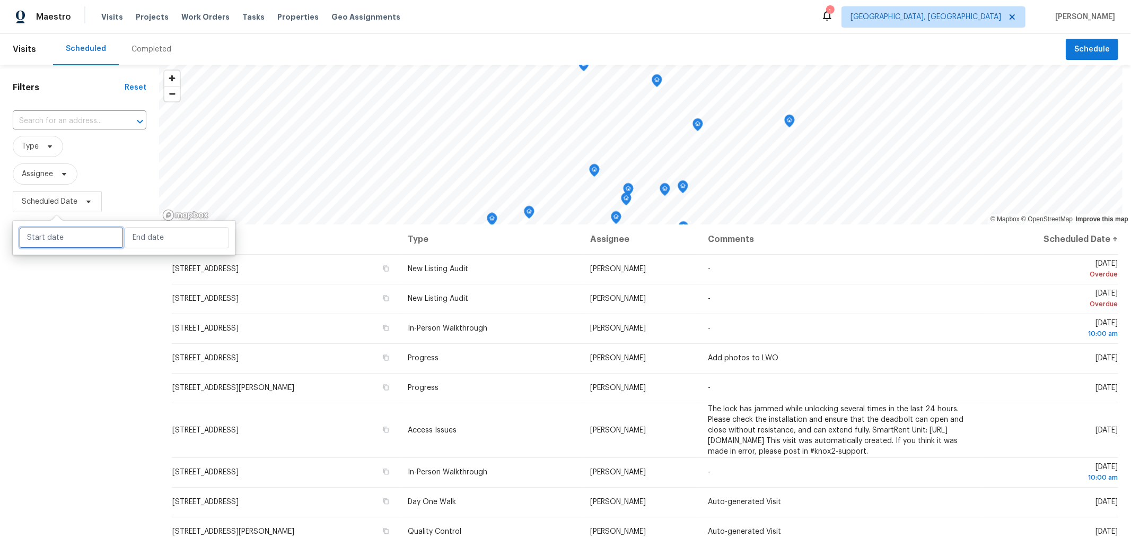
click at [87, 240] on input "text" at bounding box center [71, 237] width 104 height 21
select select "7"
select select "2025"
select select "8"
select select "2025"
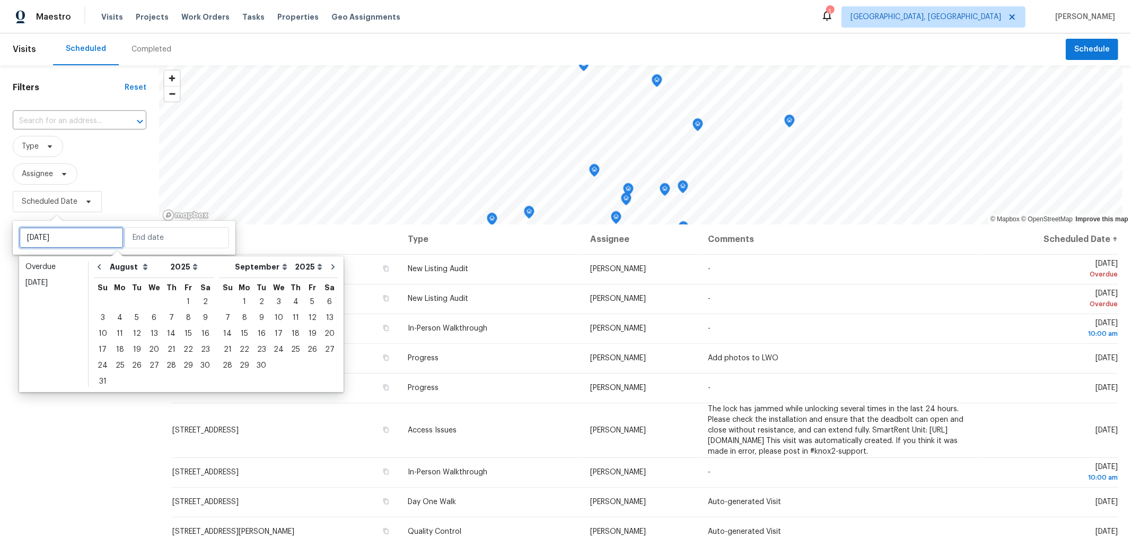
type input "Wed, Aug 27"
click at [169, 363] on div "28" at bounding box center [171, 365] width 17 height 15
type input "Thu, Aug 28"
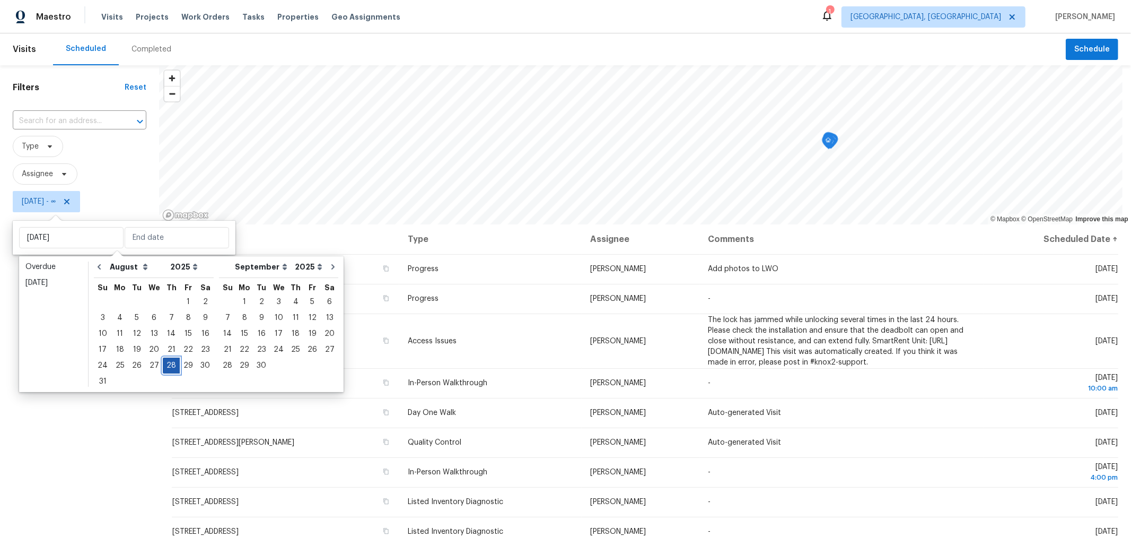
click at [169, 363] on div "28" at bounding box center [171, 365] width 17 height 15
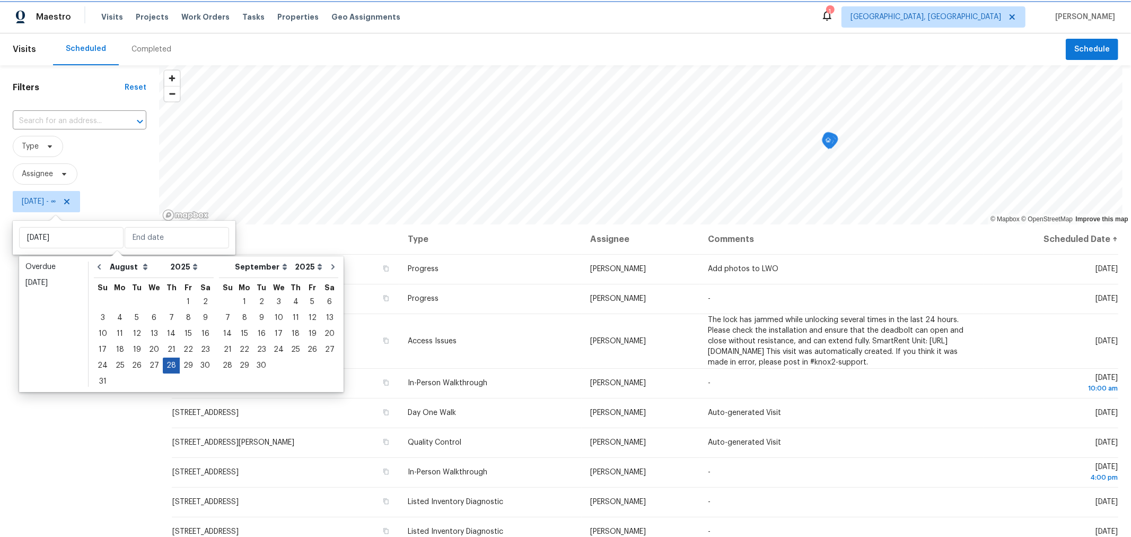
type input "Thu, Aug 28"
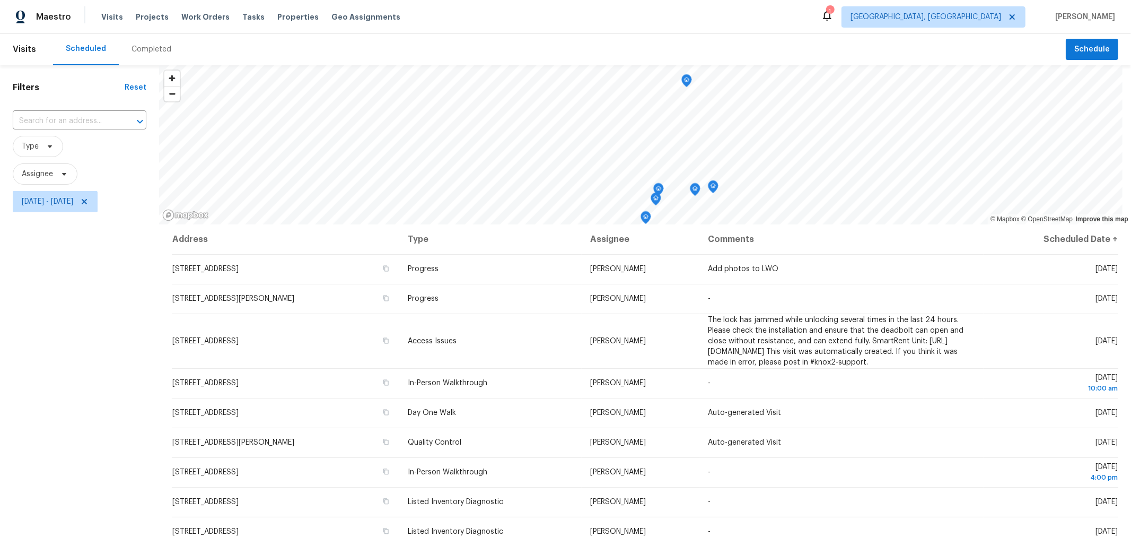
click at [141, 392] on div "Filters Reset ​ Type Assignee Thu, Aug 28 - Thu, Aug 28" at bounding box center [79, 359] width 159 height 589
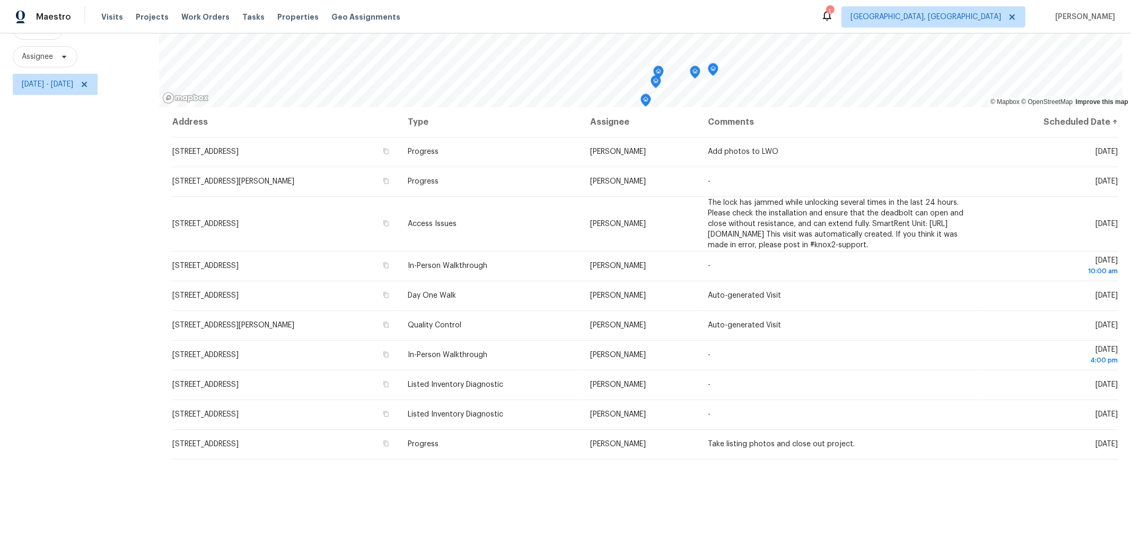
scroll to position [125, 0]
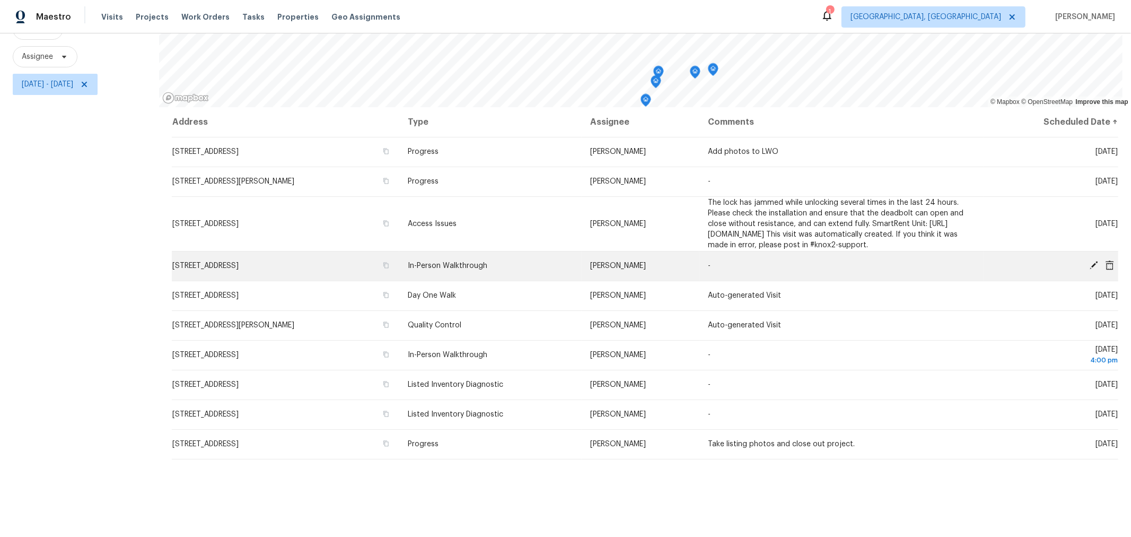
click at [1085, 261] on td "Thu, Aug 28 10:00 am" at bounding box center [1051, 266] width 135 height 30
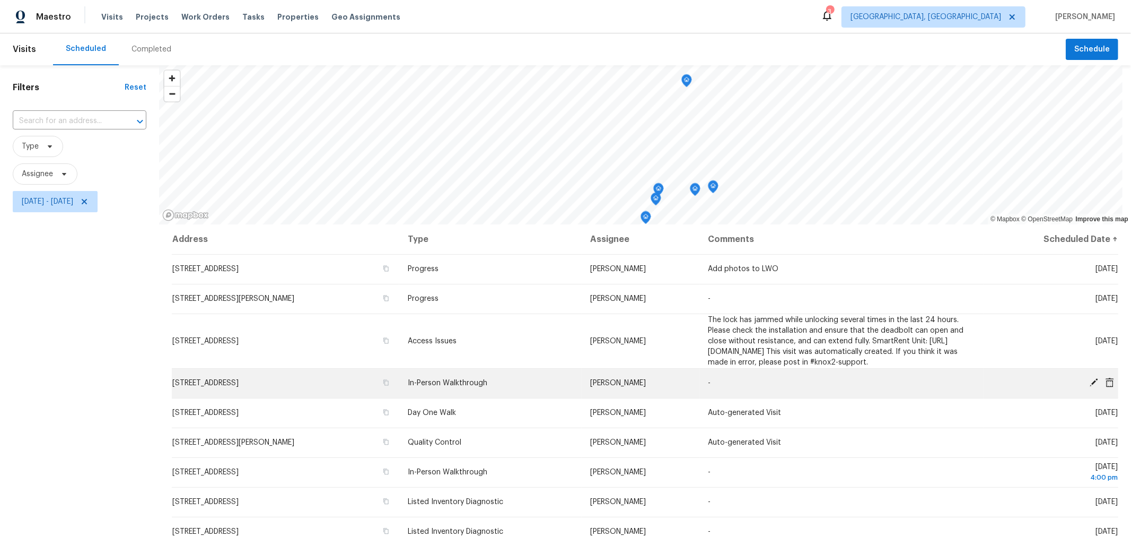
click at [1090, 387] on icon at bounding box center [1094, 382] width 8 height 8
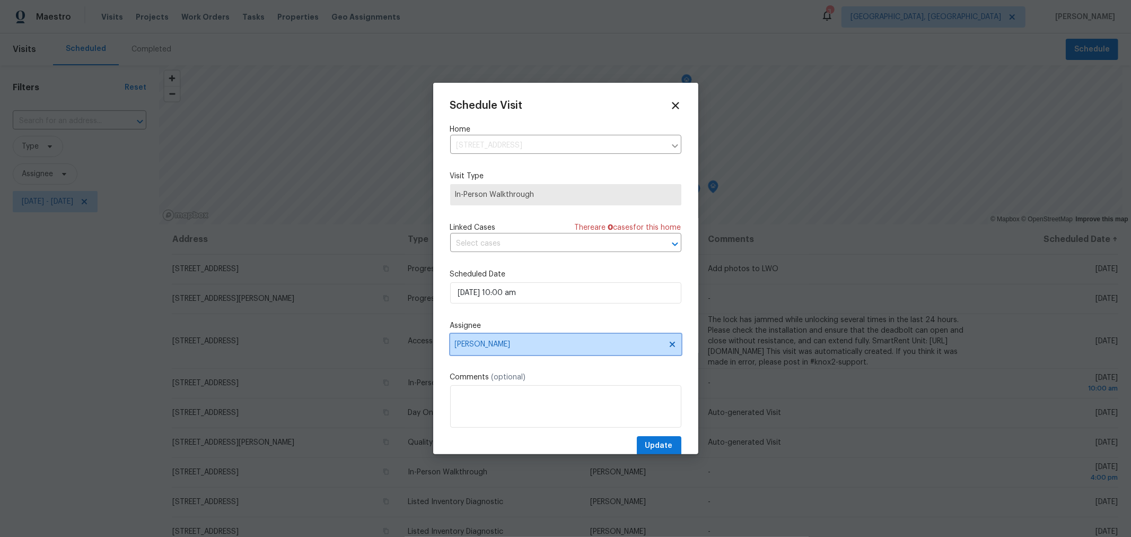
click at [543, 353] on span "[PERSON_NAME]" at bounding box center [565, 344] width 231 height 21
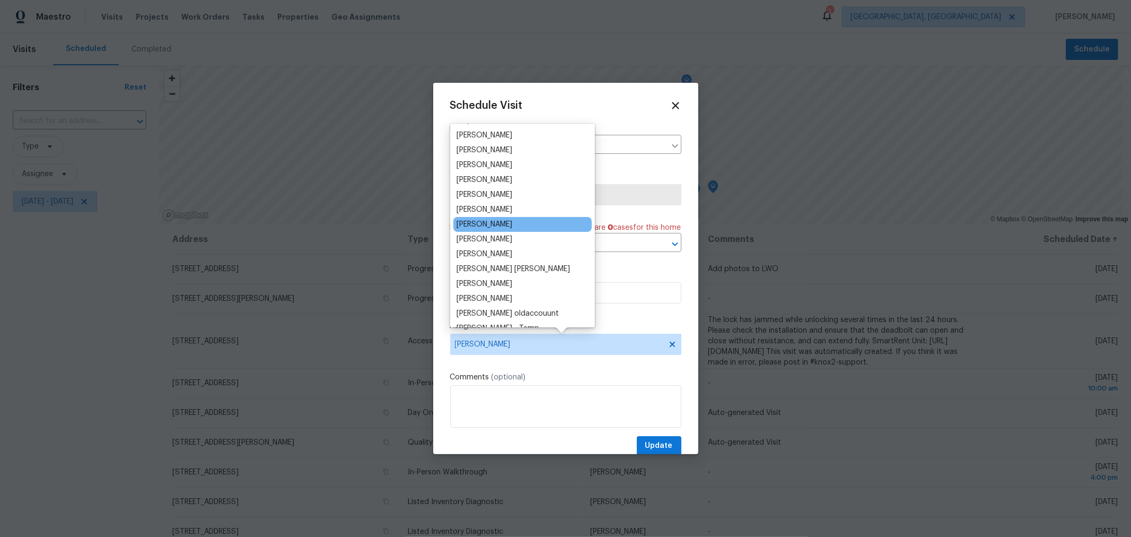
scroll to position [117, 0]
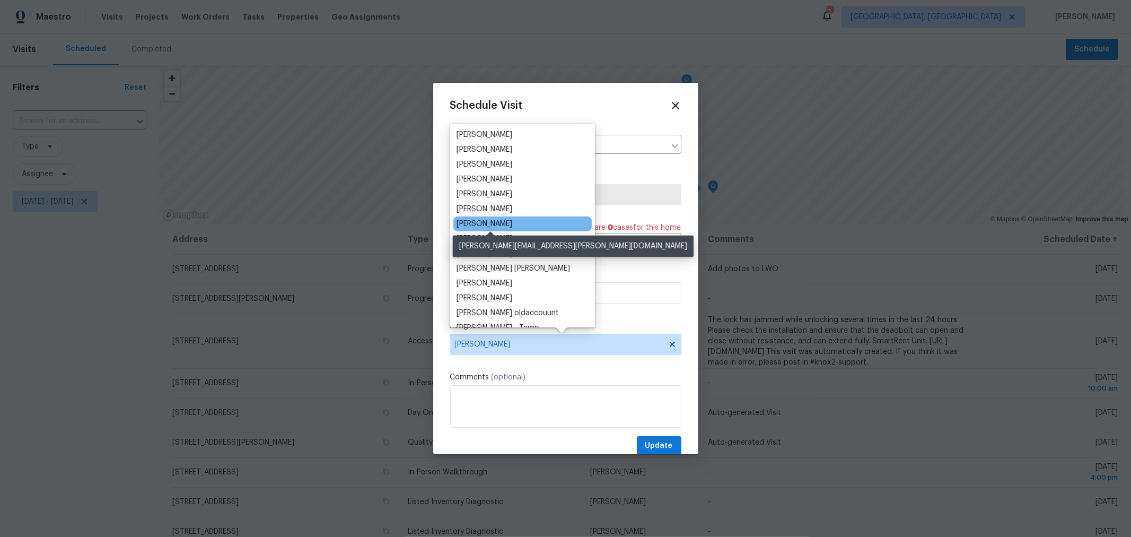
click at [505, 225] on div "[PERSON_NAME]" at bounding box center [485, 224] width 56 height 11
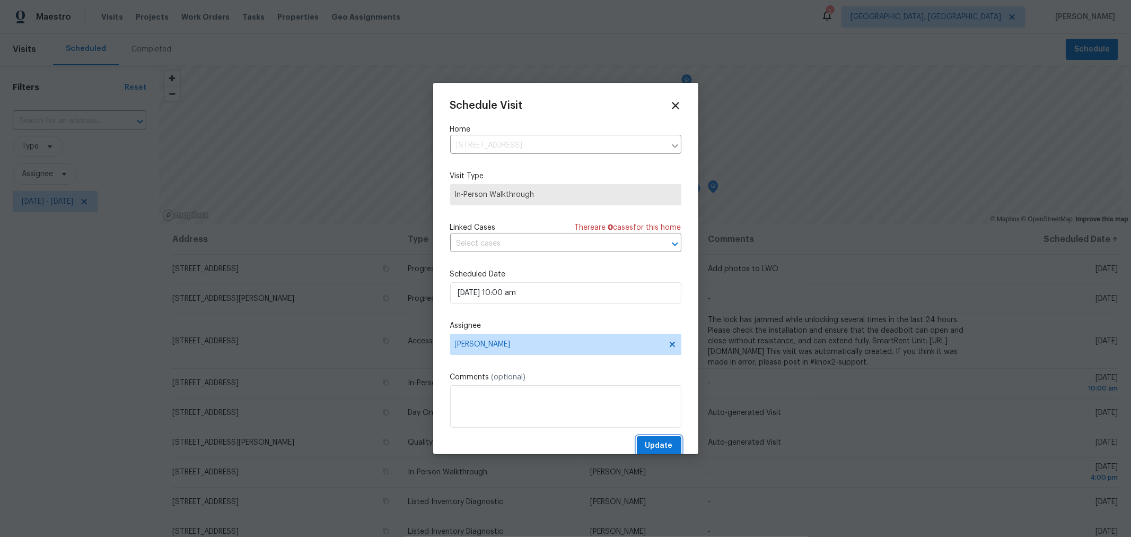
click at [653, 442] on span "Update" at bounding box center [659, 445] width 28 height 13
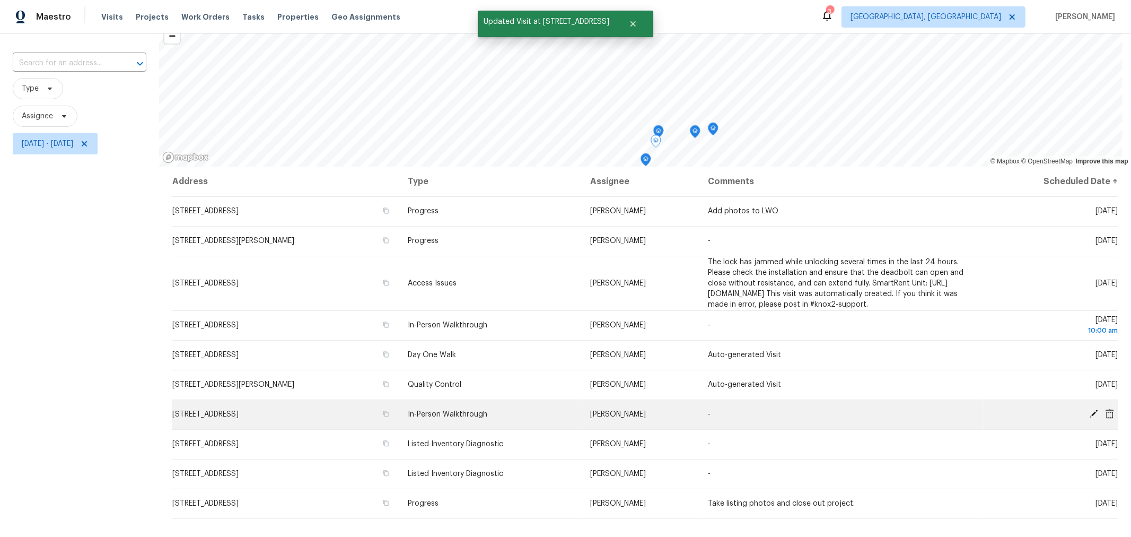
scroll to position [58, 0]
click at [1089, 418] on icon at bounding box center [1094, 413] width 10 height 10
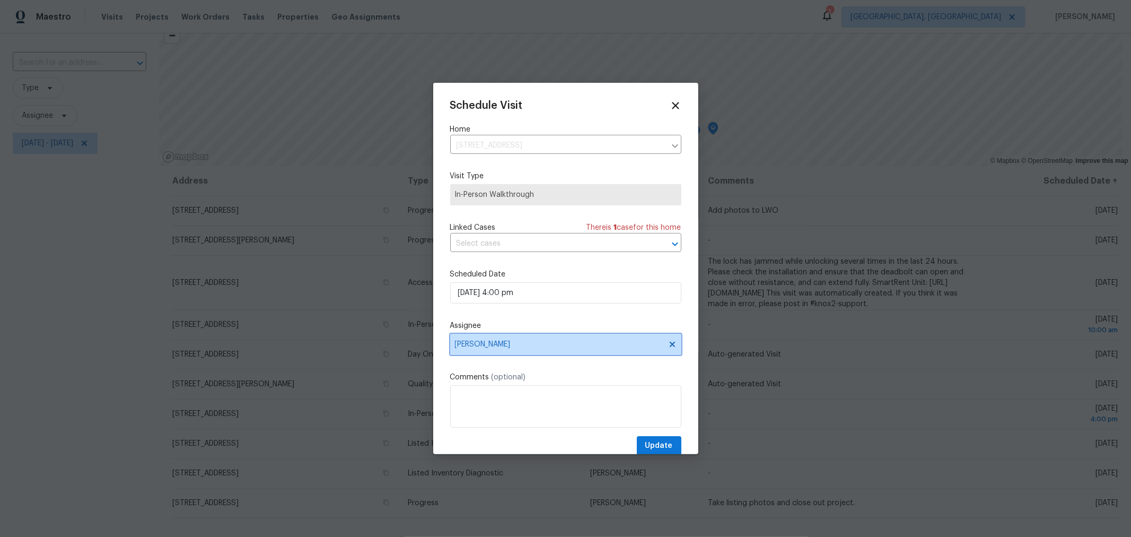
click at [548, 346] on span "Kim Peshek" at bounding box center [559, 344] width 208 height 8
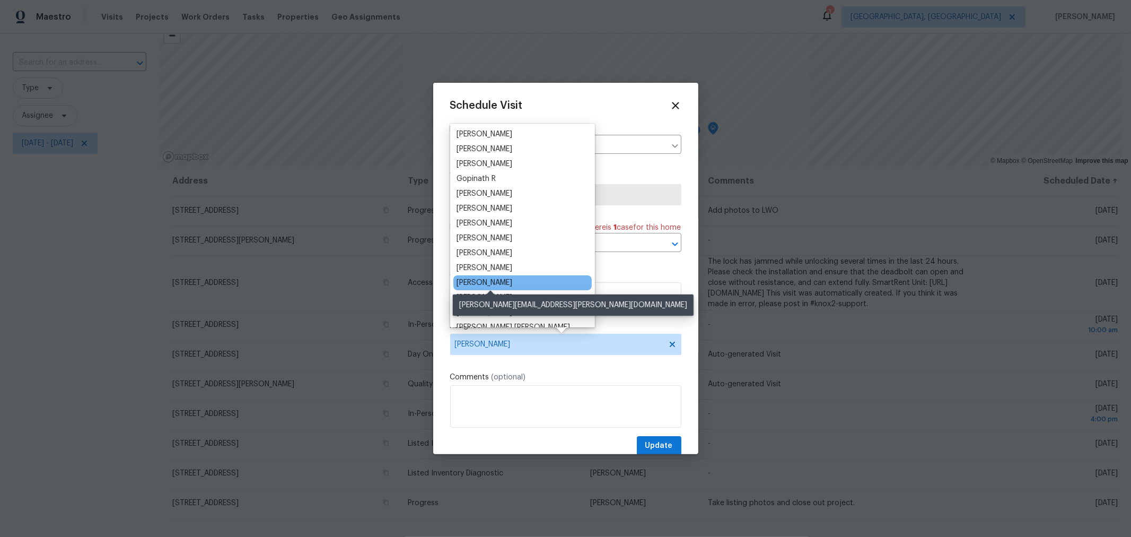
click at [512, 285] on div "[PERSON_NAME]" at bounding box center [485, 282] width 56 height 11
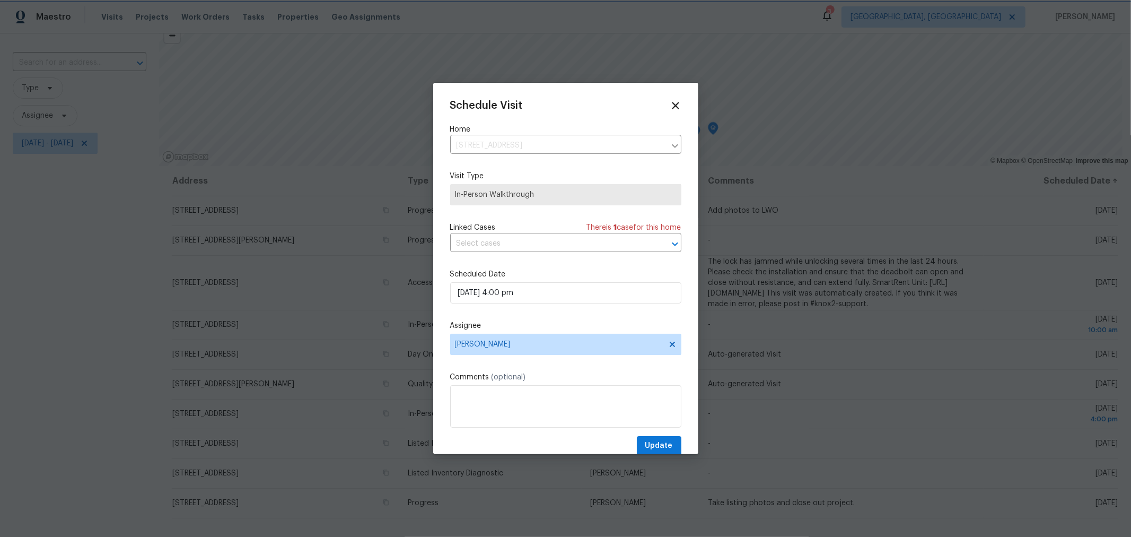
scroll to position [59, 0]
click at [669, 445] on button "Update" at bounding box center [659, 446] width 45 height 20
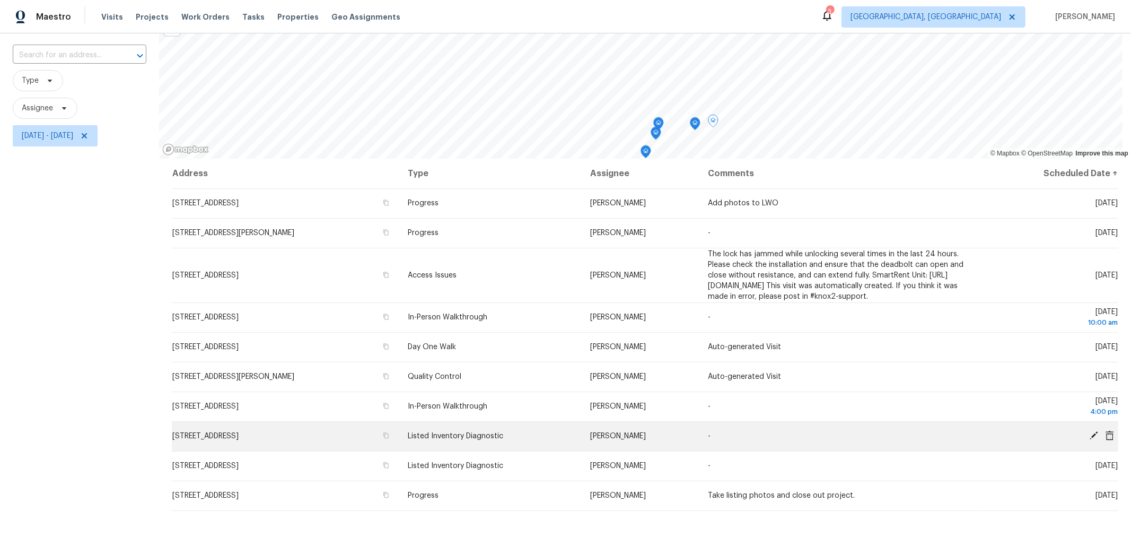
scroll to position [66, 0]
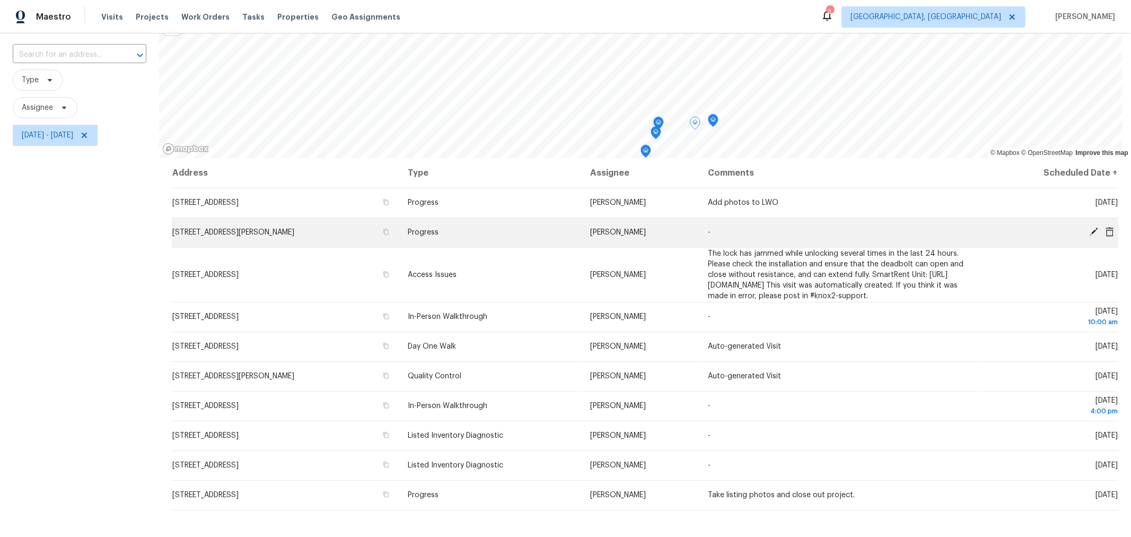
click at [1089, 229] on icon at bounding box center [1094, 232] width 10 height 10
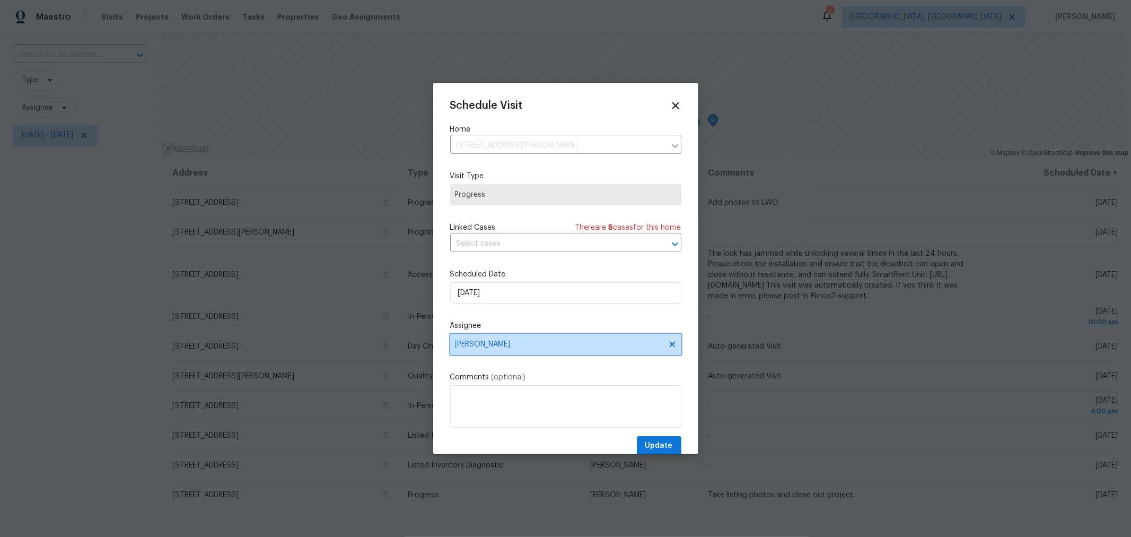
click at [568, 348] on span "[PERSON_NAME]" at bounding box center [559, 344] width 208 height 8
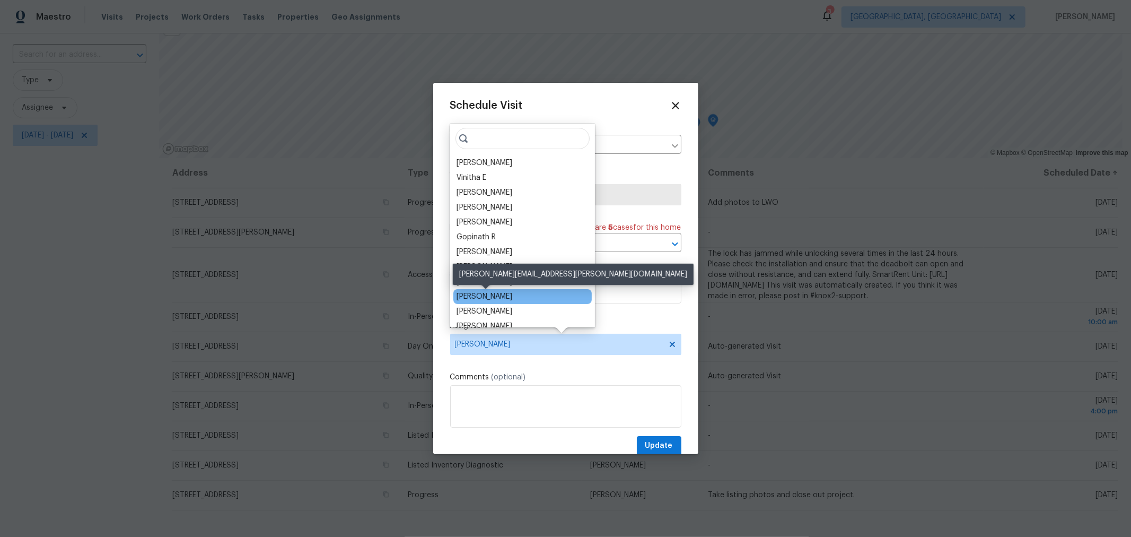
click at [505, 295] on div "Dennis Neuhardt" at bounding box center [485, 296] width 56 height 11
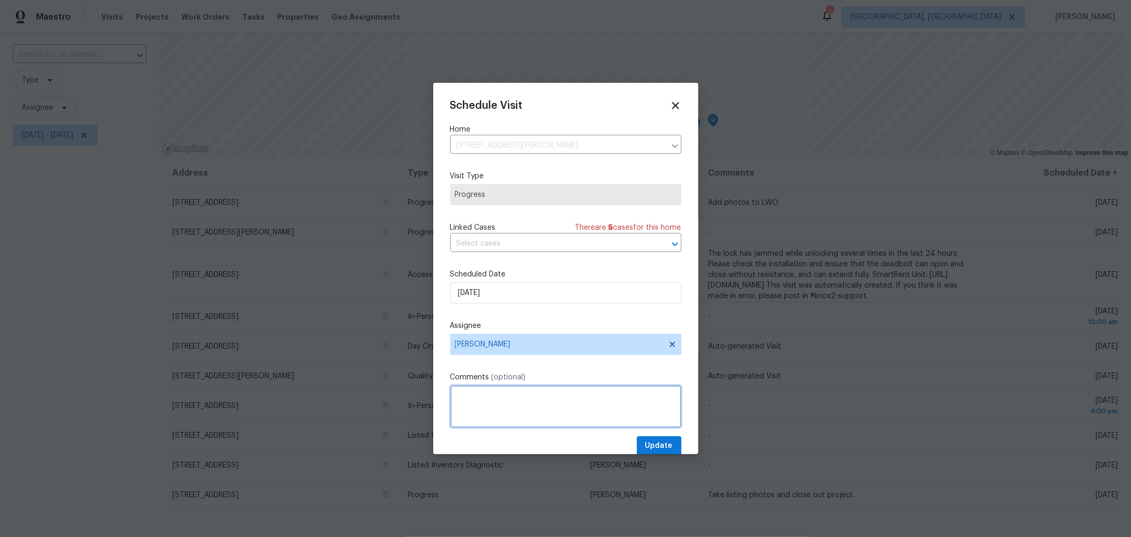
click at [544, 415] on textarea at bounding box center [565, 406] width 231 height 42
type textarea "Check progress of renovation. Appliances are scheduled for delivery on 8/30"
click at [649, 446] on span "Update" at bounding box center [659, 445] width 28 height 13
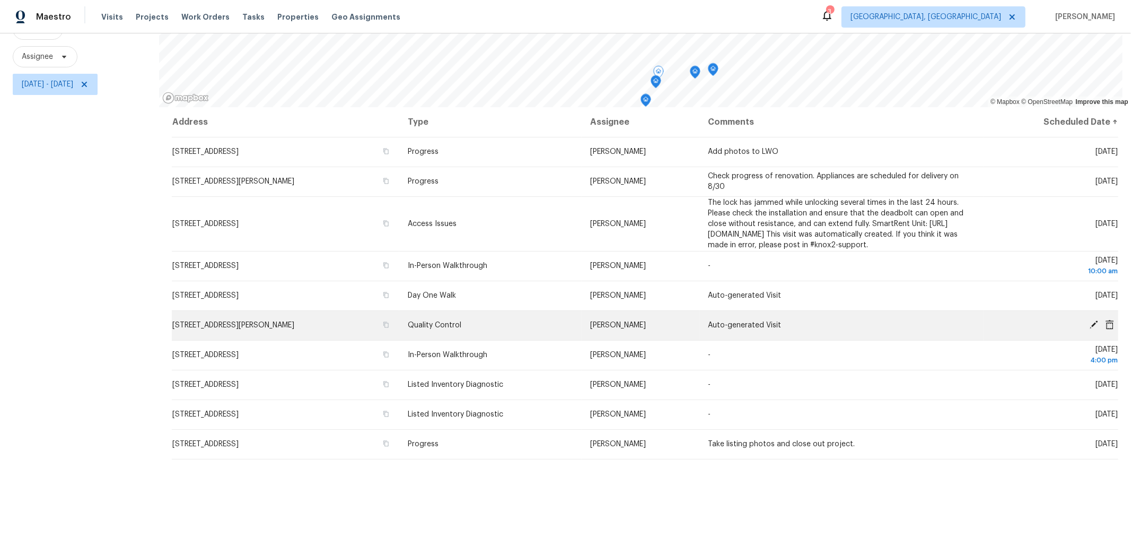
scroll to position [125, 0]
click at [1089, 325] on icon at bounding box center [1094, 325] width 10 height 10
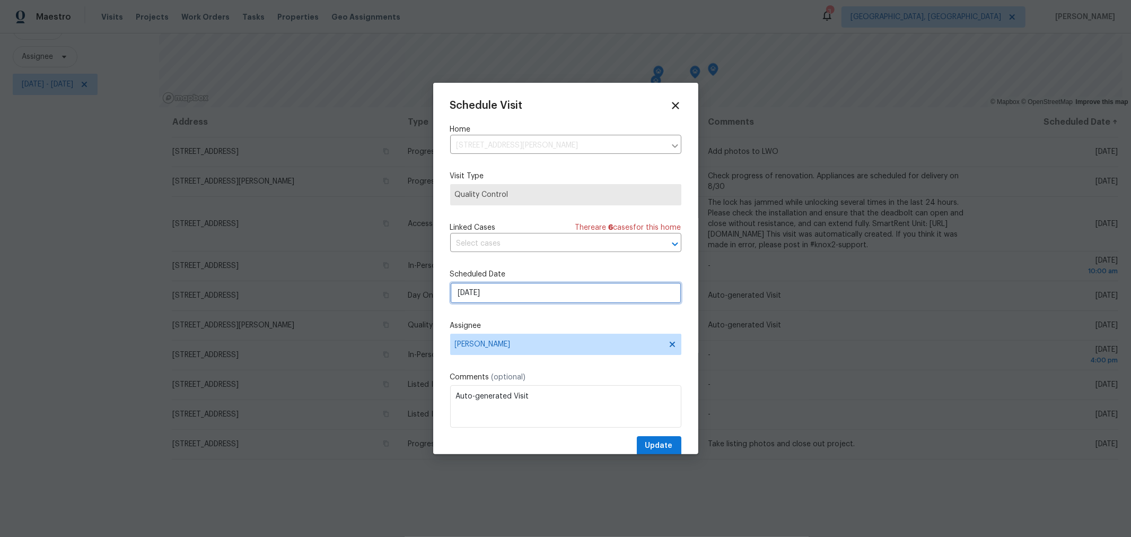
click at [516, 298] on input "8/28/2025" at bounding box center [565, 292] width 231 height 21
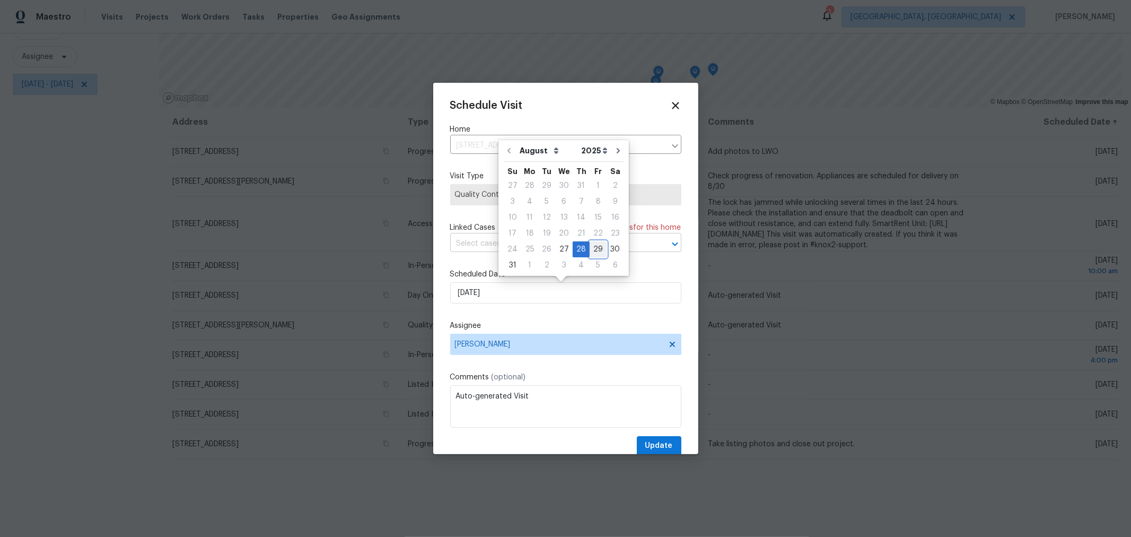
click at [591, 251] on div "29" at bounding box center [598, 249] width 17 height 15
type input "8/29/2025"
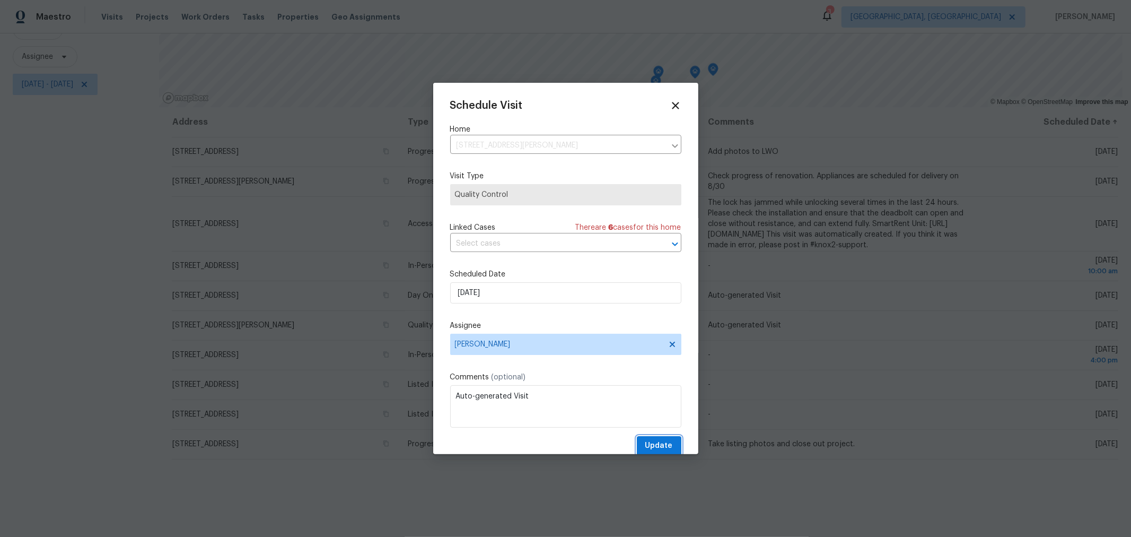
click at [653, 443] on span "Update" at bounding box center [659, 445] width 28 height 13
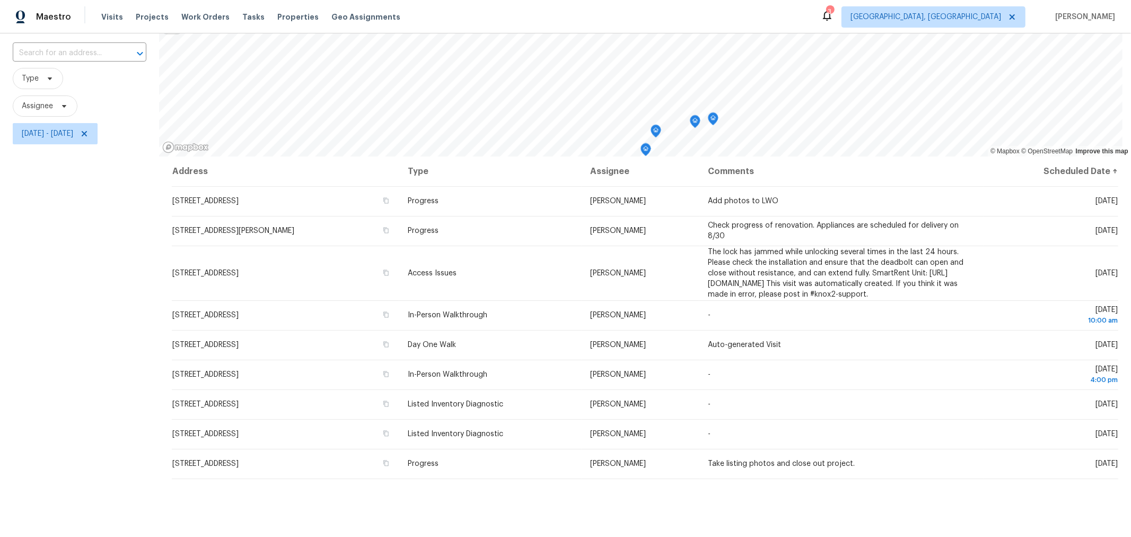
scroll to position [67, 0]
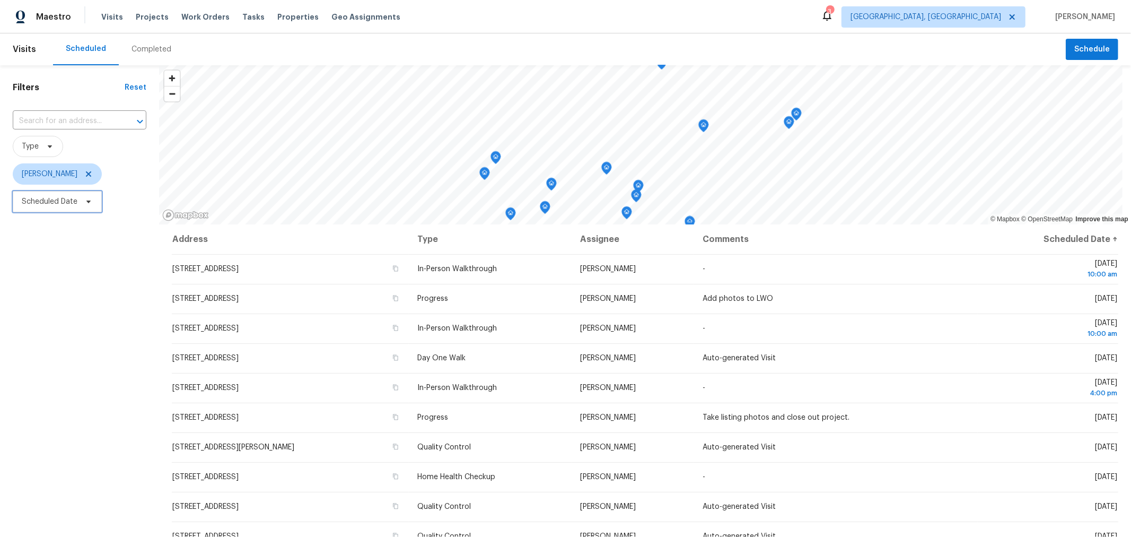
click at [72, 200] on span "Scheduled Date" at bounding box center [50, 201] width 56 height 11
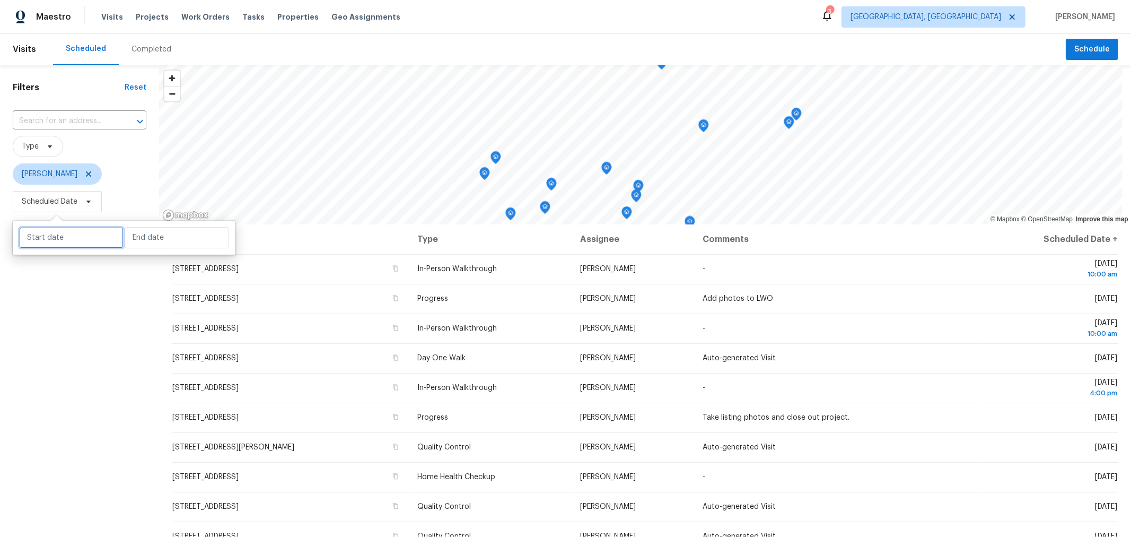
click at [65, 242] on input "text" at bounding box center [71, 237] width 104 height 21
select select "7"
select select "2025"
select select "8"
select select "2025"
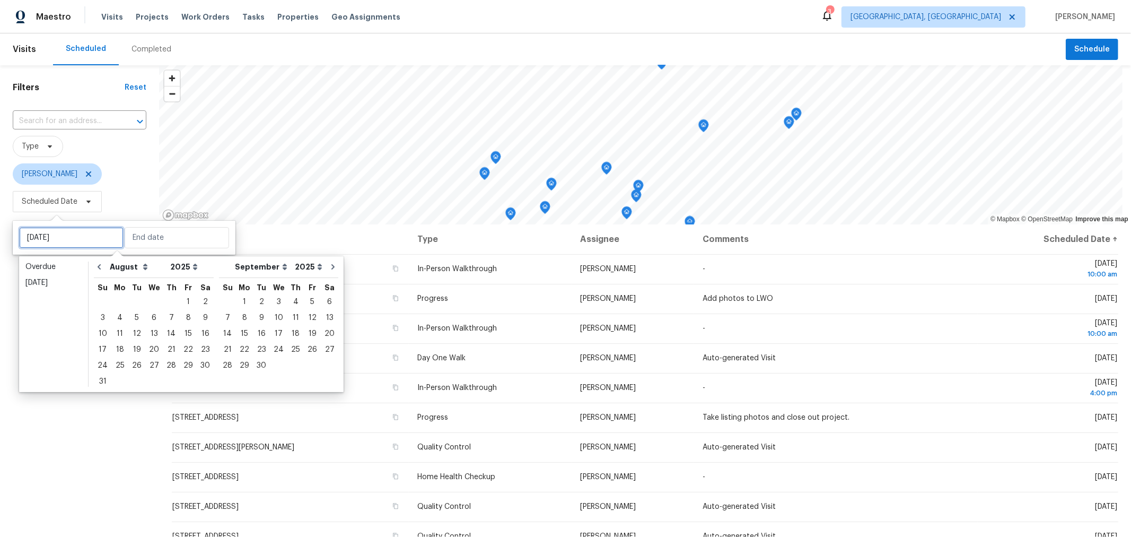
type input "Mon, Aug 25"
click at [168, 362] on div "28" at bounding box center [171, 365] width 17 height 15
type input "Thu, Aug 28"
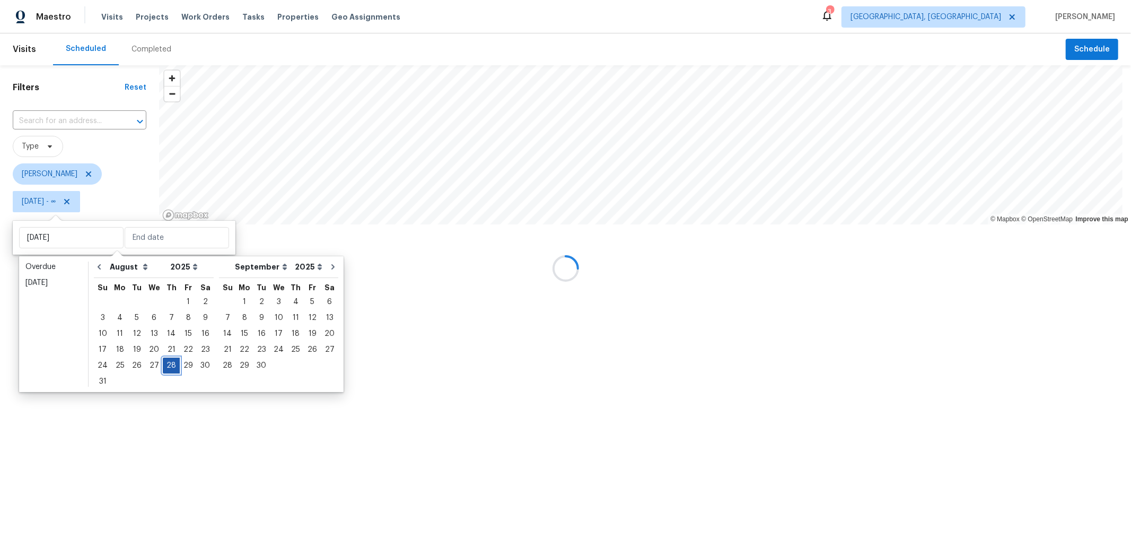
click at [168, 366] on div "28" at bounding box center [171, 365] width 17 height 15
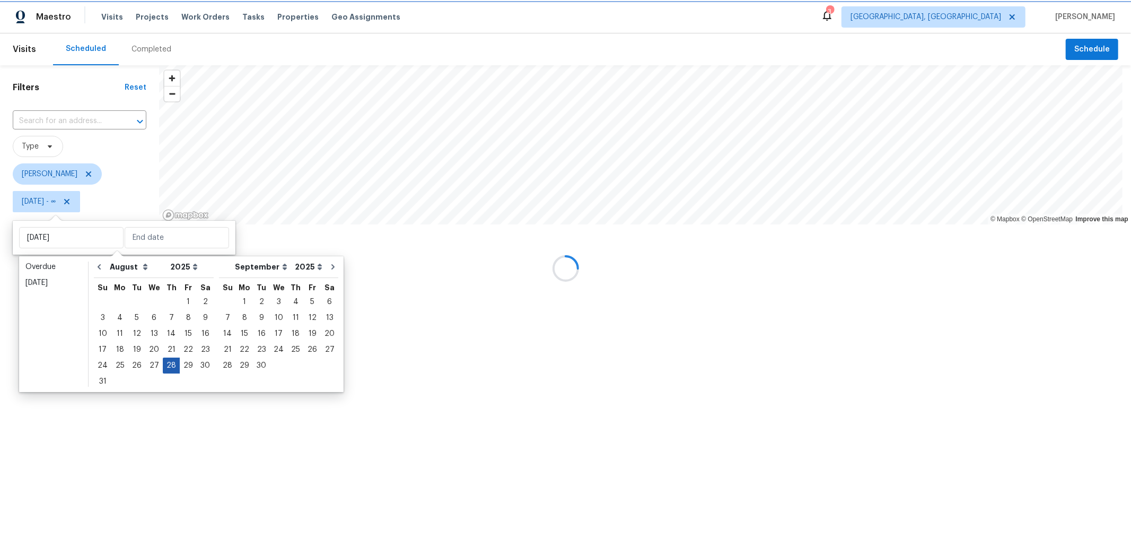
type input "Thu, Aug 28"
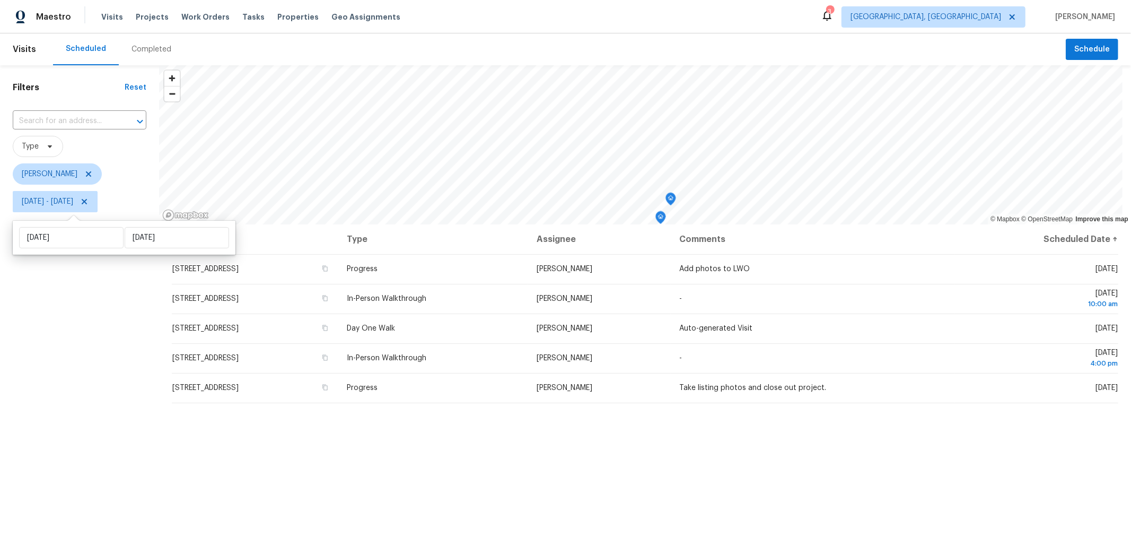
click at [134, 423] on div "Filters Reset ​ Type Keith Hollingsworth Thu, Aug 28 - Thu, Aug 28" at bounding box center [79, 359] width 159 height 589
click at [415, 41] on div "Scheduled Completed" at bounding box center [559, 49] width 1013 height 32
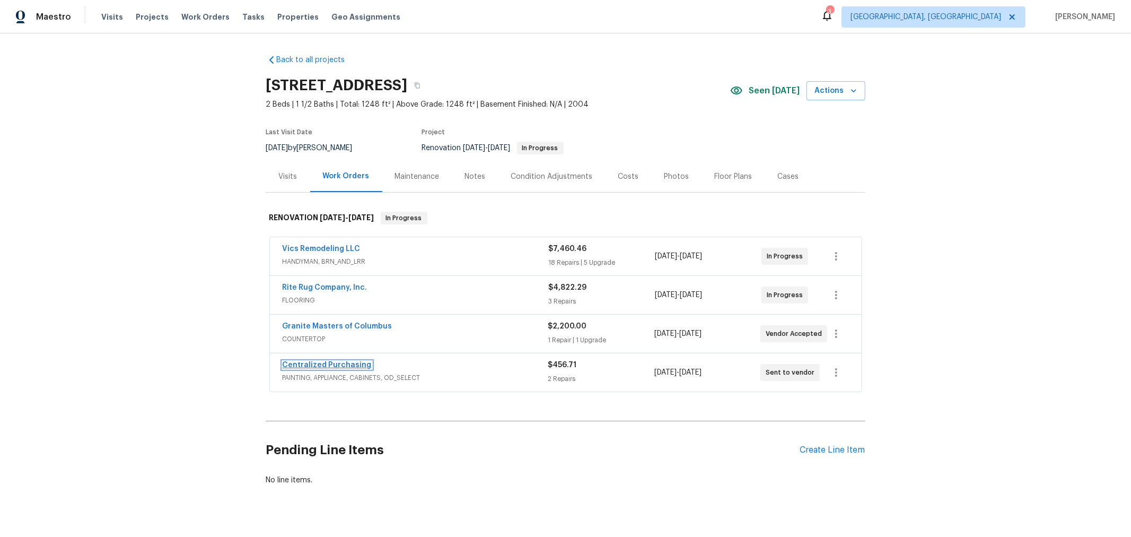
click at [302, 361] on link "Centralized Purchasing" at bounding box center [327, 364] width 89 height 7
click at [361, 324] on link "Granite Masters of Columbus" at bounding box center [338, 325] width 110 height 7
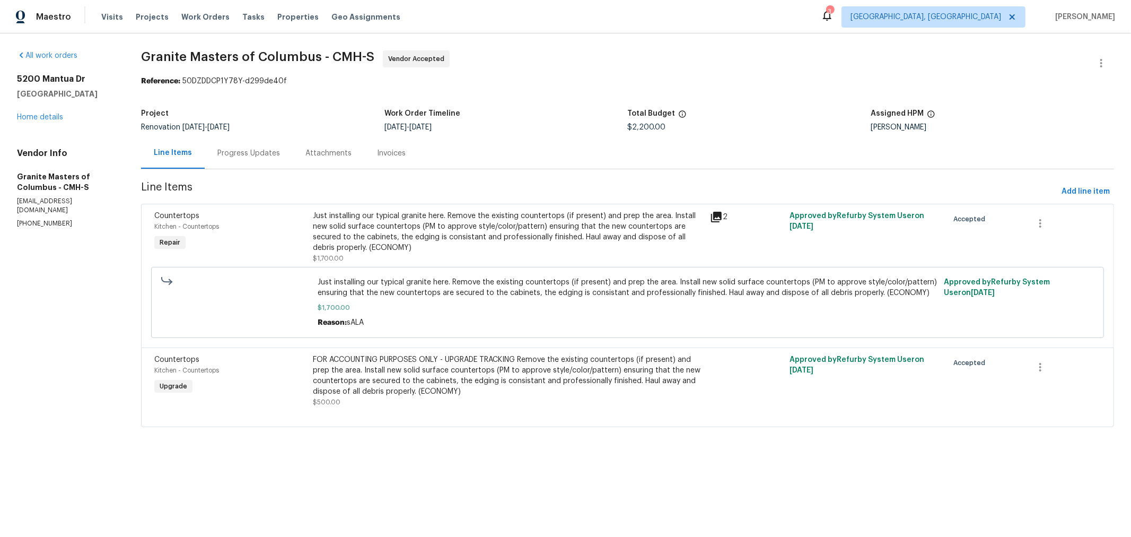
click at [383, 237] on div "Just installing our typical granite here. Remove the existing countertops (if p…" at bounding box center [508, 232] width 391 height 42
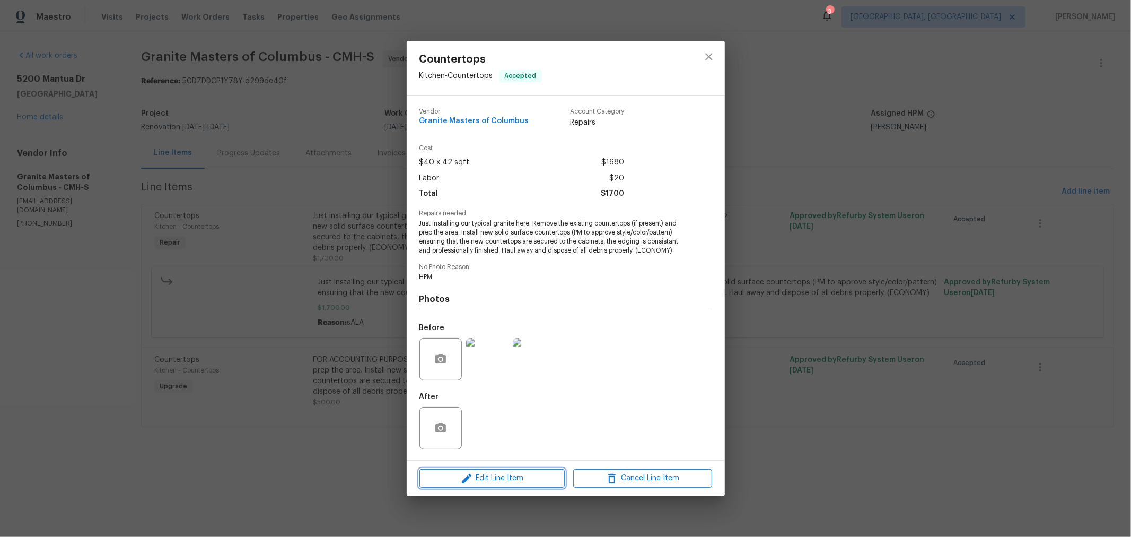
click at [485, 481] on span "Edit Line Item" at bounding box center [492, 477] width 139 height 13
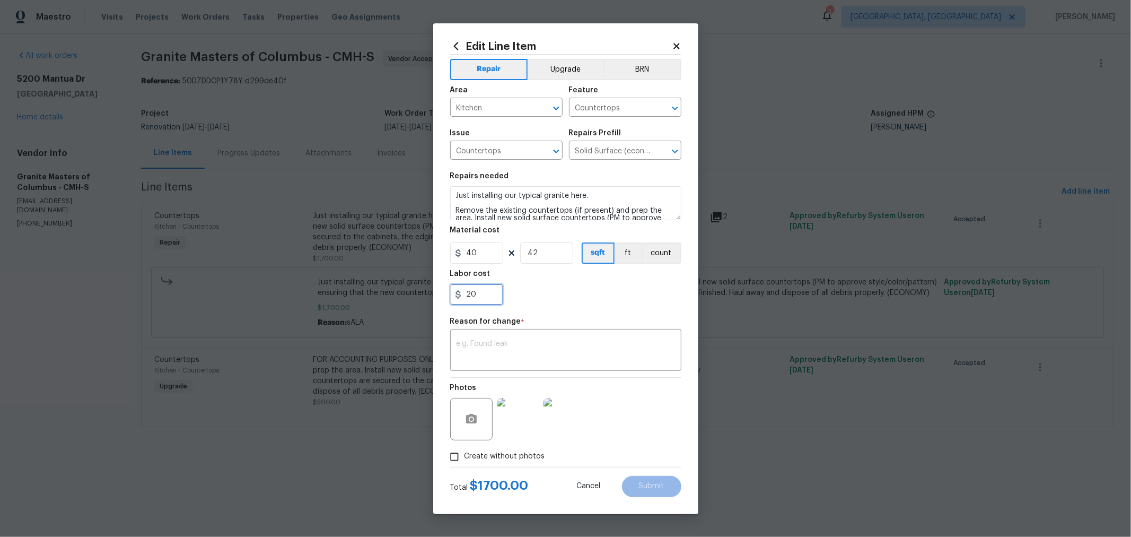
drag, startPoint x: 490, startPoint y: 289, endPoint x: 322, endPoint y: 292, distance: 167.1
click at [322, 292] on div "Edit Line Item Repair Upgrade BRN Area Kitchen ​ Feature Countertops ​ Issue Co…" at bounding box center [565, 268] width 1131 height 537
type input "1058"
click at [576, 357] on textarea at bounding box center [566, 351] width 219 height 22
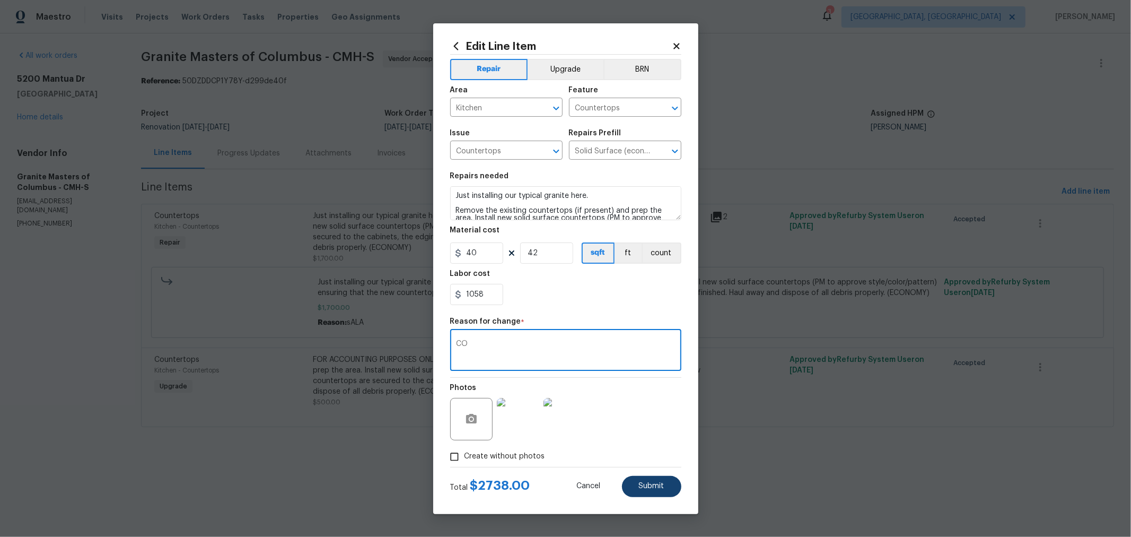
type textarea "CO"
click at [644, 480] on button "Submit" at bounding box center [651, 486] width 59 height 21
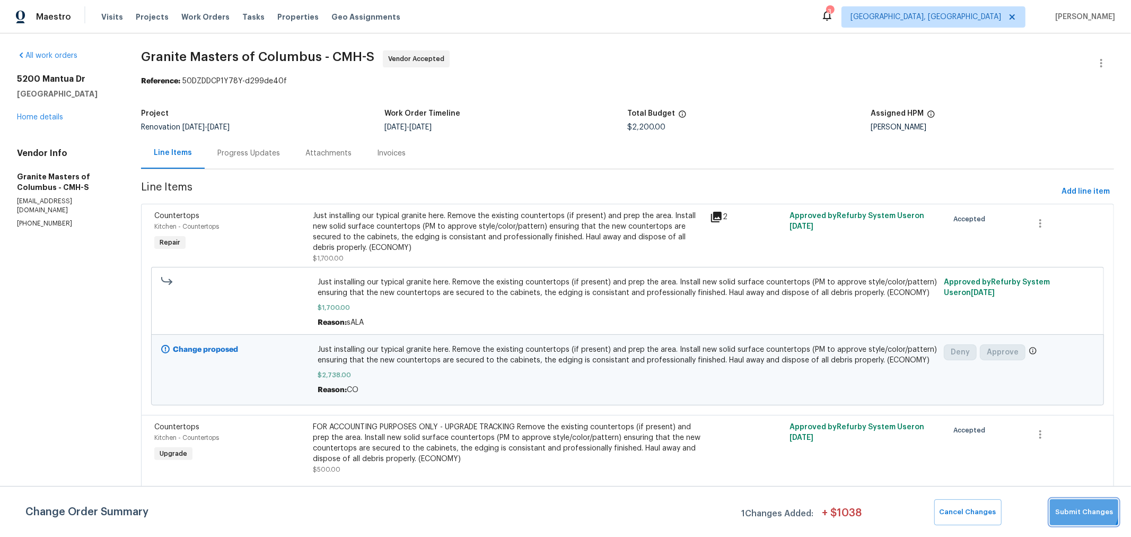
click at [1070, 504] on button "Submit Changes" at bounding box center [1084, 512] width 68 height 26
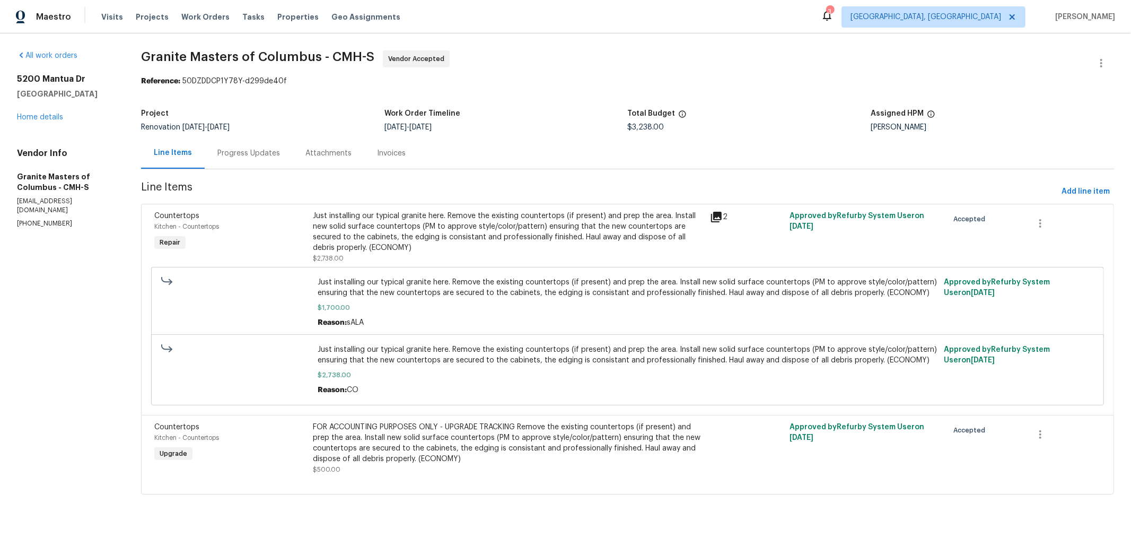
click at [243, 158] on div "Progress Updates" at bounding box center [248, 153] width 63 height 11
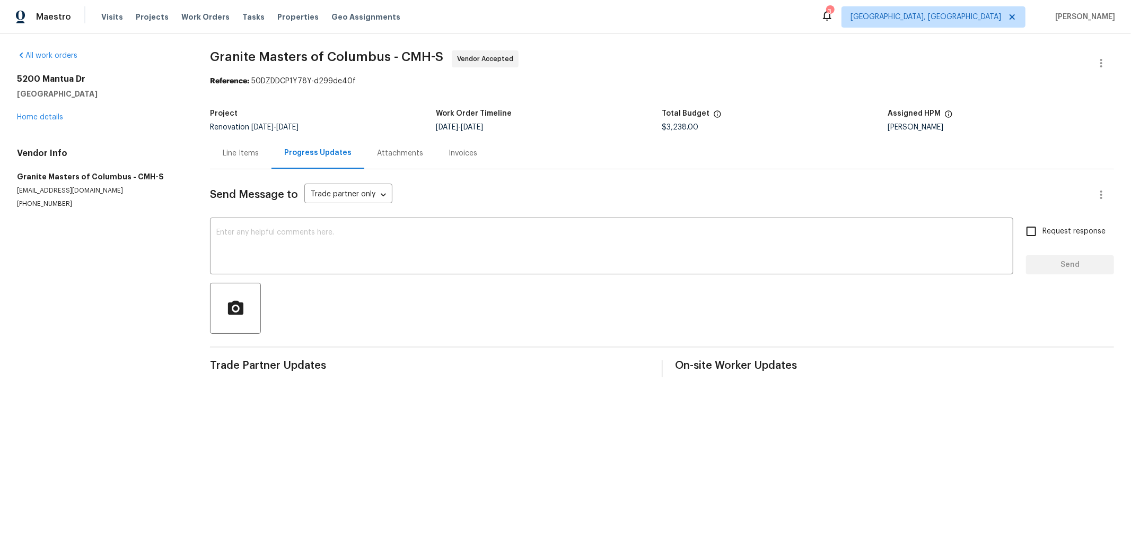
click at [248, 144] on div "Line Items" at bounding box center [241, 152] width 62 height 31
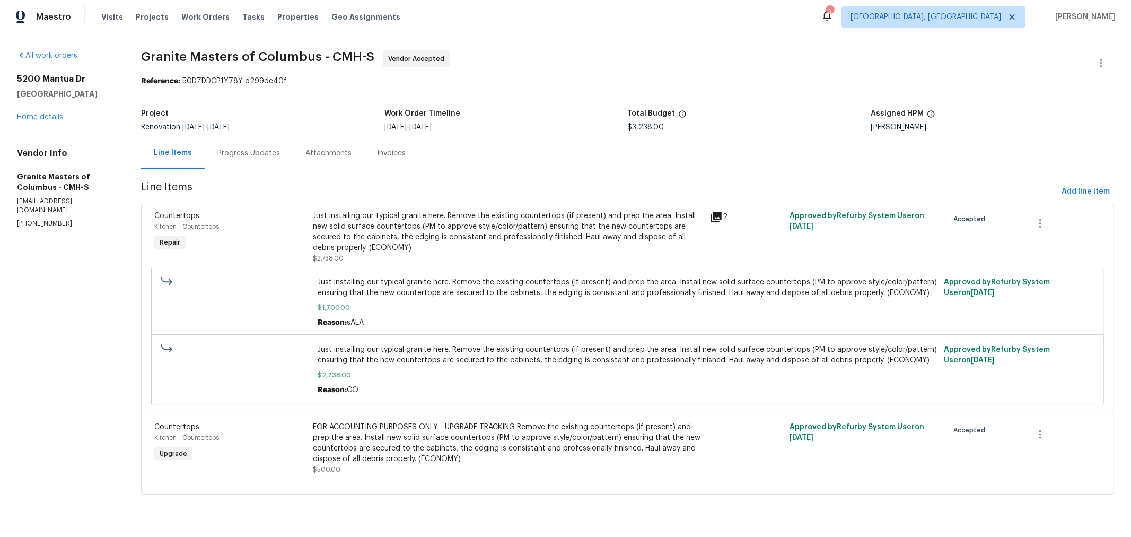
click at [710, 212] on icon at bounding box center [716, 217] width 13 height 13
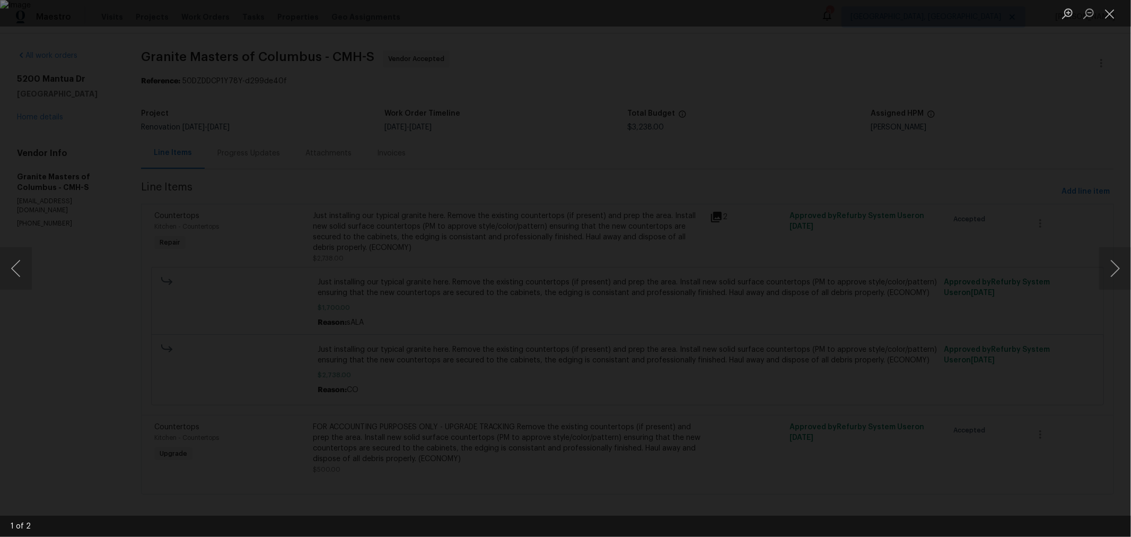
drag, startPoint x: 1047, startPoint y: 46, endPoint x: 1054, endPoint y: 41, distance: 8.1
click at [1047, 46] on div "Lightbox" at bounding box center [565, 268] width 1131 height 537
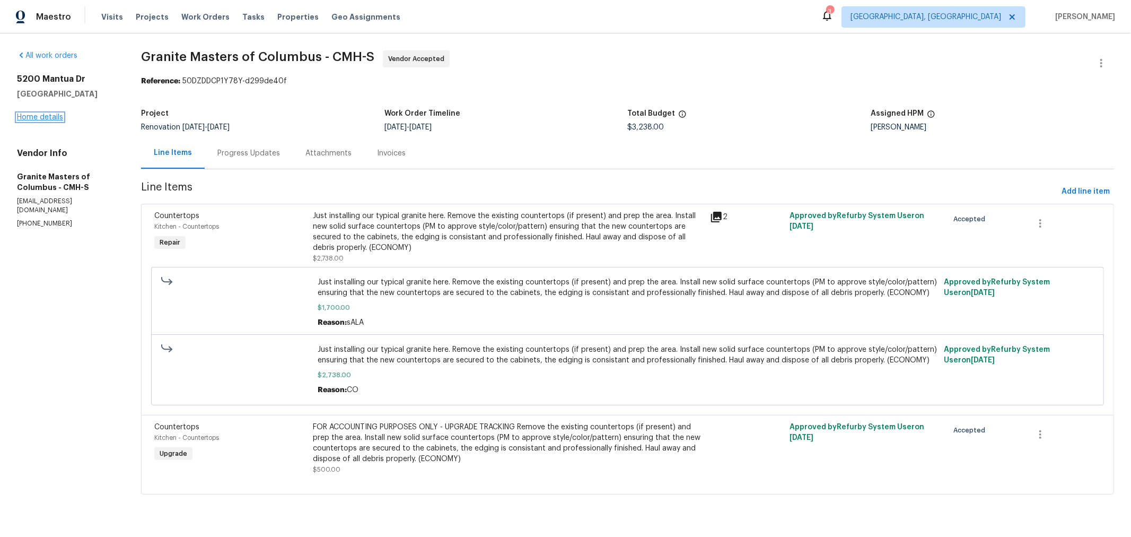
click at [47, 121] on link "Home details" at bounding box center [40, 116] width 46 height 7
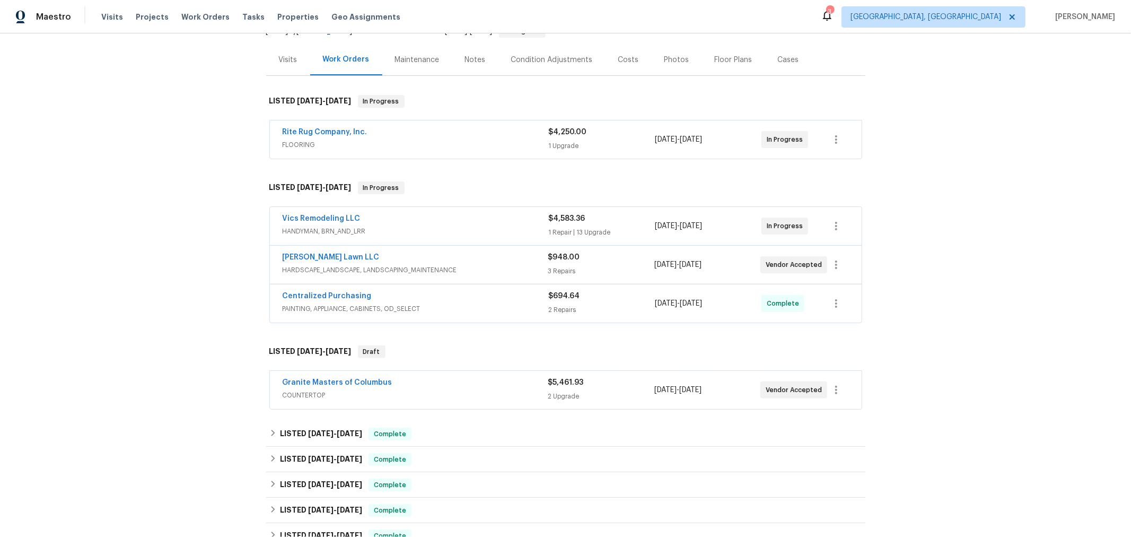
scroll to position [117, 0]
click at [337, 218] on link "Vics Remodeling LLC" at bounding box center [322, 218] width 78 height 7
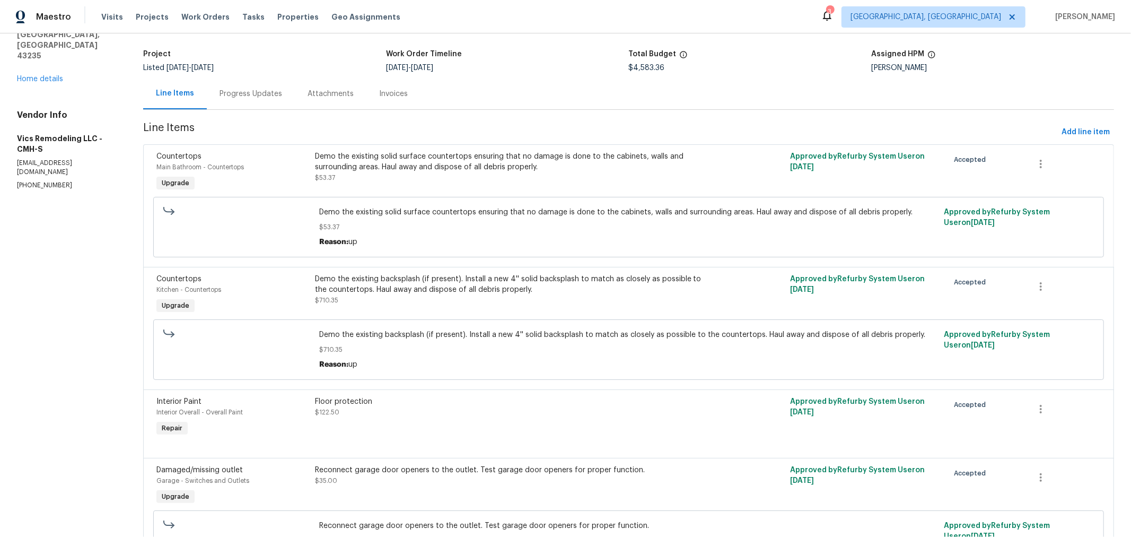
scroll to position [59, 0]
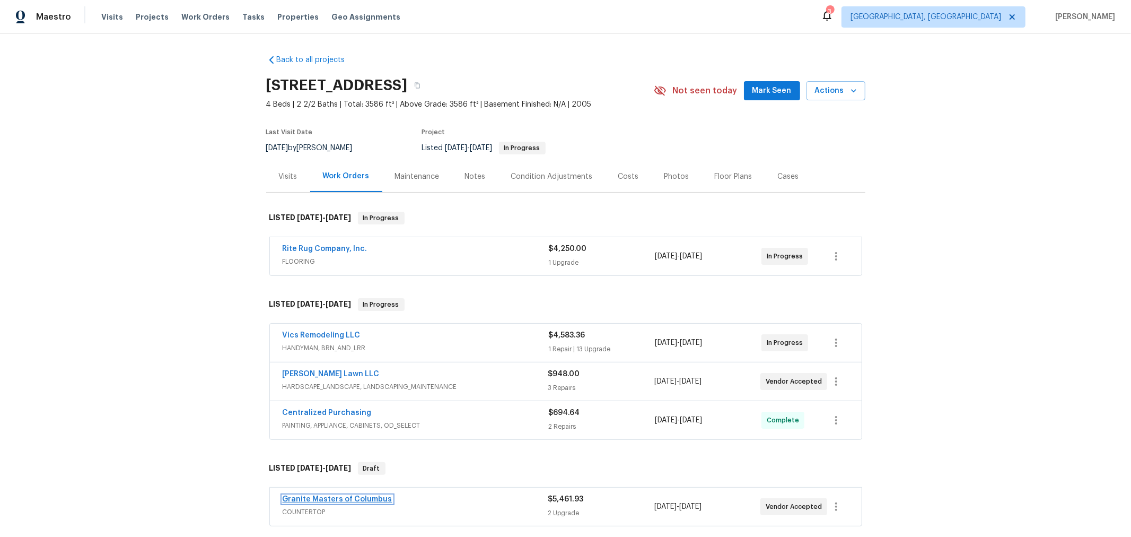
click at [337, 499] on link "Granite Masters of Columbus" at bounding box center [338, 498] width 110 height 7
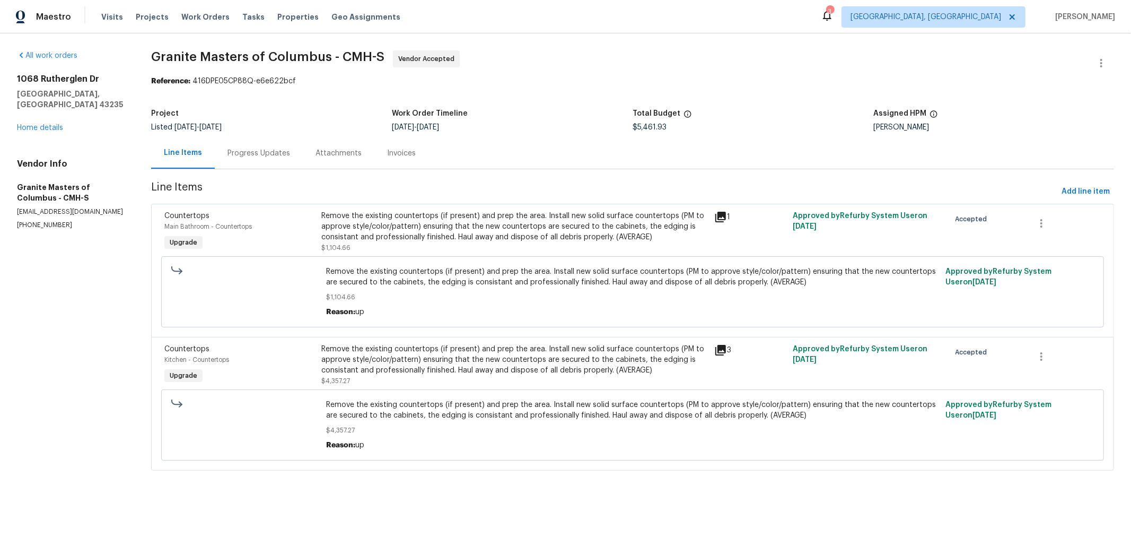
click at [467, 370] on div "Remove the existing countertops (if present) and prep the area. Install new sol…" at bounding box center [515, 360] width 387 height 32
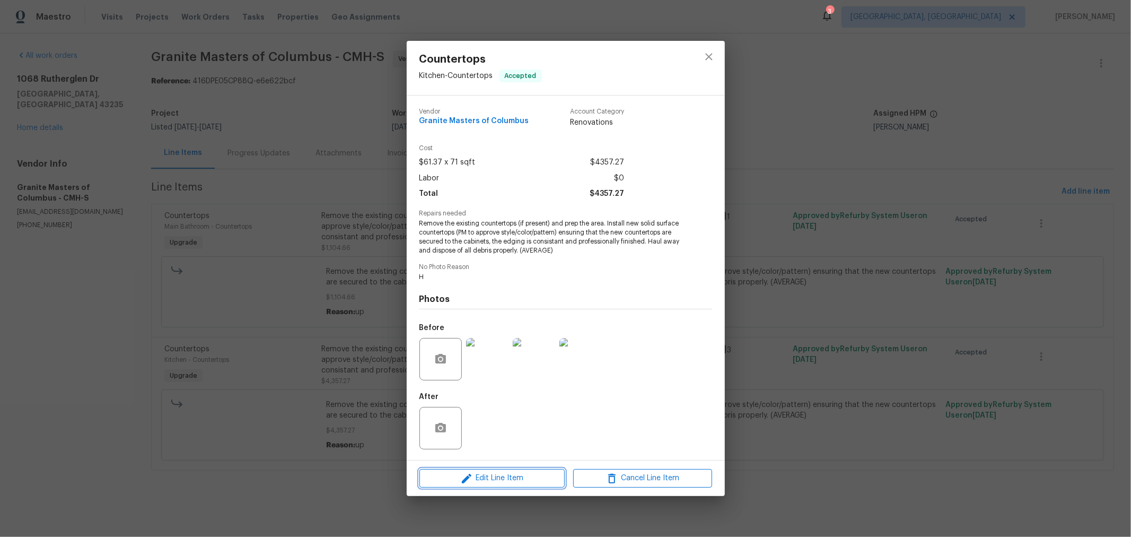
click at [494, 477] on span "Edit Line Item" at bounding box center [492, 477] width 139 height 13
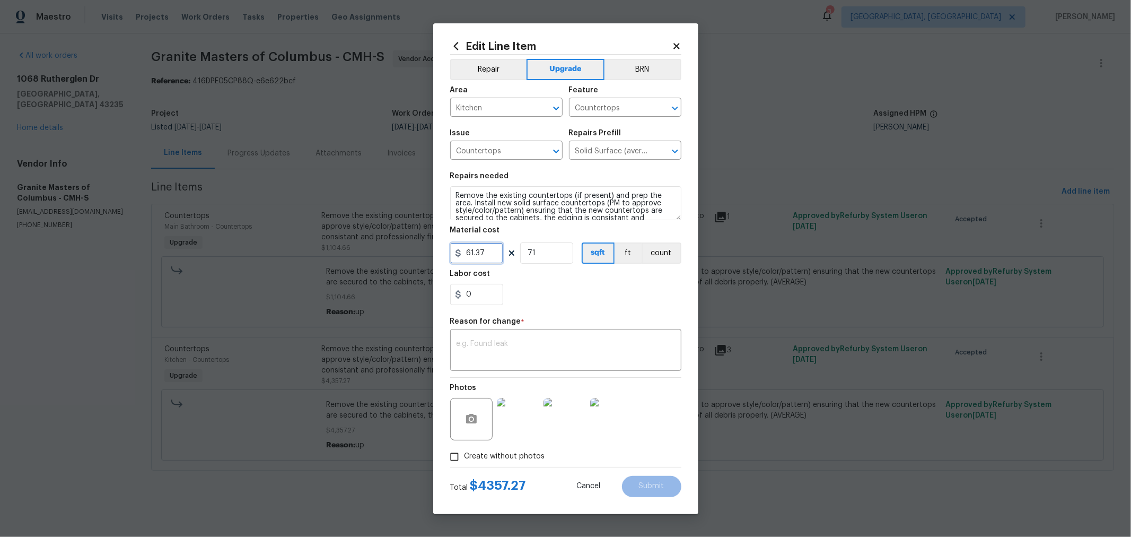
click at [488, 259] on input "61.37" at bounding box center [476, 252] width 53 height 21
drag, startPoint x: 484, startPoint y: 253, endPoint x: 438, endPoint y: 250, distance: 46.8
click at [438, 250] on div "Edit Line Item Repair Upgrade BRN Area Kitchen ​ Feature Countertops ​ Issue Co…" at bounding box center [565, 268] width 265 height 491
type input "0"
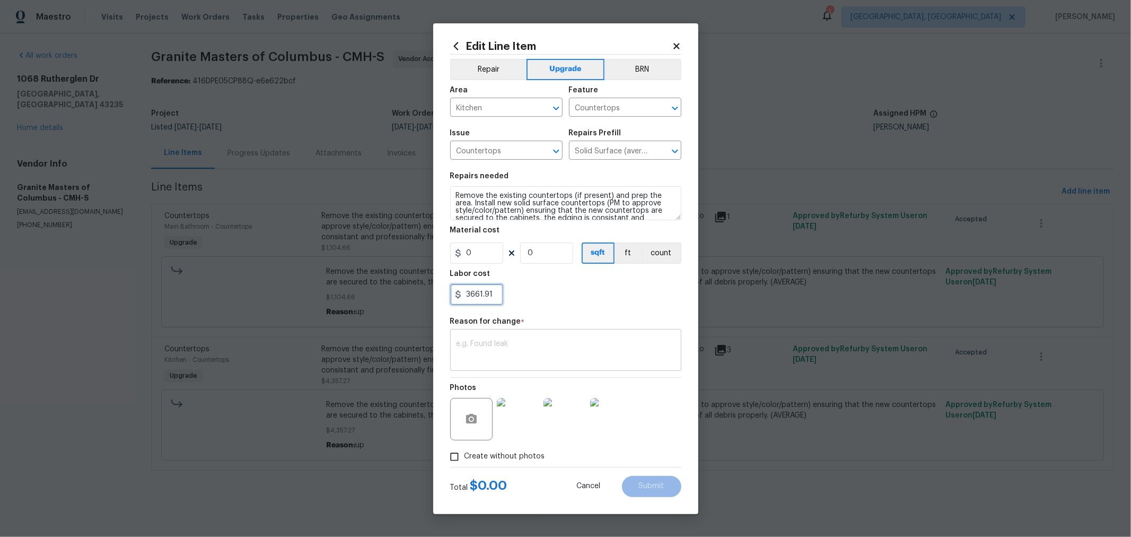
type input "3661.91"
click at [515, 355] on textarea at bounding box center [566, 351] width 219 height 22
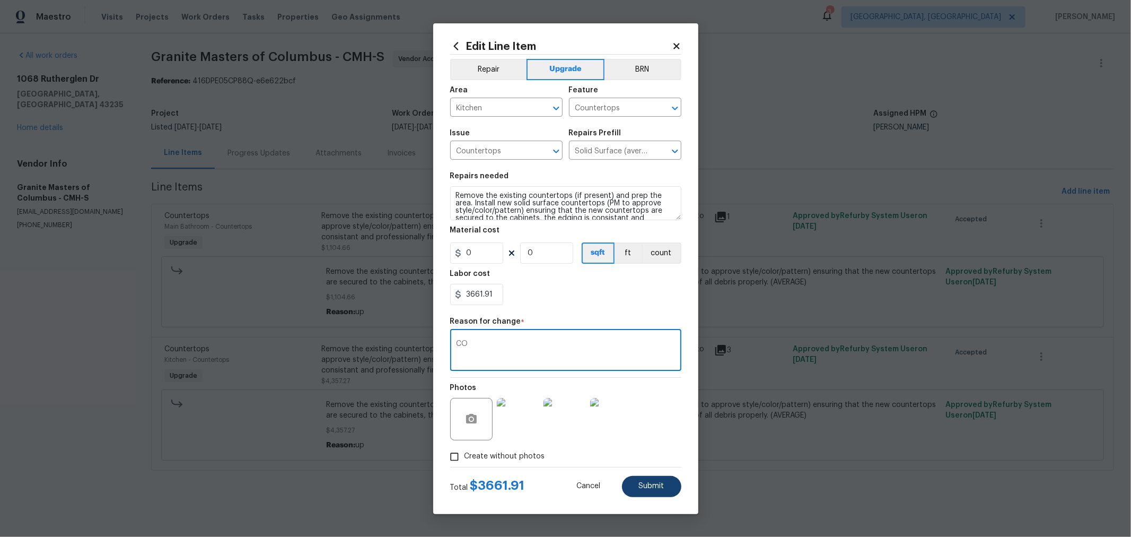
type textarea "CO"
click at [663, 485] on span "Submit" at bounding box center [651, 486] width 25 height 8
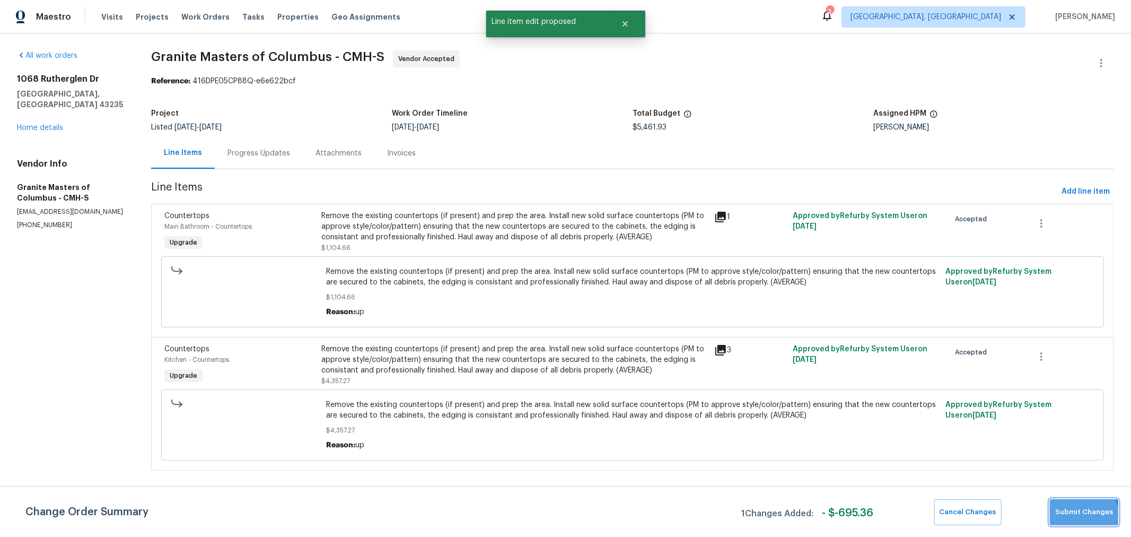
click at [1085, 514] on span "Submit Changes" at bounding box center [1084, 512] width 58 height 12
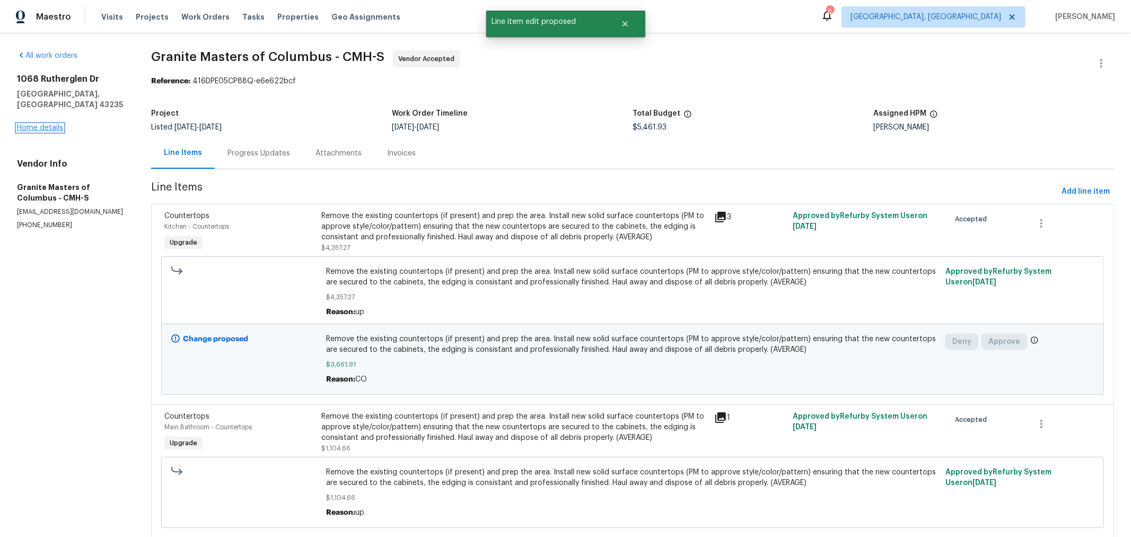
click at [51, 124] on link "Home details" at bounding box center [40, 127] width 46 height 7
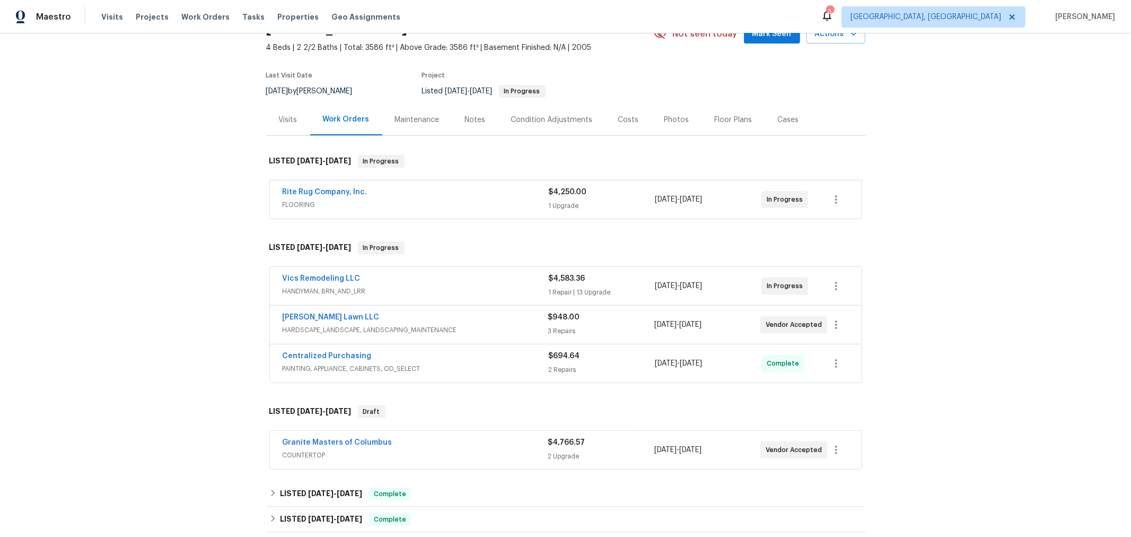
scroll to position [57, 0]
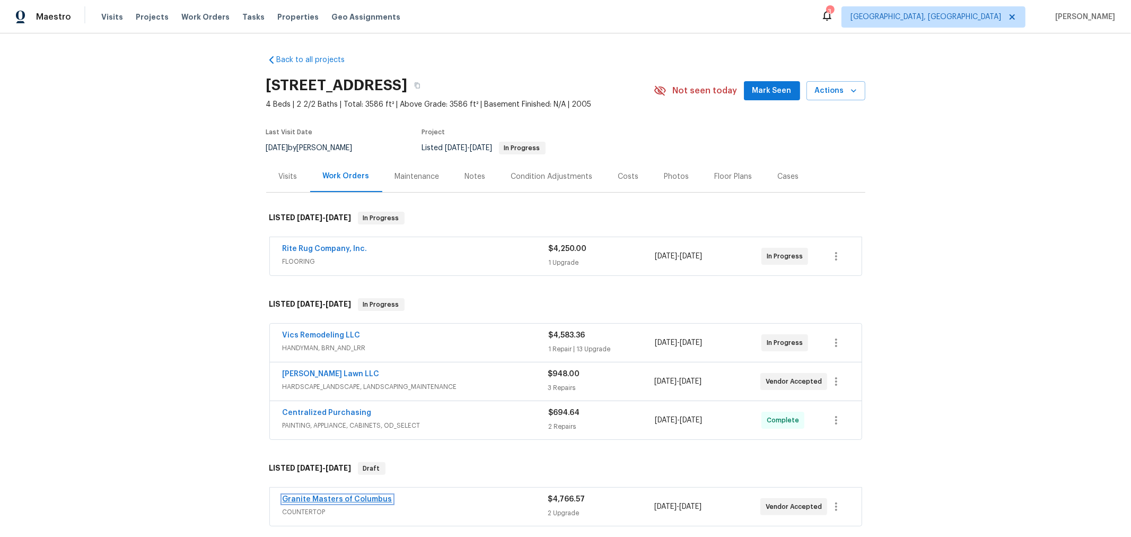
click at [362, 495] on link "Granite Masters of Columbus" at bounding box center [338, 498] width 110 height 7
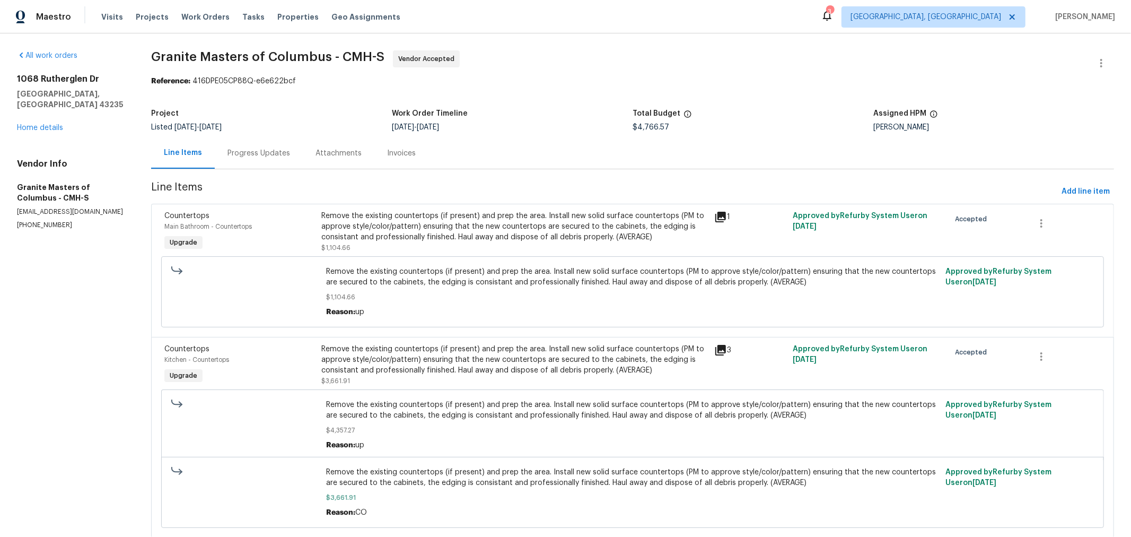
click at [460, 238] on div "Remove the existing countertops (if present) and prep the area. Install new sol…" at bounding box center [515, 227] width 387 height 32
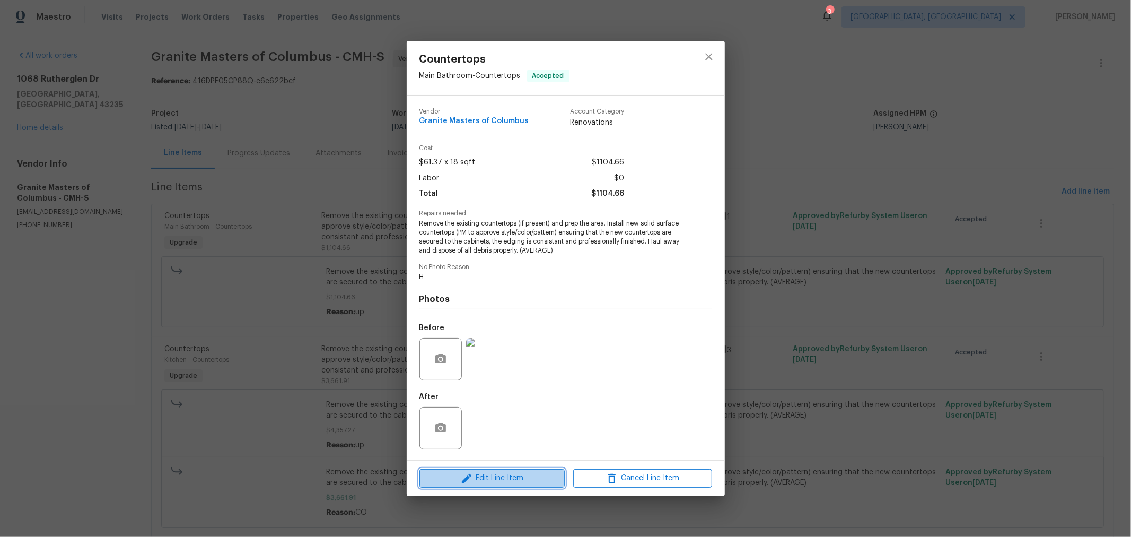
click at [487, 479] on span "Edit Line Item" at bounding box center [492, 477] width 139 height 13
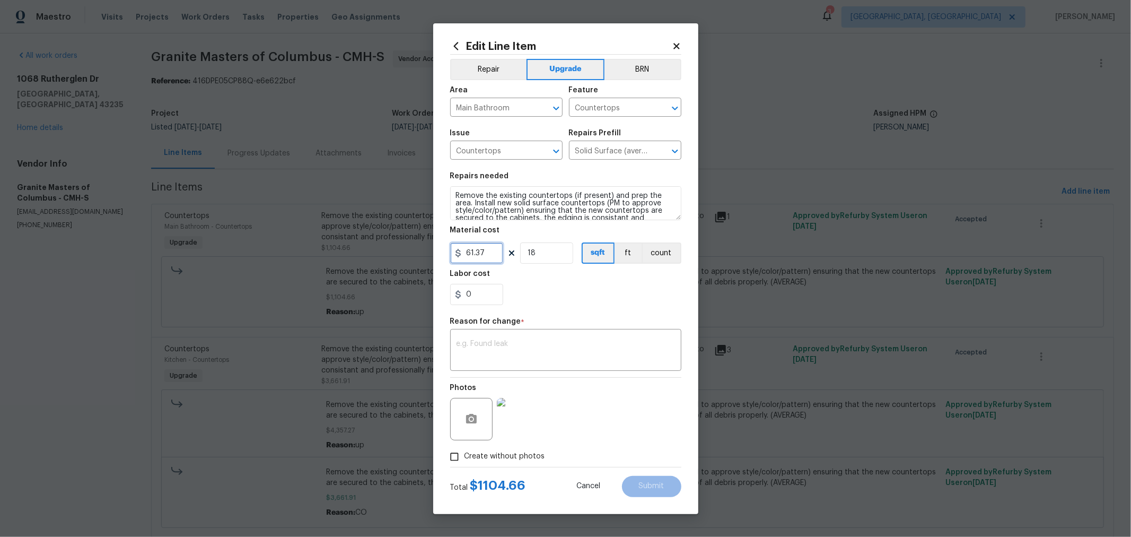
drag, startPoint x: 497, startPoint y: 257, endPoint x: 420, endPoint y: 263, distance: 77.7
click at [420, 263] on div "Edit Line Item Repair Upgrade BRN Area Main Bathroom ​ Feature Countertops ​ Is…" at bounding box center [565, 268] width 1131 height 537
type input "0"
type input "226.09"
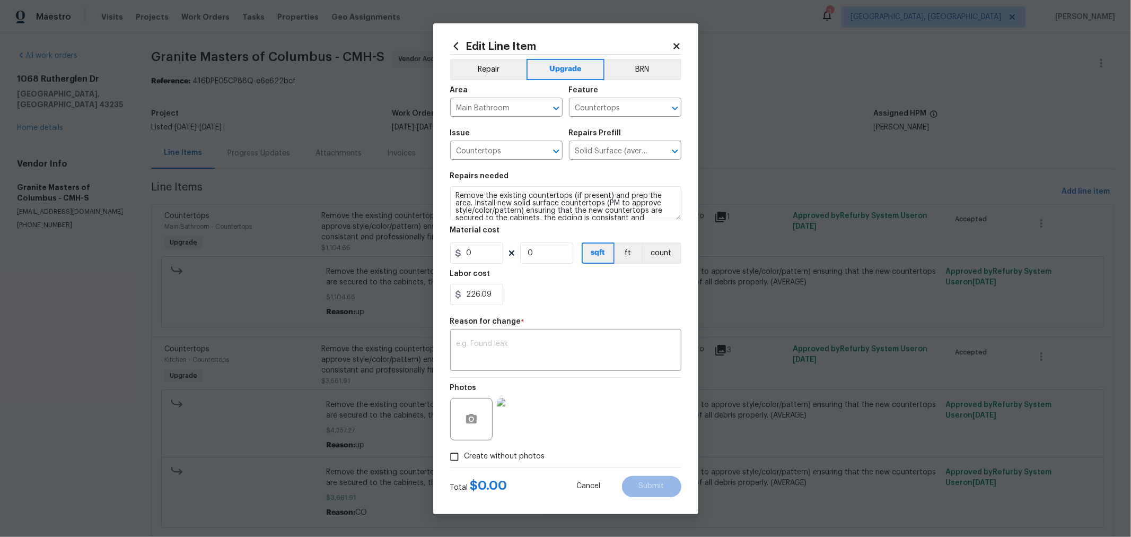
click at [521, 331] on span "*" at bounding box center [523, 325] width 4 height 14
click at [520, 336] on div "x ​" at bounding box center [565, 350] width 231 height 39
type textarea "CO"
click at [642, 483] on span "Submit" at bounding box center [651, 486] width 25 height 8
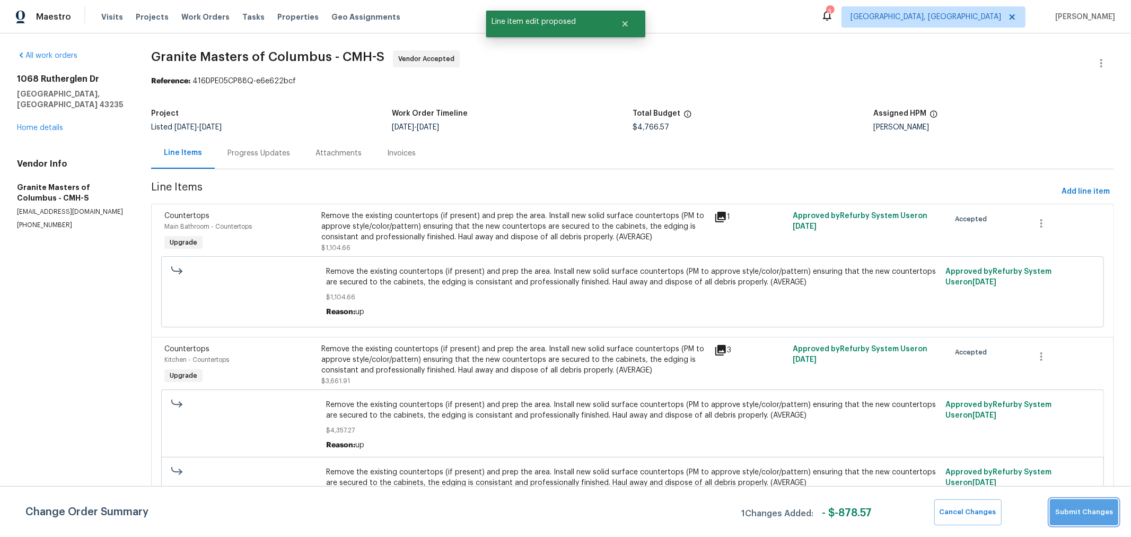
click at [1093, 515] on span "Submit Changes" at bounding box center [1084, 512] width 58 height 12
